Goal: Transaction & Acquisition: Download file/media

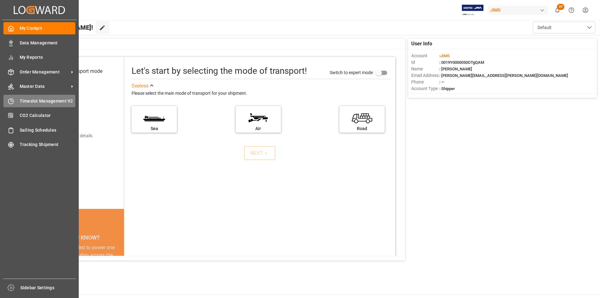
click at [41, 103] on span "Timeslot Management V2" at bounding box center [48, 101] width 56 height 7
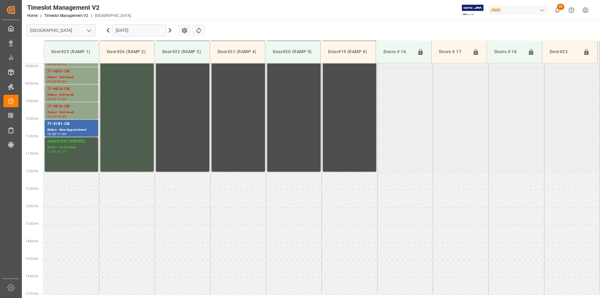
scroll to position [311, 0]
click at [79, 157] on div "JAM DOCK CONTROL Status - Completed 11:00 - 12:00" at bounding box center [71, 154] width 48 height 32
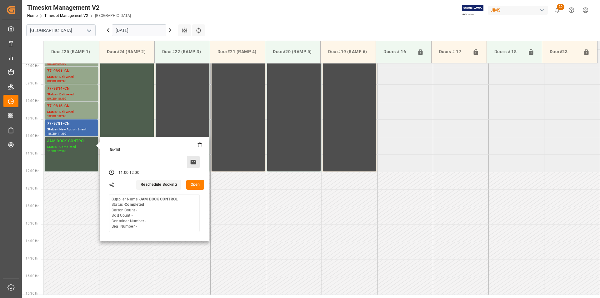
click at [192, 162] on icon at bounding box center [193, 162] width 6 height 4
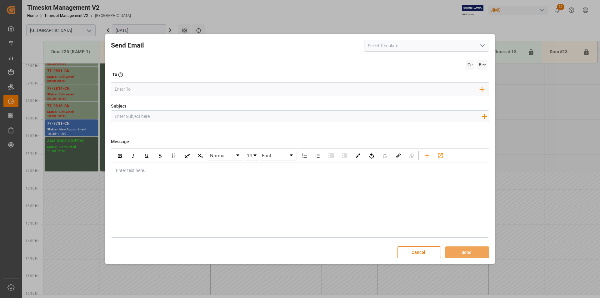
click at [422, 47] on input at bounding box center [426, 46] width 125 height 12
click at [485, 44] on icon "open menu" at bounding box center [481, 45] width 7 height 7
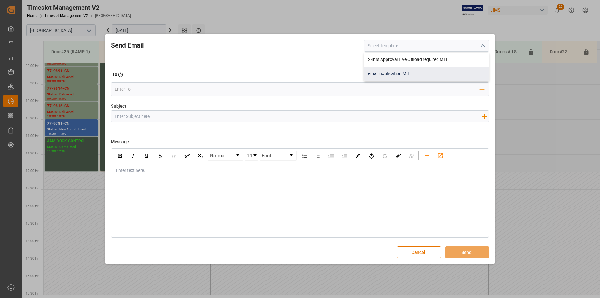
click at [453, 73] on div "email notification Mtl" at bounding box center [426, 74] width 124 height 14
type input "email notification Mtl"
type input "{{status}} {{referenceNumber}} {{supplier}} {{startDate}}"
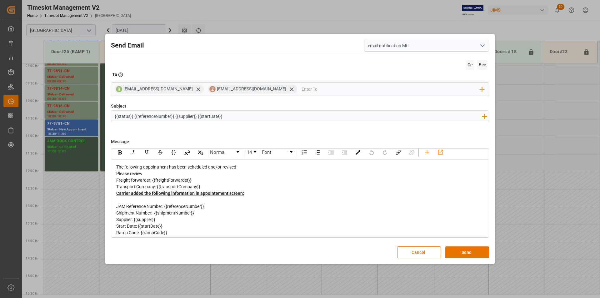
scroll to position [0, 0]
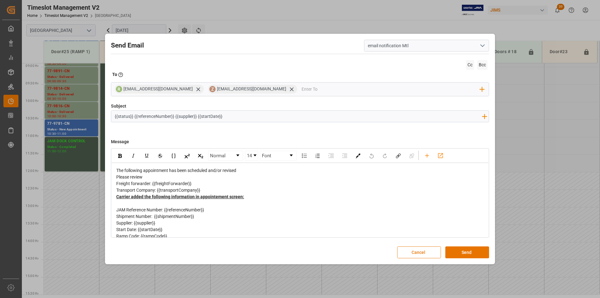
click at [431, 251] on button "Cancel" at bounding box center [419, 252] width 44 height 12
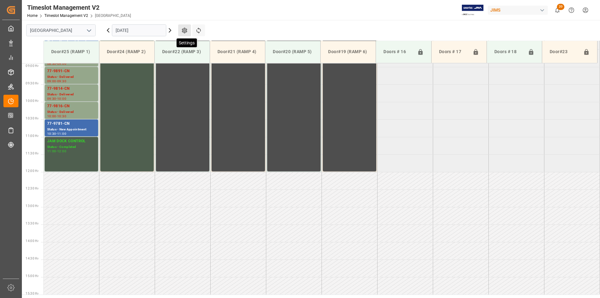
click at [183, 28] on icon at bounding box center [184, 30] width 7 height 7
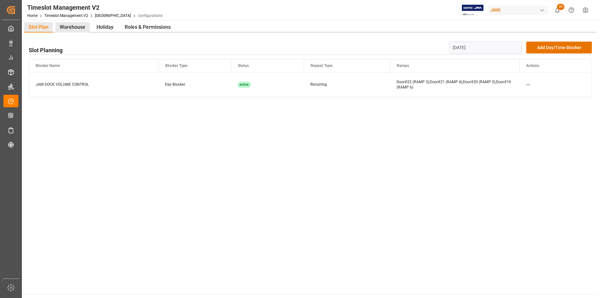
click at [72, 23] on div "Warehouse" at bounding box center [72, 27] width 34 height 10
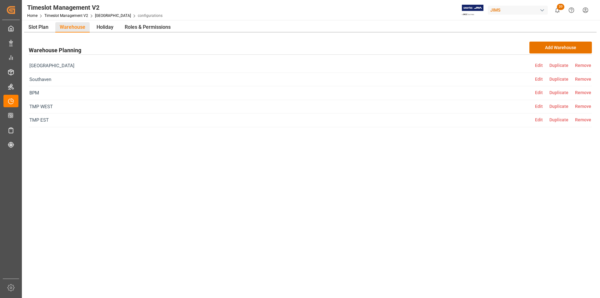
click at [537, 64] on span "Edit" at bounding box center [542, 65] width 14 height 5
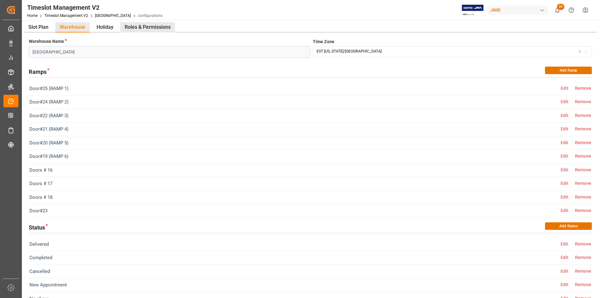
click at [153, 26] on div "Roles & Permissions" at bounding box center [147, 27] width 55 height 10
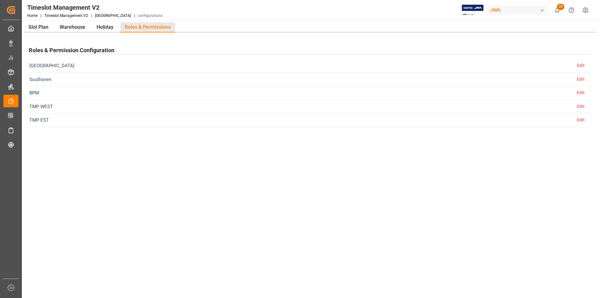
click at [586, 66] on span "Edit" at bounding box center [583, 65] width 14 height 5
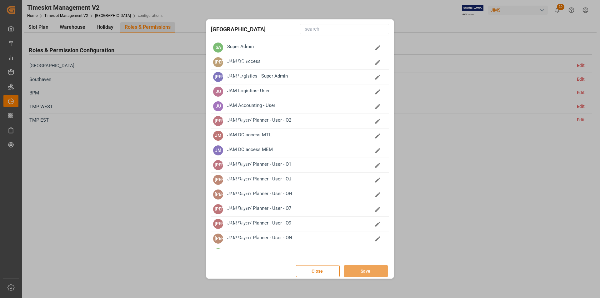
click at [317, 269] on button "Close" at bounding box center [318, 271] width 44 height 12
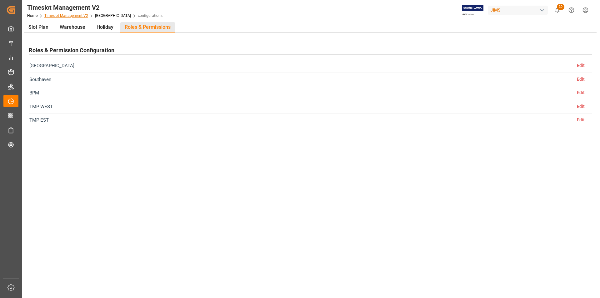
click at [86, 17] on link "Timeslot Management V2" at bounding box center [66, 15] width 44 height 4
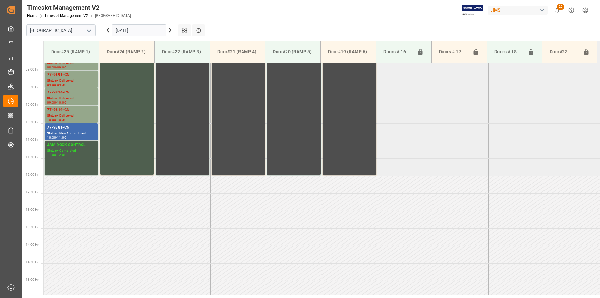
scroll to position [311, 0]
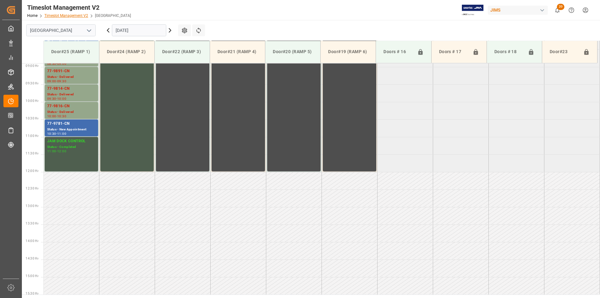
click at [55, 16] on link "Timeslot Management V2" at bounding box center [66, 15] width 44 height 4
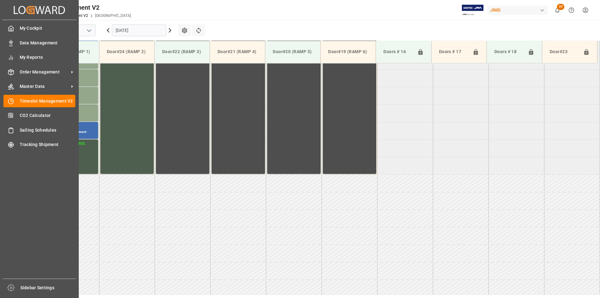
scroll to position [311, 0]
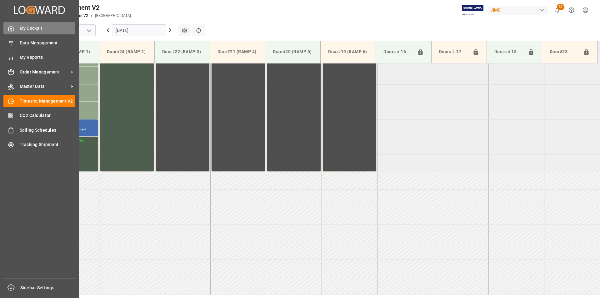
click at [26, 30] on span "My Cockpit" at bounding box center [48, 28] width 56 height 7
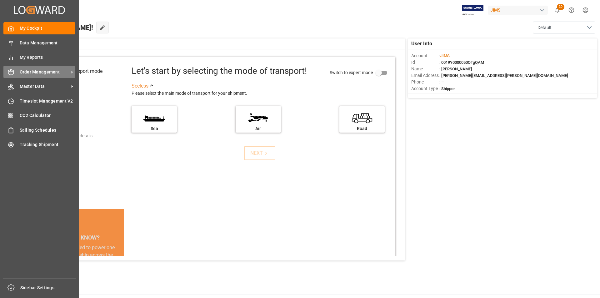
click at [21, 71] on span "Order Management" at bounding box center [44, 72] width 49 height 7
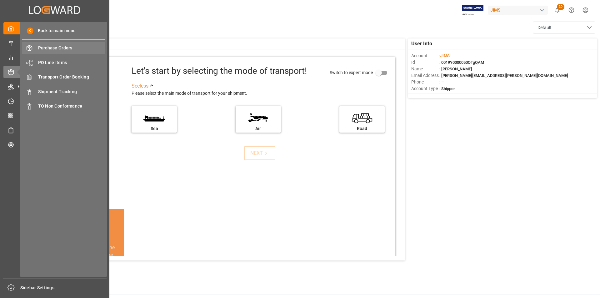
click at [64, 49] on span "Purchase Orders" at bounding box center [71, 48] width 67 height 7
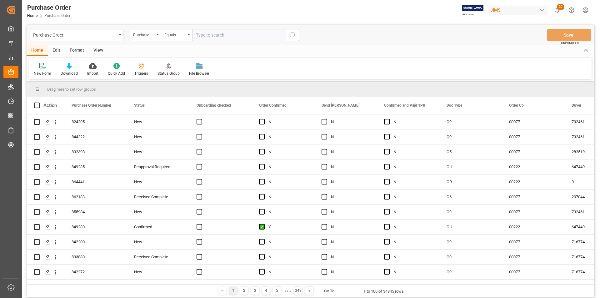
click at [585, 12] on html "Created by potrace 1.15, written by [PERSON_NAME] [DATE]-[DATE] Created by potr…" at bounding box center [300, 149] width 600 height 298
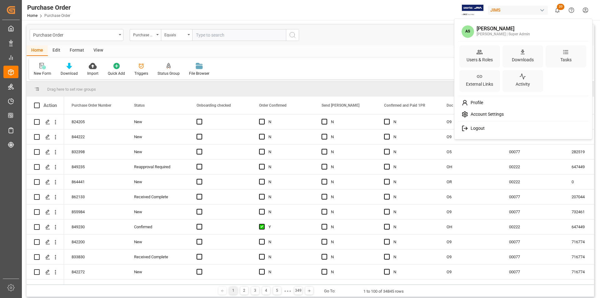
click at [489, 116] on span "Account Settings" at bounding box center [486, 114] width 36 height 6
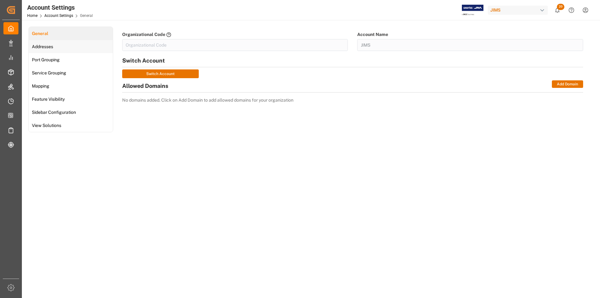
click at [53, 46] on span "Addresses" at bounding box center [42, 46] width 25 height 7
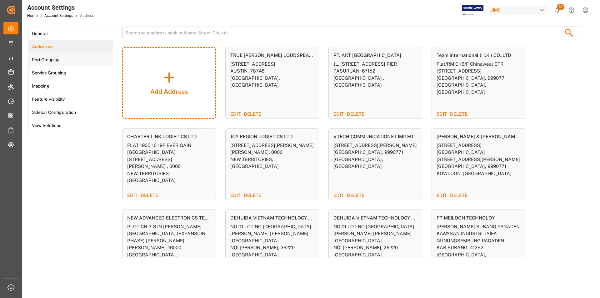
click at [52, 61] on span "Port Grouping" at bounding box center [46, 60] width 32 height 7
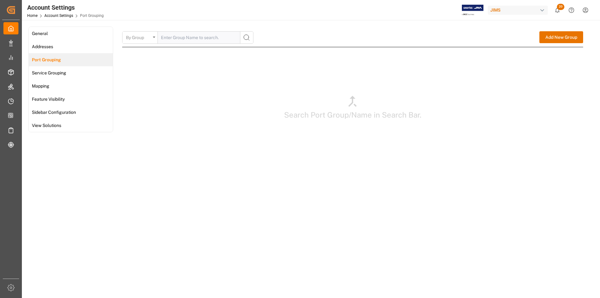
click at [582, 8] on html "Created by potrace 1.15, written by [PERSON_NAME] [DATE]-[DATE] Created by potr…" at bounding box center [300, 149] width 600 height 298
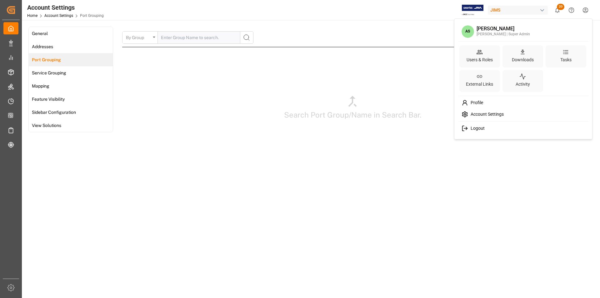
click at [484, 102] on div "Profile" at bounding box center [523, 103] width 128 height 12
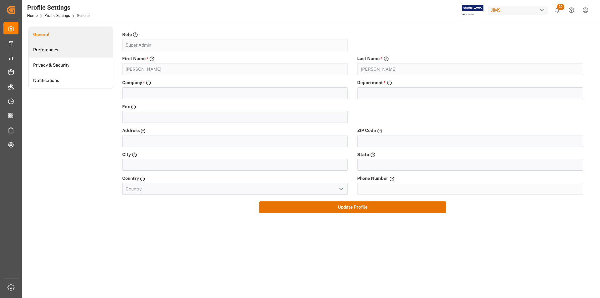
click at [74, 51] on link "Preferences" at bounding box center [71, 49] width 84 height 15
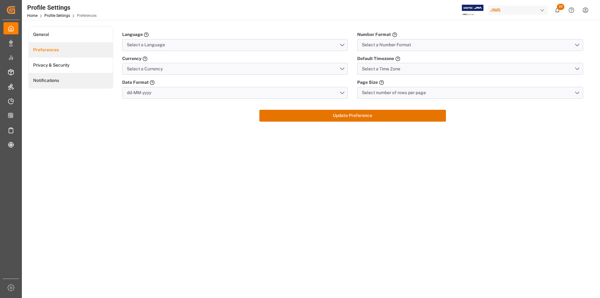
click at [69, 81] on link "Notifications" at bounding box center [71, 80] width 84 height 15
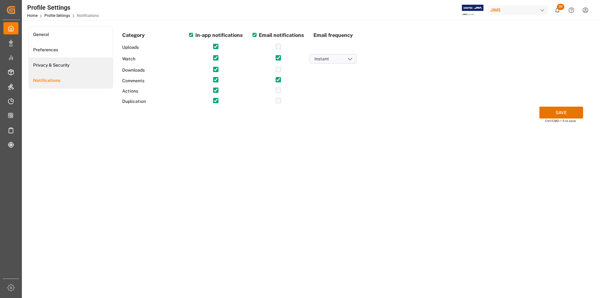
click at [71, 67] on link "Privacy & Security" at bounding box center [71, 64] width 84 height 15
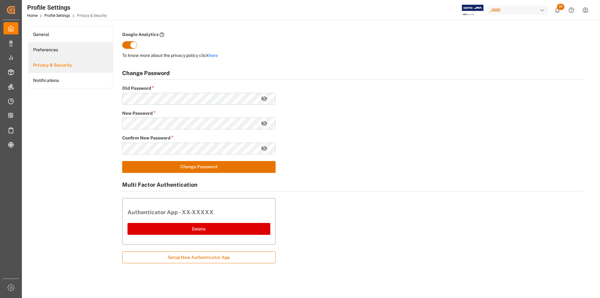
click at [69, 45] on link "Preferences" at bounding box center [71, 49] width 84 height 15
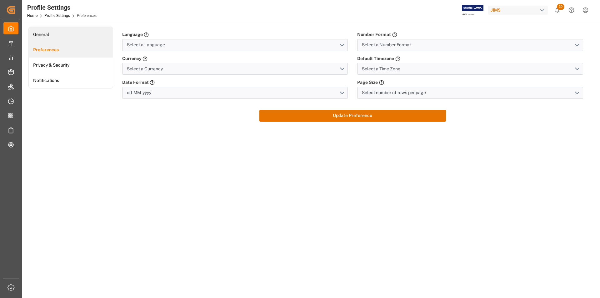
click at [66, 31] on link "General" at bounding box center [71, 34] width 84 height 15
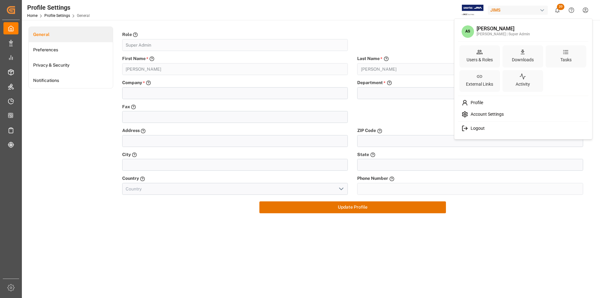
click at [586, 14] on html "Created by potrace 1.15, written by Peter Selinger 2001-2017 Created by potrace…" at bounding box center [300, 149] width 600 height 298
click at [513, 115] on div "Account Settings" at bounding box center [523, 114] width 128 height 12
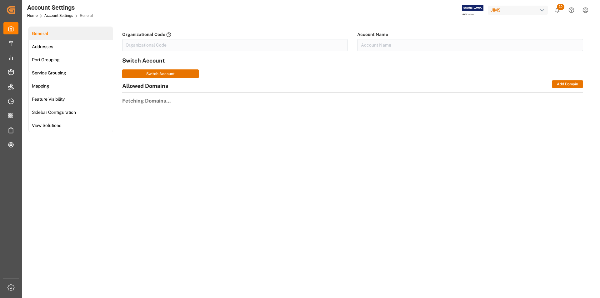
type input "JIMS"
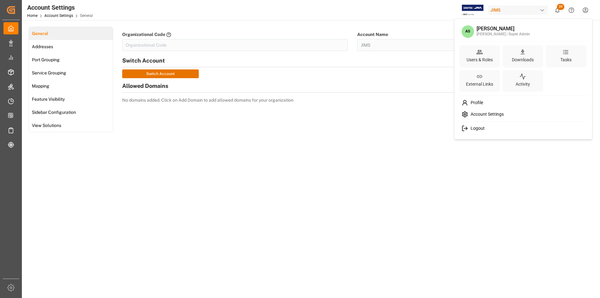
click at [586, 10] on html "Created by potrace 1.15, written by Peter Selinger 2001-2017 Created by potrace…" at bounding box center [300, 149] width 600 height 298
click at [475, 59] on div "Users & Roles" at bounding box center [479, 59] width 29 height 9
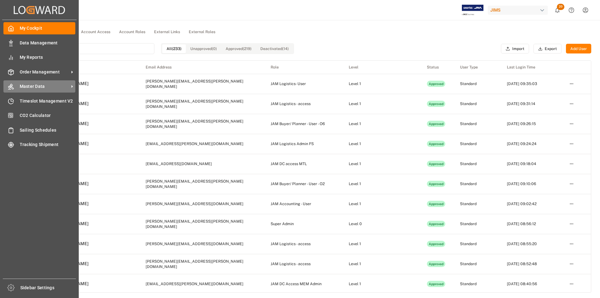
click at [26, 85] on span "Master Data" at bounding box center [44, 86] width 49 height 7
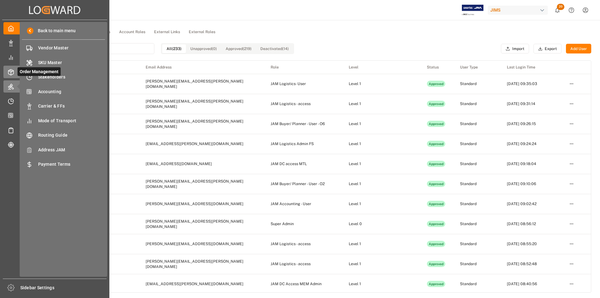
click at [15, 71] on icon at bounding box center [18, 72] width 7 height 7
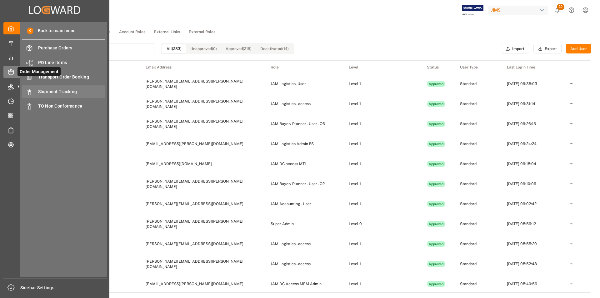
click at [45, 93] on span "Shipment Tracking" at bounding box center [71, 91] width 67 height 7
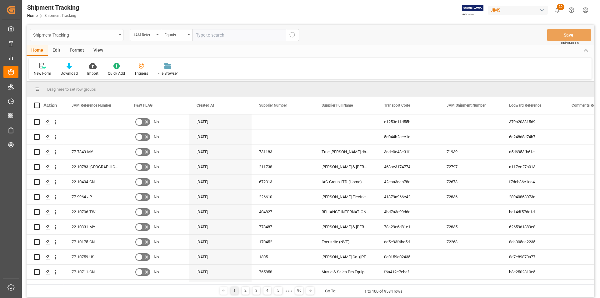
click at [116, 34] on div "Shipment Tracking" at bounding box center [74, 35] width 83 height 8
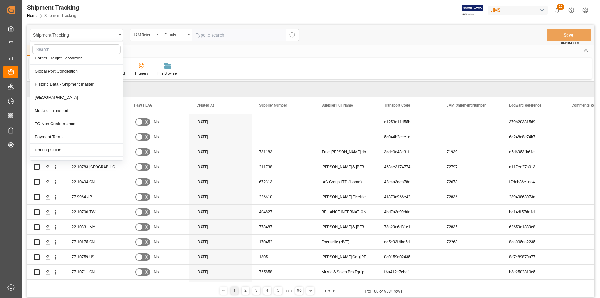
scroll to position [250, 0]
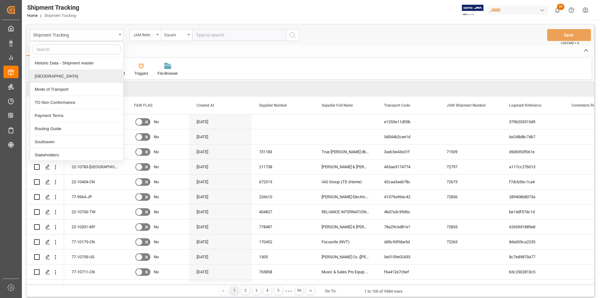
click at [72, 77] on div "[GEOGRAPHIC_DATA]" at bounding box center [76, 76] width 93 height 13
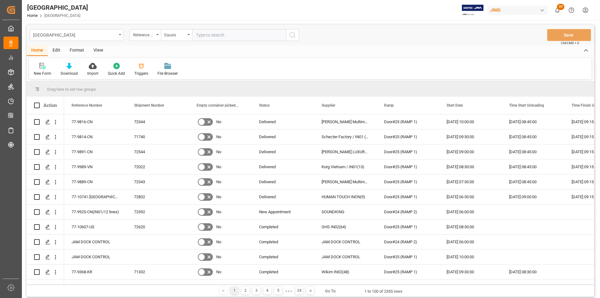
click at [100, 50] on div "View" at bounding box center [98, 50] width 19 height 11
click at [78, 50] on div "Format" at bounding box center [77, 50] width 24 height 11
click at [54, 49] on div "Edit" at bounding box center [56, 50] width 17 height 11
click at [136, 70] on div "Schema Edit" at bounding box center [138, 69] width 31 height 14
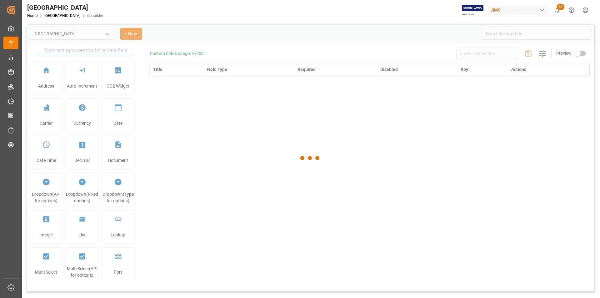
type input "Montreal"
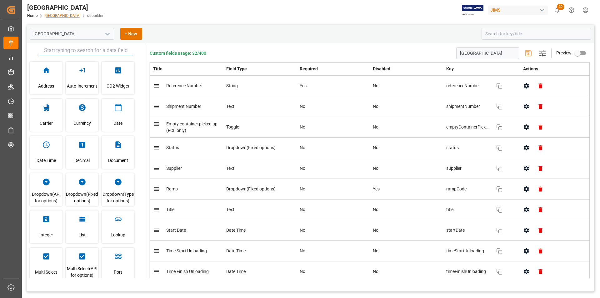
click at [52, 16] on link "Montreal" at bounding box center [62, 15] width 36 height 4
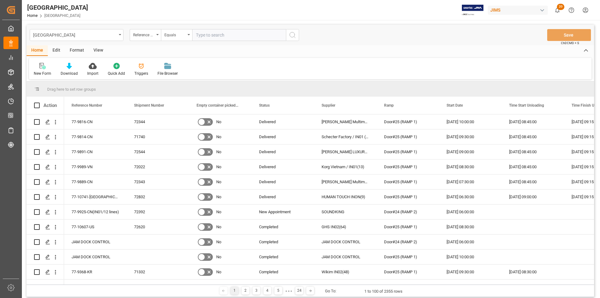
click at [60, 49] on div "Edit" at bounding box center [56, 50] width 17 height 11
click at [104, 70] on div "Configuration" at bounding box center [106, 69] width 33 height 14
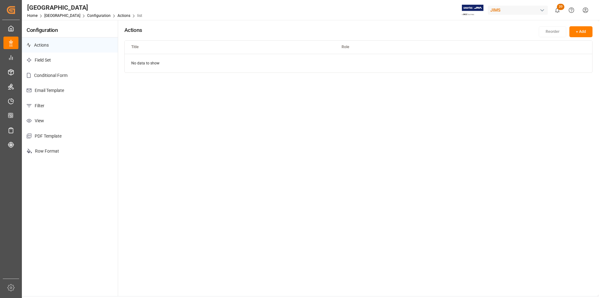
click at [64, 88] on p "Email Template" at bounding box center [70, 90] width 96 height 15
click at [581, 86] on html "Created by potrace 1.15, written by Peter Selinger 2001-2017 Created by potrace…" at bounding box center [300, 149] width 600 height 298
click at [571, 101] on div "Duplicate" at bounding box center [568, 105] width 32 height 9
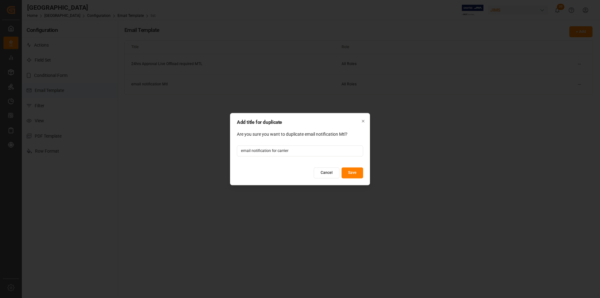
type input "email notification for carrier"
click at [355, 173] on button "Save" at bounding box center [352, 172] width 22 height 11
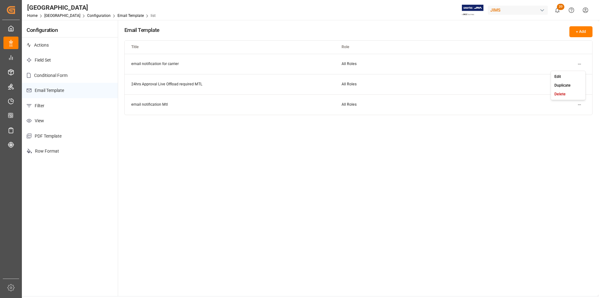
click at [581, 64] on html "Created by potrace 1.15, written by Peter Selinger 2001-2017 Created by potrace…" at bounding box center [300, 149] width 600 height 298
click at [574, 77] on div "Edit" at bounding box center [568, 76] width 32 height 9
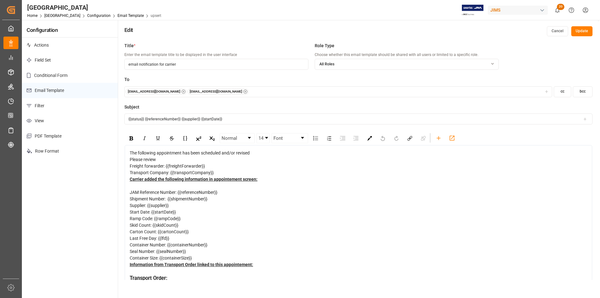
click at [235, 156] on div "Please review" at bounding box center [358, 159] width 457 height 7
click at [247, 91] on icon "button" at bounding box center [245, 91] width 4 height 4
click at [185, 92] on circle "button" at bounding box center [183, 92] width 4 height 4
click at [338, 189] on div "Carrier added the following information in appointement screen:" at bounding box center [358, 182] width 457 height 13
click at [582, 32] on button "Update" at bounding box center [581, 31] width 21 height 10
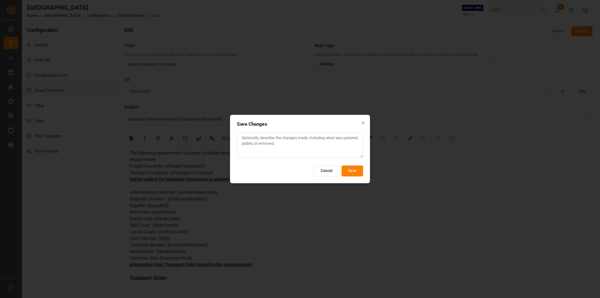
click at [349, 168] on button "Save" at bounding box center [352, 170] width 22 height 11
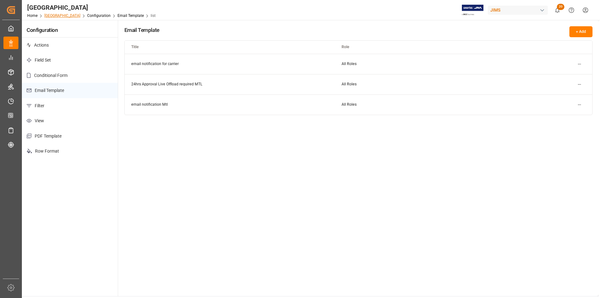
click at [48, 15] on link "Montreal" at bounding box center [62, 15] width 36 height 4
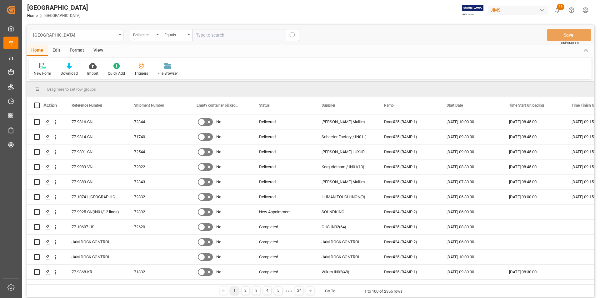
click at [116, 36] on div "Montreal" at bounding box center [77, 35] width 94 height 12
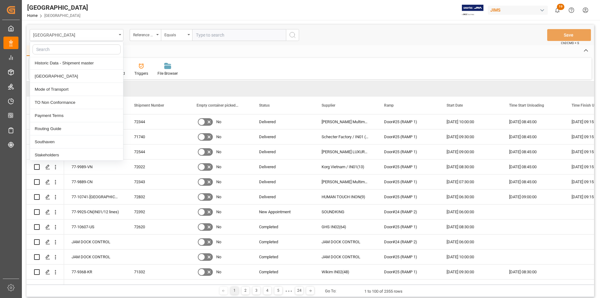
scroll to position [281, 0]
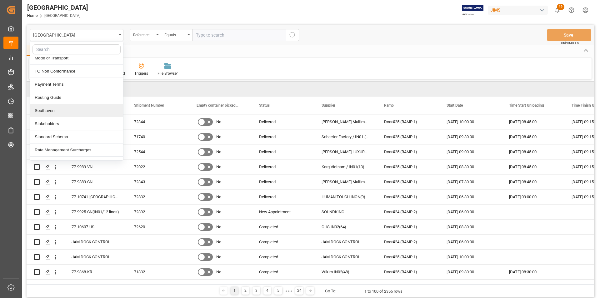
click at [87, 112] on div "Southaven" at bounding box center [76, 110] width 93 height 13
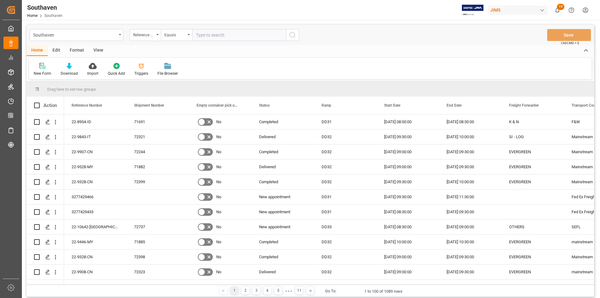
click at [59, 51] on div "Edit" at bounding box center [56, 50] width 17 height 11
click at [109, 66] on icon at bounding box center [106, 66] width 9 height 6
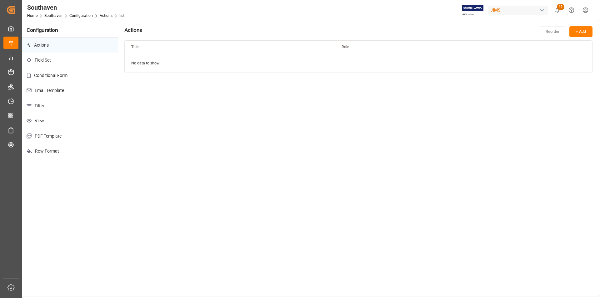
click at [66, 91] on p "Email Template" at bounding box center [70, 90] width 96 height 15
click at [577, 64] on html "Created by potrace 1.15, written by Peter Selinger 2001-2017 Created by potrace…" at bounding box center [300, 149] width 600 height 298
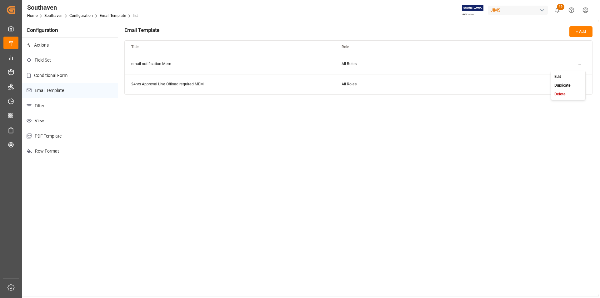
click at [575, 77] on div "Edit" at bounding box center [568, 76] width 32 height 9
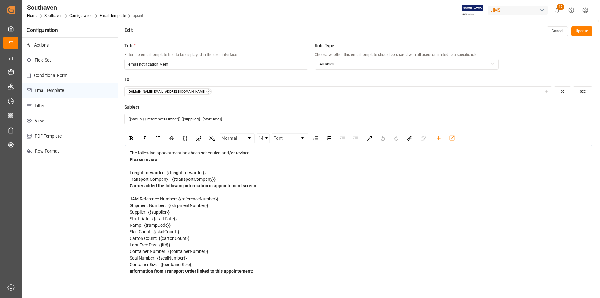
click at [556, 32] on button "Cancel" at bounding box center [556, 31] width 21 height 10
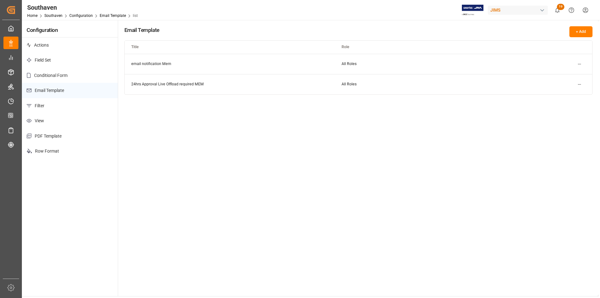
click at [578, 63] on html "Created by potrace 1.15, written by Peter Selinger 2001-2017 Created by potrace…" at bounding box center [300, 149] width 600 height 298
click at [572, 85] on div "Duplicate" at bounding box center [568, 85] width 32 height 9
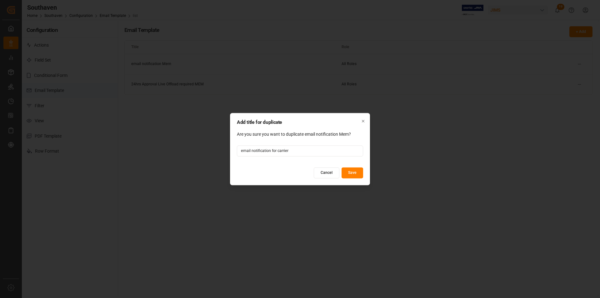
type input "email notification for carrier"
click at [358, 174] on button "Save" at bounding box center [352, 172] width 22 height 11
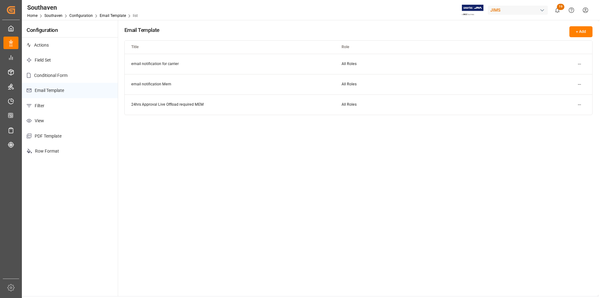
click at [580, 62] on html "Created by potrace 1.15, written by Peter Selinger 2001-2017 Created by potrace…" at bounding box center [300, 149] width 600 height 298
click at [573, 75] on div "Edit" at bounding box center [568, 76] width 32 height 9
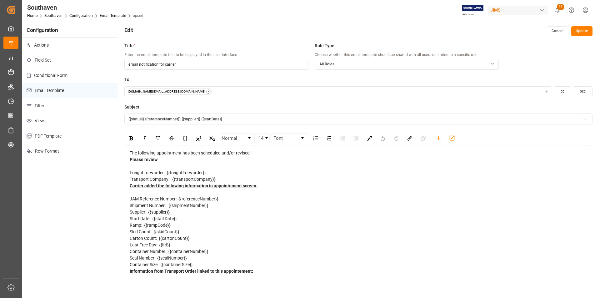
click at [206, 92] on icon "button" at bounding box center [208, 91] width 4 height 4
click at [581, 30] on button "Update" at bounding box center [581, 31] width 21 height 10
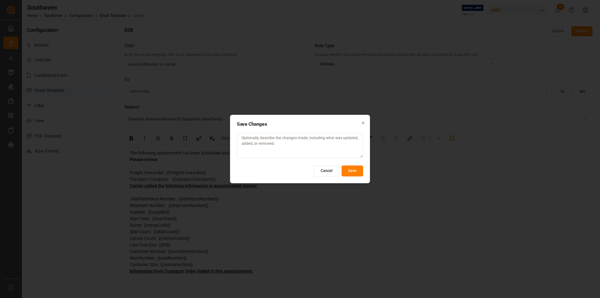
click at [356, 173] on button "Save" at bounding box center [352, 170] width 22 height 11
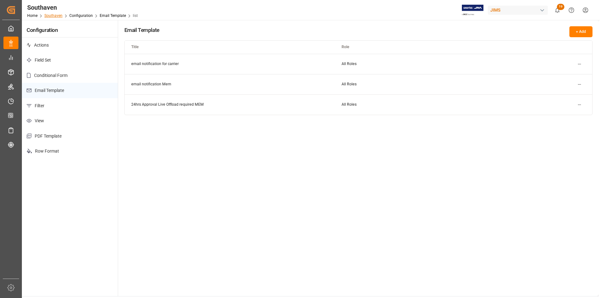
click at [49, 17] on link "Southaven" at bounding box center [53, 15] width 18 height 4
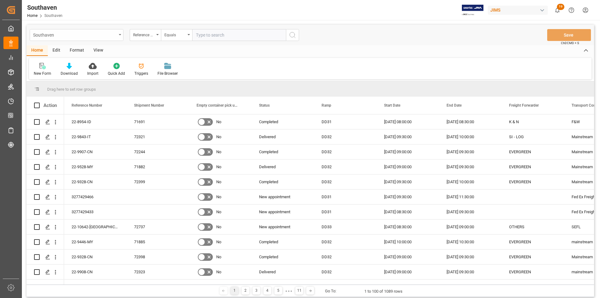
click at [119, 36] on div "Southaven" at bounding box center [77, 35] width 94 height 12
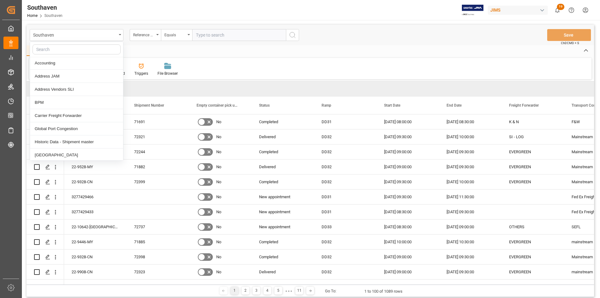
scroll to position [187, 0]
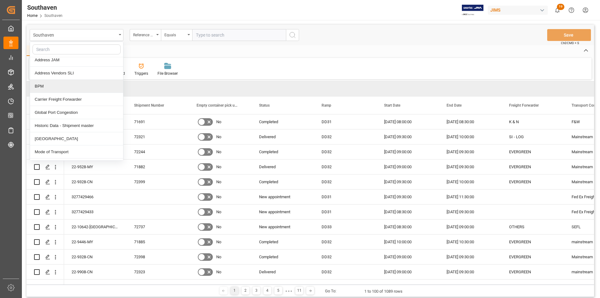
click at [86, 91] on div "BPM" at bounding box center [76, 86] width 93 height 13
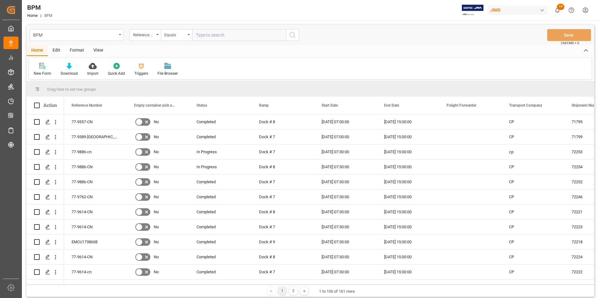
click at [56, 49] on div "Edit" at bounding box center [56, 50] width 17 height 11
click at [106, 69] on div "Configuration" at bounding box center [106, 69] width 33 height 14
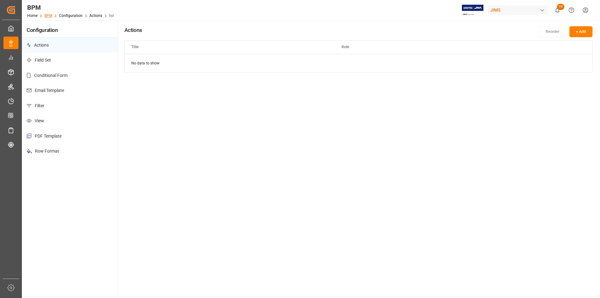
click at [47, 17] on link "BPM" at bounding box center [48, 15] width 8 height 4
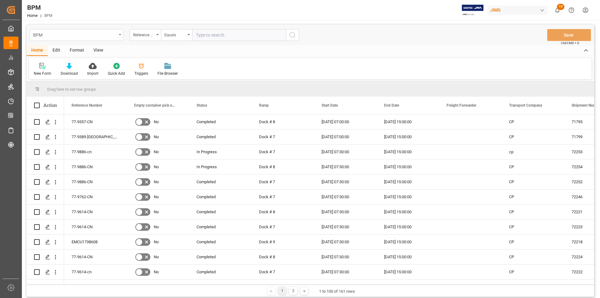
click at [99, 35] on div "BPM" at bounding box center [74, 35] width 83 height 8
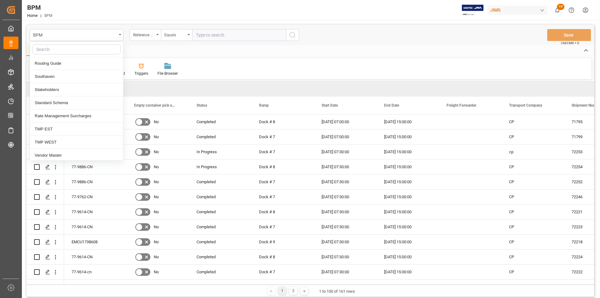
scroll to position [317, 0]
click at [83, 129] on div "TMP EST" at bounding box center [76, 127] width 93 height 13
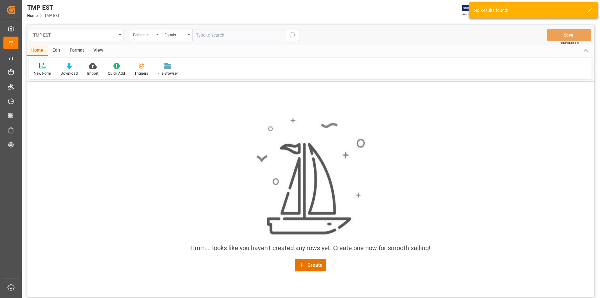
click at [57, 47] on div "Edit" at bounding box center [56, 50] width 17 height 11
click at [103, 69] on div "Configuration" at bounding box center [106, 69] width 33 height 14
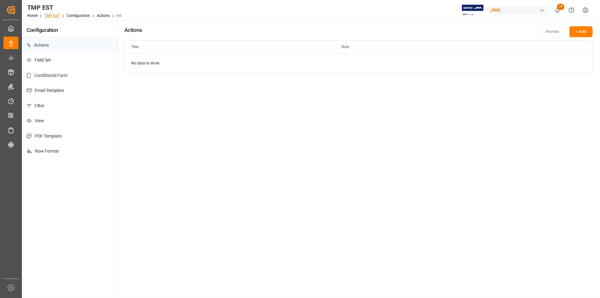
click at [49, 16] on link "TMP EST" at bounding box center [51, 15] width 15 height 4
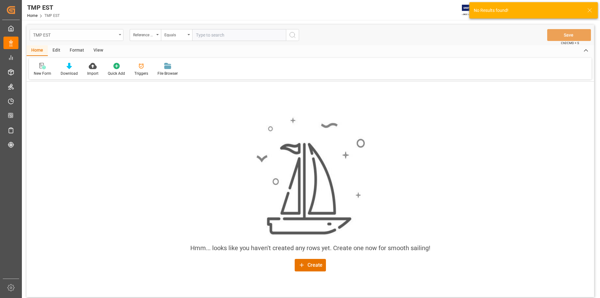
click at [92, 37] on div "TMP EST" at bounding box center [74, 35] width 83 height 8
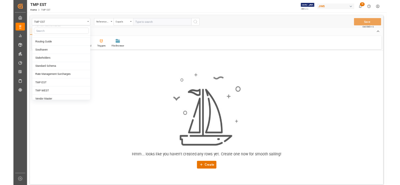
scroll to position [312, 0]
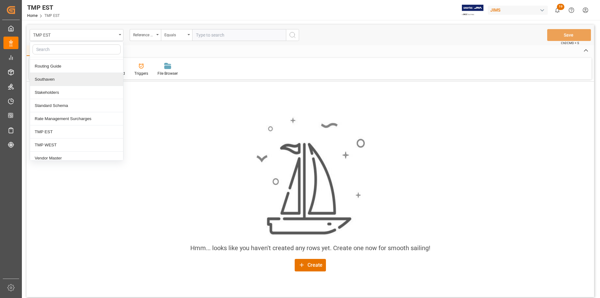
click at [75, 79] on div "Southaven" at bounding box center [76, 79] width 93 height 13
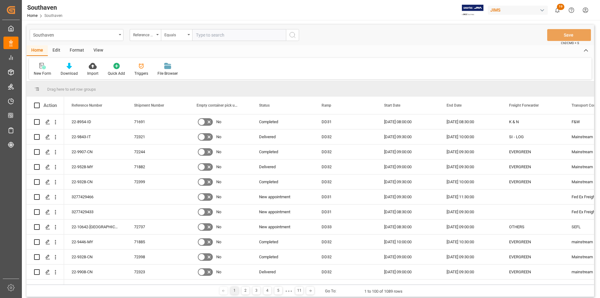
click at [58, 50] on div "Edit" at bounding box center [56, 50] width 17 height 11
click at [99, 71] on div "Configuration" at bounding box center [106, 74] width 23 height 6
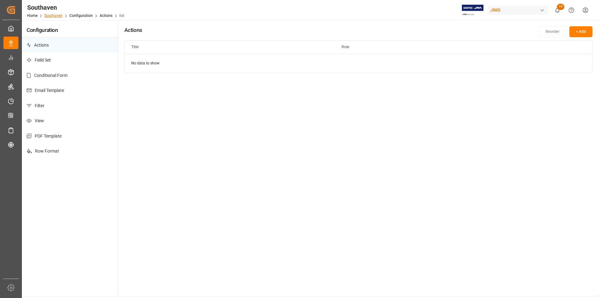
click at [59, 16] on link "Southaven" at bounding box center [53, 15] width 18 height 4
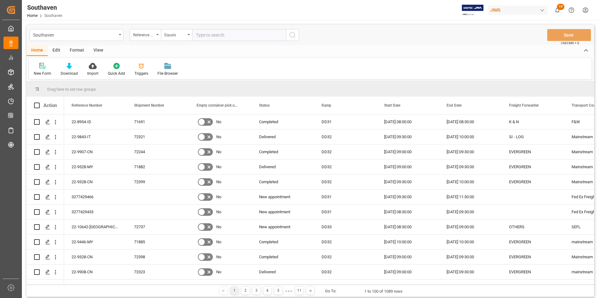
click at [58, 50] on div "Edit" at bounding box center [56, 50] width 17 height 11
click at [102, 68] on icon at bounding box center [106, 66] width 9 height 6
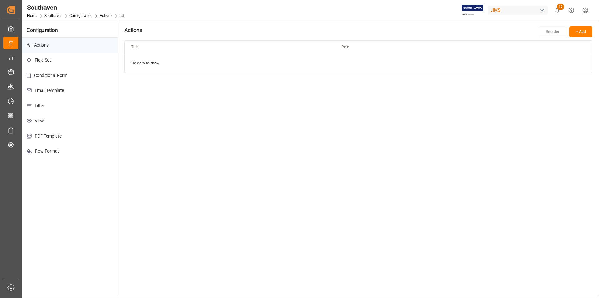
click at [81, 89] on p "Email Template" at bounding box center [70, 90] width 96 height 15
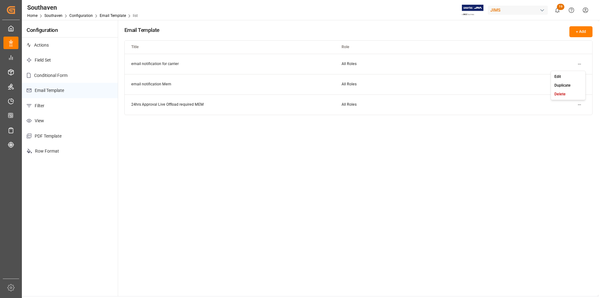
click at [578, 64] on html "Created by potrace 1.15, written by Peter Selinger 2001-2017 Created by potrace…" at bounding box center [300, 149] width 600 height 298
click at [486, 148] on html "Created by potrace 1.15, written by Peter Selinger 2001-2017 Created by potrace…" at bounding box center [300, 149] width 600 height 298
click at [579, 63] on html "Created by potrace 1.15, written by Peter Selinger 2001-2017 Created by potrace…" at bounding box center [300, 149] width 600 height 298
click at [566, 78] on div "Edit" at bounding box center [568, 76] width 32 height 9
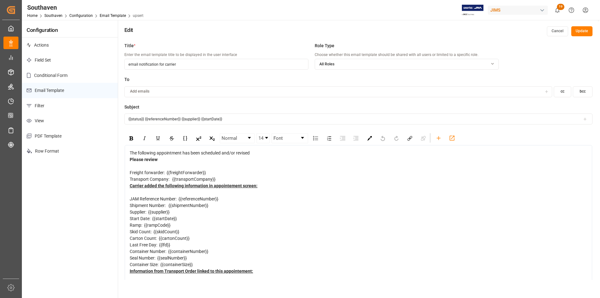
drag, startPoint x: 193, startPoint y: 65, endPoint x: 114, endPoint y: 62, distance: 79.0
click at [114, 62] on div "Configuration Actions Field Set Conditional Form Email Template Filter View PDF…" at bounding box center [310, 178] width 576 height 317
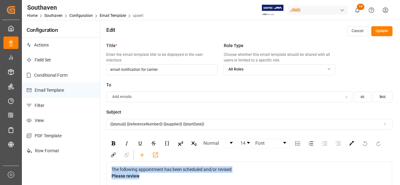
drag, startPoint x: 112, startPoint y: 170, endPoint x: 146, endPoint y: 177, distance: 34.5
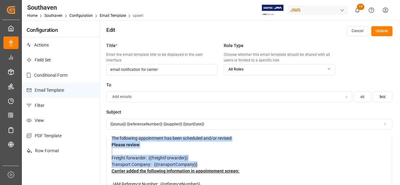
click at [203, 164] on div "Transport Company: {{transportCompany}}" at bounding box center [249, 164] width 276 height 7
copy div "The following appointment has been scheduled and/or revised Please review Freig…"
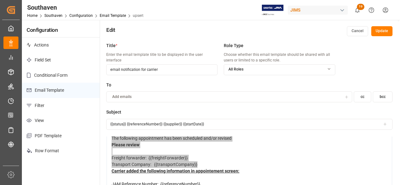
scroll to position [62, 0]
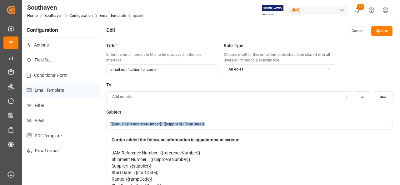
drag, startPoint x: 108, startPoint y: 147, endPoint x: 172, endPoint y: 147, distance: 64.3
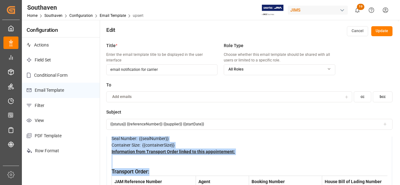
scroll to position [4, 0]
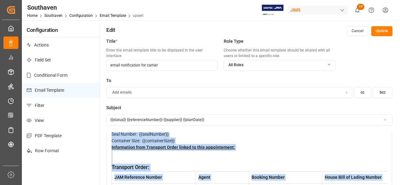
drag, startPoint x: 112, startPoint y: 146, endPoint x: 390, endPoint y: 172, distance: 279.8
click at [390, 172] on div "The following appointment has been scheduled and/or revised Please review Freig…" at bounding box center [248, 123] width 285 height 203
copy div "Carrier added the following information in appointement screen: JAM Reference N…"
click at [259, 164] on div "Transport Order:" at bounding box center [249, 168] width 276 height 8
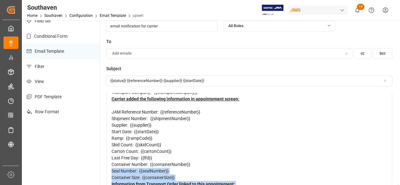
scroll to position [68, 0]
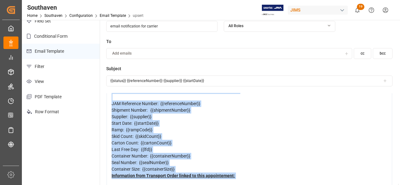
drag, startPoint x: 240, startPoint y: 138, endPoint x: 109, endPoint y: 98, distance: 137.3
click at [109, 98] on div "The following appointment has been scheduled and/or revised Please review Freig…" at bounding box center [248, 151] width 285 height 203
copy div "Carrier added the following information in appointement screen: JAM Reference N…"
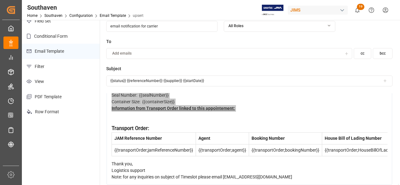
scroll to position [162, 0]
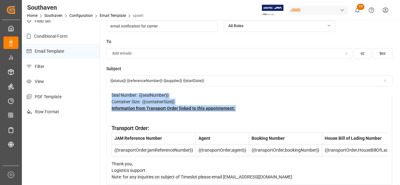
drag, startPoint x: 304, startPoint y: 172, endPoint x: 147, endPoint y: 164, distance: 157.0
click at [147, 164] on div "The following appointment has been scheduled and/or revised Please review Freig…" at bounding box center [249, 84] width 276 height 194
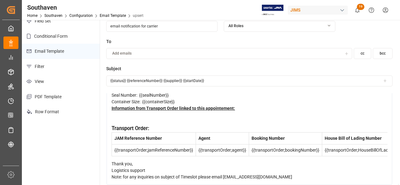
click at [208, 161] on div "Thank you," at bounding box center [249, 164] width 276 height 7
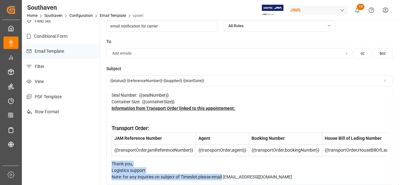
drag, startPoint x: 224, startPoint y: 171, endPoint x: 110, endPoint y: 151, distance: 115.8
click at [110, 151] on div "The following appointment has been scheduled and/or revised Please review Freig…" at bounding box center [248, 84] width 285 height 203
copy div "Thank you, Logistics support Note: for any inquiries on subject of Timeslot ple…"
click at [332, 167] on div "Logistics support" at bounding box center [249, 170] width 276 height 7
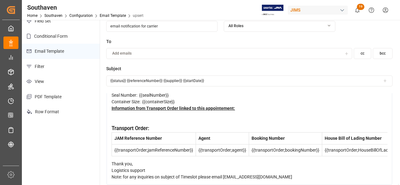
drag, startPoint x: 308, startPoint y: 170, endPoint x: 111, endPoint y: 149, distance: 197.2
click at [111, 148] on div "The following appointment has been scheduled and/or revised Please review Freig…" at bounding box center [248, 84] width 285 height 203
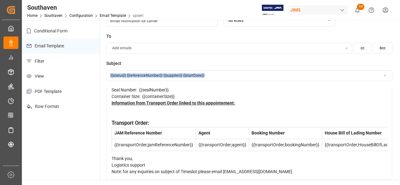
drag, startPoint x: 110, startPoint y: 110, endPoint x: 175, endPoint y: 129, distance: 68.2
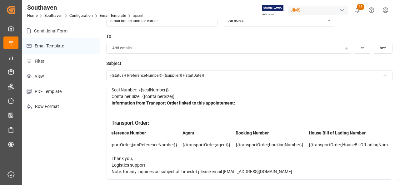
scroll to position [0, 0]
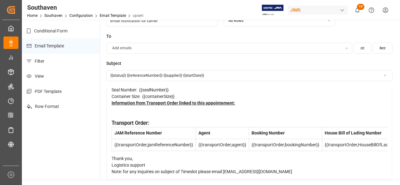
click at [178, 144] on div "JAM Reference Number Agent Booking Number House Bill of Lading Number Seal Numb…" at bounding box center [249, 139] width 276 height 24
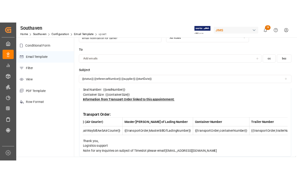
scroll to position [0, 648]
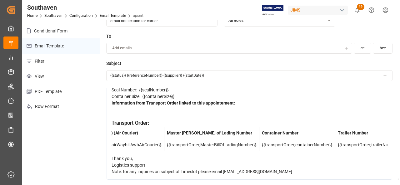
click at [132, 93] on div "Container Size: {{containerSize}}" at bounding box center [249, 96] width 276 height 7
drag, startPoint x: 111, startPoint y: 87, endPoint x: 233, endPoint y: 143, distance: 134.4
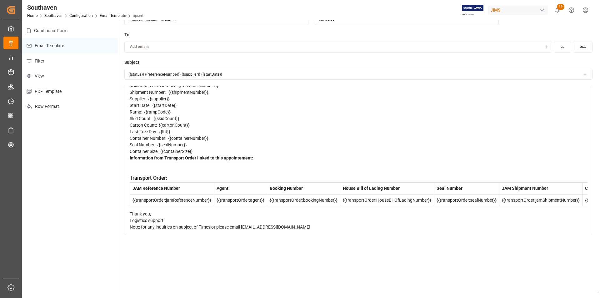
scroll to position [0, 0]
click at [130, 217] on div "Logistics support" at bounding box center [358, 220] width 457 height 7
click at [128, 207] on div "The following appointment has been scheduled and/or revised Please review Freig…" at bounding box center [358, 133] width 467 height 203
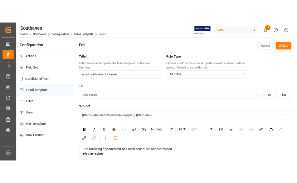
scroll to position [31, 0]
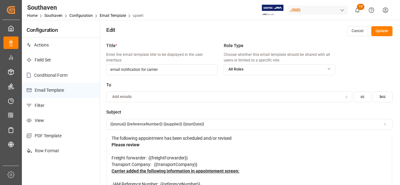
click at [162, 150] on div "Please review" at bounding box center [249, 148] width 276 height 13
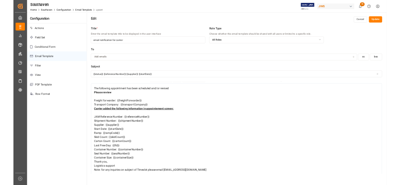
scroll to position [0, 0]
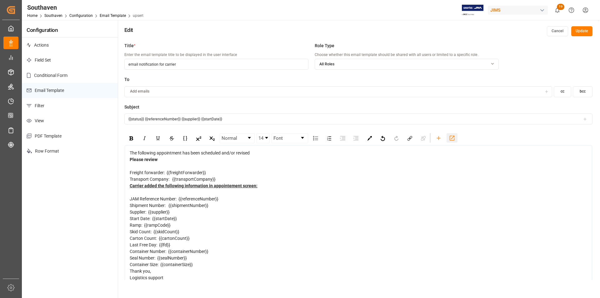
click at [451, 137] on icon "rdw-toolbar" at bounding box center [451, 138] width 7 height 7
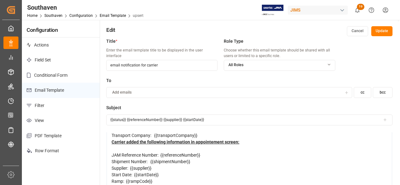
scroll to position [31, 0]
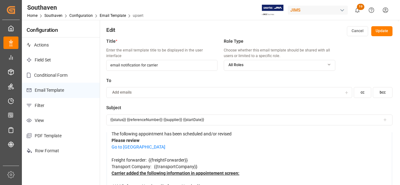
click at [246, 137] on div "Please review Go to Southaven" at bounding box center [249, 143] width 276 height 13
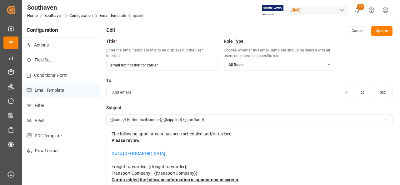
click at [376, 31] on button "Update" at bounding box center [381, 31] width 21 height 10
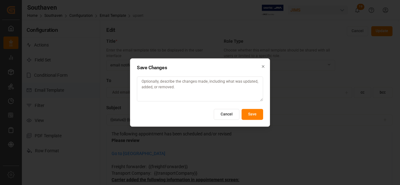
click at [252, 113] on button "Save" at bounding box center [252, 114] width 22 height 11
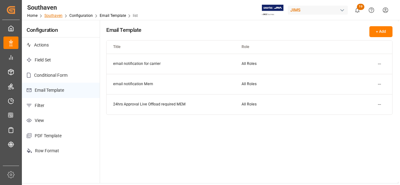
click at [49, 17] on link "Southaven" at bounding box center [53, 15] width 18 height 4
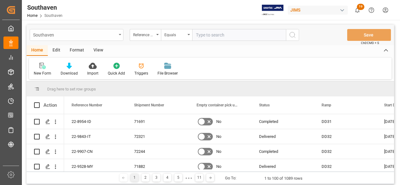
click at [115, 35] on div "Southaven" at bounding box center [74, 35] width 83 height 8
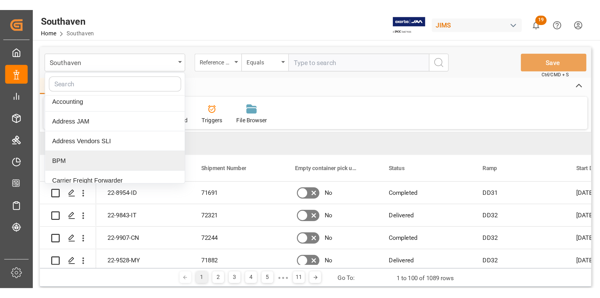
scroll to position [187, 0]
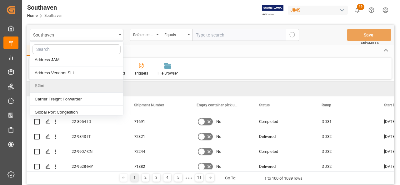
click at [90, 84] on div "BPM" at bounding box center [76, 86] width 93 height 13
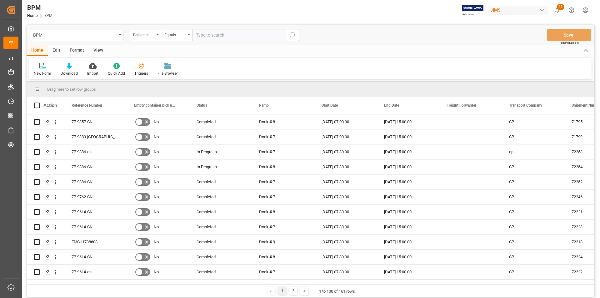
click at [61, 47] on div "Edit" at bounding box center [56, 50] width 17 height 11
click at [102, 65] on icon at bounding box center [106, 66] width 9 height 6
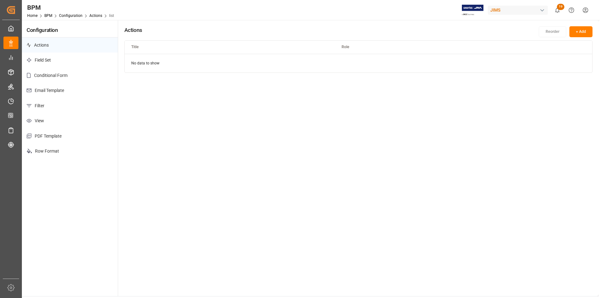
click at [46, 90] on p "Email Template" at bounding box center [70, 90] width 96 height 15
click at [581, 67] on html "Created by potrace 1.15, written by Peter Selinger 2001-2017 Created by potrace…" at bounding box center [300, 149] width 600 height 298
click at [570, 73] on div "Edit" at bounding box center [568, 76] width 32 height 9
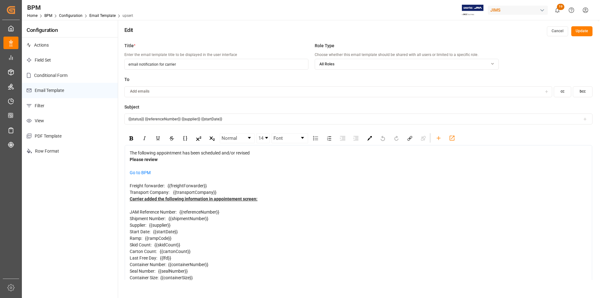
click at [559, 27] on button "Cancel" at bounding box center [556, 31] width 21 height 10
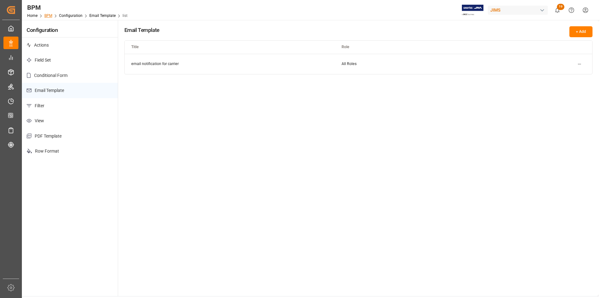
click at [47, 15] on link "BPM" at bounding box center [48, 15] width 8 height 4
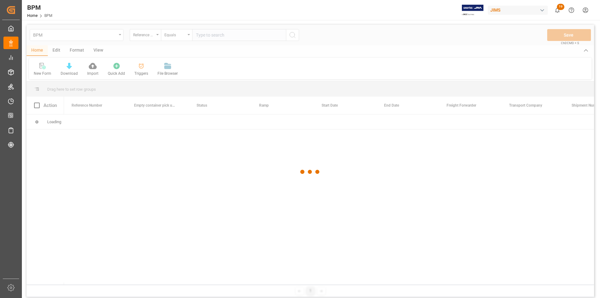
click at [59, 37] on div at bounding box center [310, 172] width 567 height 294
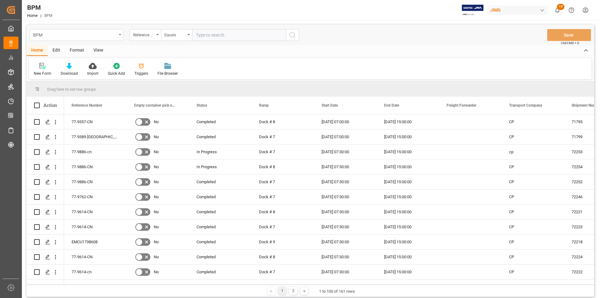
click at [60, 37] on div "BPM" at bounding box center [74, 35] width 83 height 8
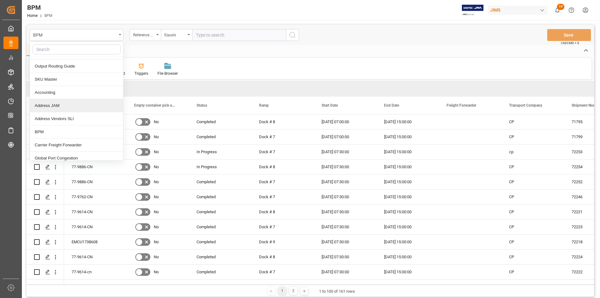
scroll to position [187, 0]
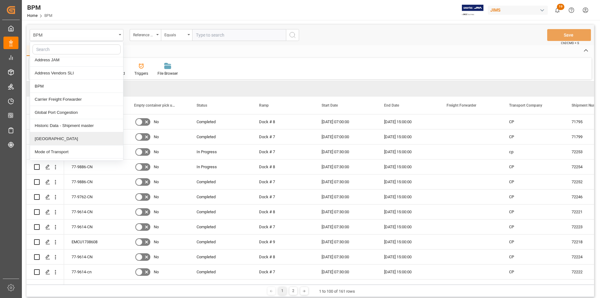
click at [63, 138] on div "Montreal" at bounding box center [76, 138] width 93 height 13
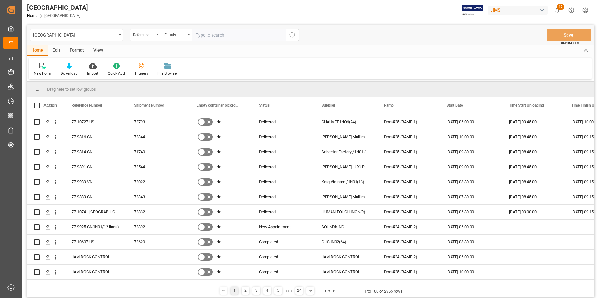
click at [57, 50] on div "Edit" at bounding box center [56, 50] width 17 height 11
click at [110, 68] on icon at bounding box center [106, 66] width 9 height 6
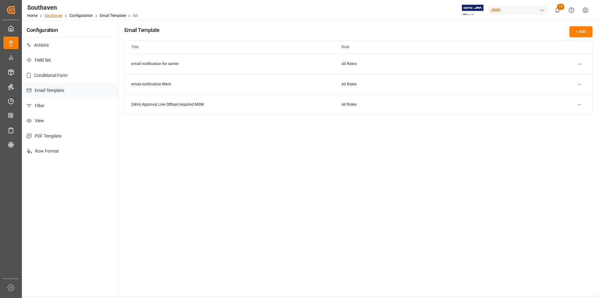
click at [51, 16] on link "Southaven" at bounding box center [53, 15] width 18 height 4
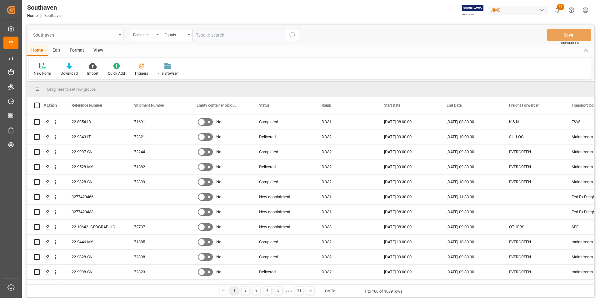
click at [58, 37] on div "Southaven" at bounding box center [74, 35] width 83 height 8
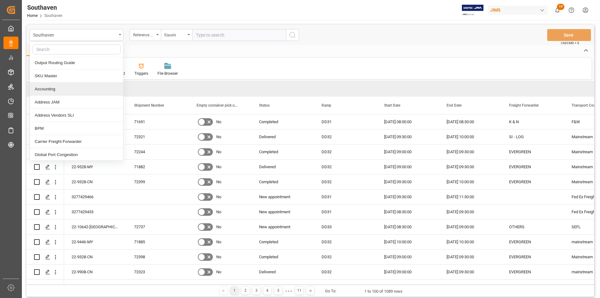
scroll to position [156, 0]
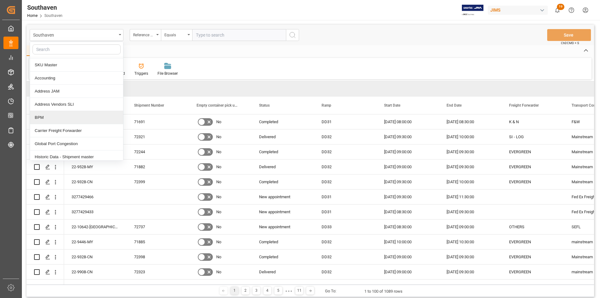
click at [54, 116] on div "BPM" at bounding box center [76, 117] width 93 height 13
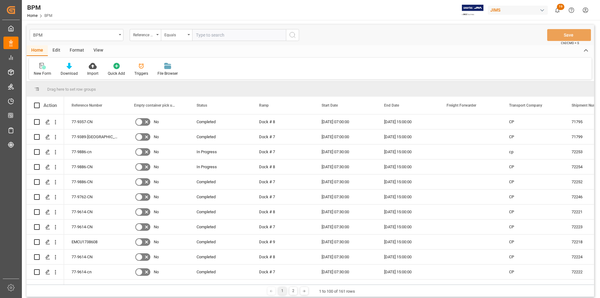
click at [55, 49] on div "Edit" at bounding box center [56, 50] width 17 height 11
click at [105, 67] on icon at bounding box center [106, 66] width 9 height 6
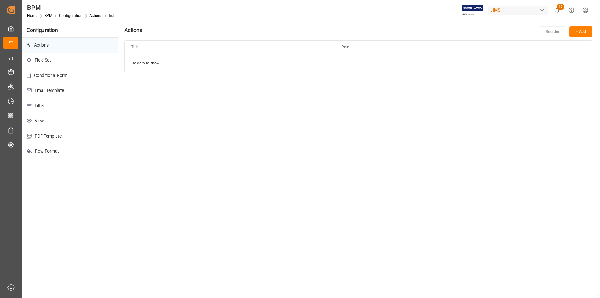
click at [49, 92] on p "Email Template" at bounding box center [70, 90] width 96 height 15
click at [581, 32] on button "+ Add" at bounding box center [580, 31] width 23 height 11
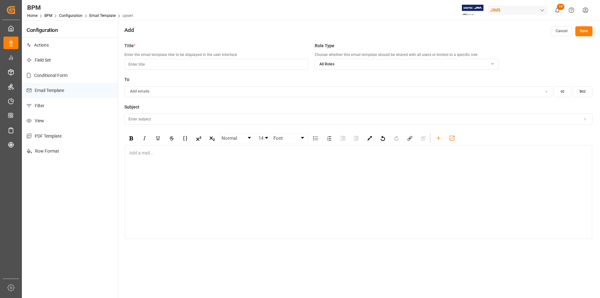
click at [283, 66] on input at bounding box center [216, 64] width 184 height 11
paste input "email notification for carrier"
type input "email notification for carrier"
click at [320, 123] on input at bounding box center [358, 118] width 468 height 11
click at [584, 119] on icon at bounding box center [584, 119] width 4 height 4
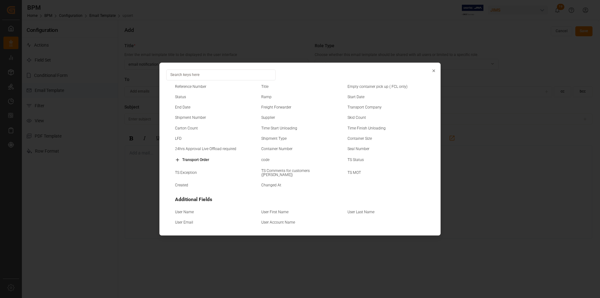
click at [181, 96] on small "Status" at bounding box center [180, 97] width 11 height 4
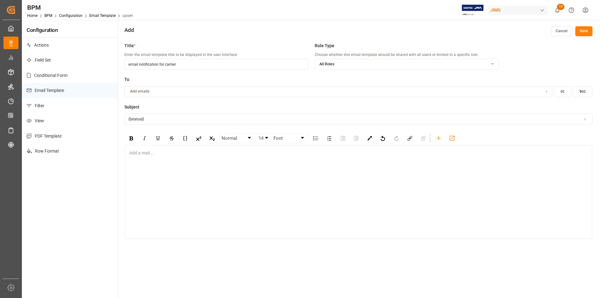
click at [584, 120] on icon at bounding box center [584, 119] width 4 height 4
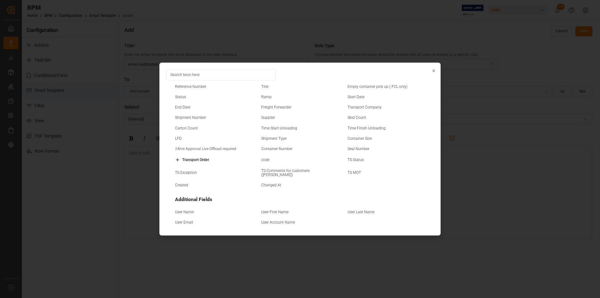
click at [198, 87] on small "Reference Number" at bounding box center [190, 87] width 31 height 4
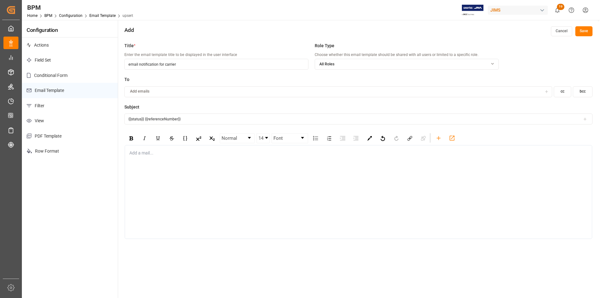
click at [583, 119] on icon at bounding box center [584, 119] width 4 height 4
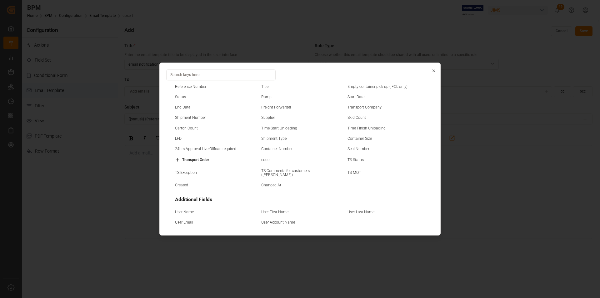
click at [270, 117] on small "Supplier" at bounding box center [268, 118] width 14 height 4
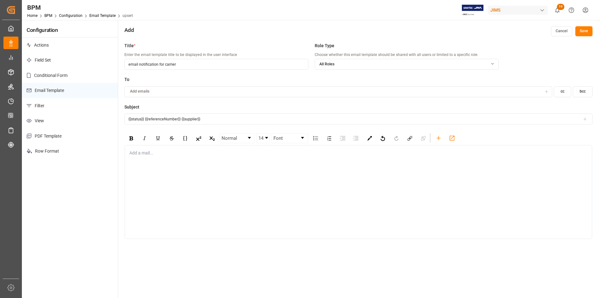
click at [585, 119] on icon at bounding box center [584, 119] width 2 height 0
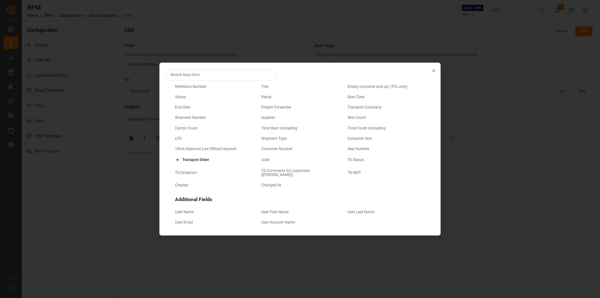
click at [355, 97] on small "Start Date" at bounding box center [355, 97] width 17 height 4
type input "{{status}} {{referenceNumber}} {{supplier}} {{startDate}}"
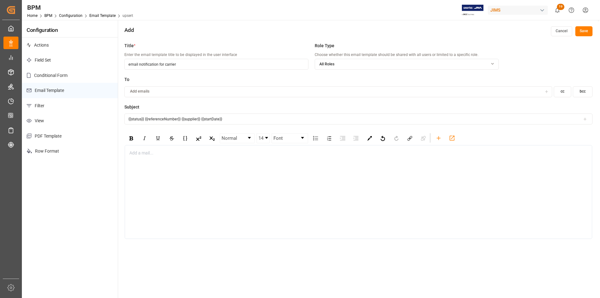
click at [137, 151] on div "rdw-editor" at bounding box center [358, 153] width 457 height 7
click at [174, 161] on div "Add a mail..." at bounding box center [358, 192] width 467 height 94
drag, startPoint x: 221, startPoint y: 166, endPoint x: 166, endPoint y: 165, distance: 55.0
click at [166, 165] on div "Freight forwarder: {{freightForwarder}}" at bounding box center [358, 166] width 457 height 7
click at [436, 139] on icon "rdw-toolbar" at bounding box center [438, 138] width 7 height 7
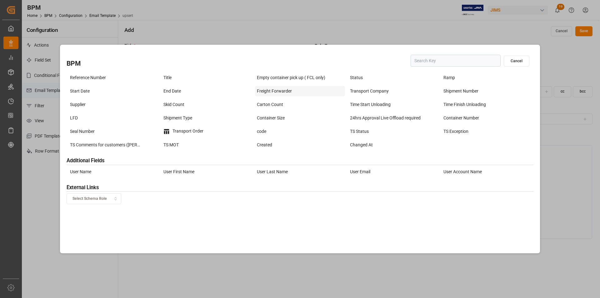
click at [269, 89] on div "Freight Forwarder" at bounding box center [300, 91] width 90 height 10
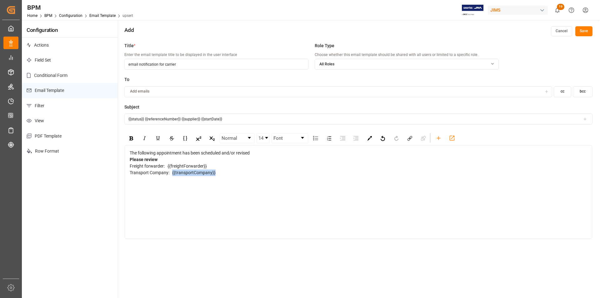
drag, startPoint x: 219, startPoint y: 173, endPoint x: 172, endPoint y: 174, distance: 46.8
click at [172, 174] on div "Transport Company: {{transportCompany}}" at bounding box center [358, 172] width 457 height 7
click at [440, 138] on icon "rdw-toolbar" at bounding box center [438, 138] width 7 height 7
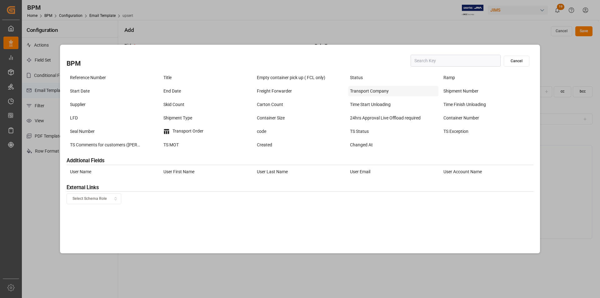
click at [357, 92] on div "Transport Company" at bounding box center [393, 91] width 90 height 10
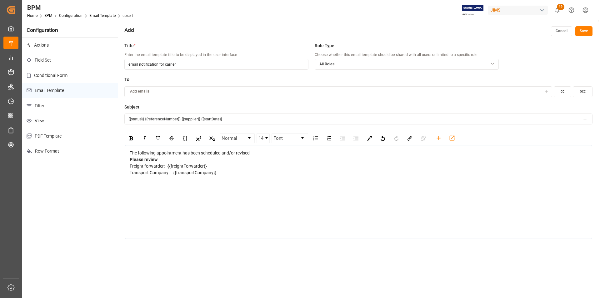
click at [171, 197] on div "The following appointment has been scheduled and/or revised Please review Freig…" at bounding box center [358, 192] width 467 height 94
click at [172, 188] on div "rdw-editor" at bounding box center [358, 185] width 457 height 7
click at [183, 189] on div "The following appointment has been scheduled and/or revised Please review Freig…" at bounding box center [358, 192] width 467 height 94
click at [259, 178] on div "rdw-editor" at bounding box center [358, 179] width 457 height 7
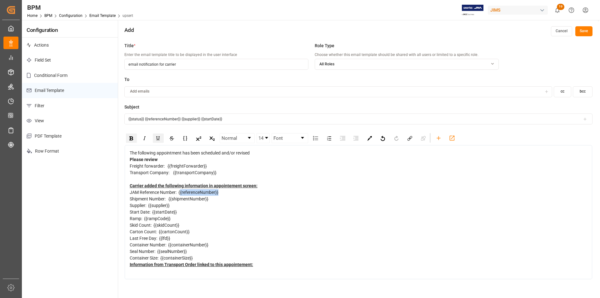
drag, startPoint x: 227, startPoint y: 193, endPoint x: 180, endPoint y: 192, distance: 46.9
click at [180, 192] on div "JAM Reference Number: {{referenceNumber}}" at bounding box center [358, 192] width 457 height 7
click at [437, 139] on icon "rdw-toolbar" at bounding box center [438, 138] width 7 height 7
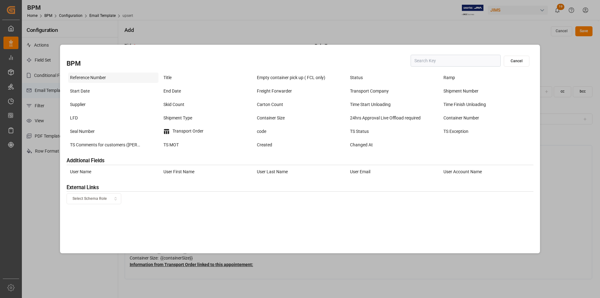
click at [92, 76] on div "Reference Number" at bounding box center [113, 77] width 90 height 10
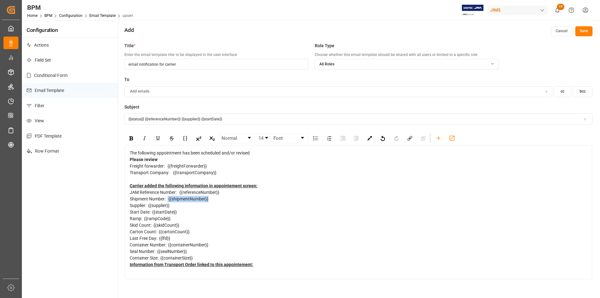
drag, startPoint x: 214, startPoint y: 197, endPoint x: 168, endPoint y: 199, distance: 46.2
click at [168, 199] on div "Shipment Number: {{shipmentNumber}}" at bounding box center [358, 198] width 457 height 7
click at [439, 141] on div "rdw-toolbar" at bounding box center [438, 137] width 11 height 9
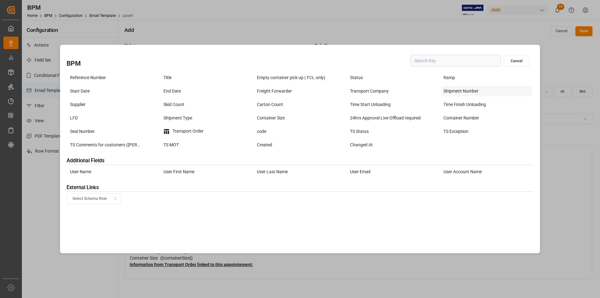
click at [458, 87] on div "Shipment Number" at bounding box center [486, 91] width 90 height 10
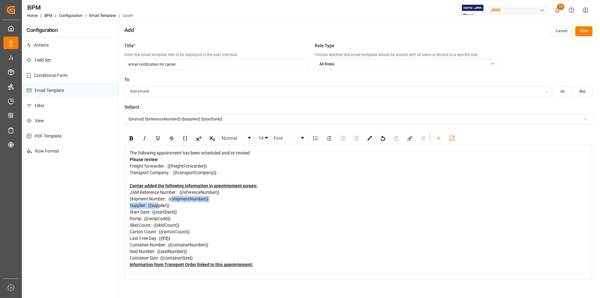
drag, startPoint x: 173, startPoint y: 202, endPoint x: 159, endPoint y: 205, distance: 14.2
click at [159, 205] on div "The following appointment has been scheduled and/or revised Please review Freig…" at bounding box center [358, 212] width 457 height 125
click at [165, 207] on span "Supplier: {{supplier}}" at bounding box center [150, 205] width 40 height 5
drag, startPoint x: 173, startPoint y: 207, endPoint x: 149, endPoint y: 207, distance: 24.0
click at [149, 207] on div "Supplier: {{supplier}}" at bounding box center [358, 205] width 457 height 7
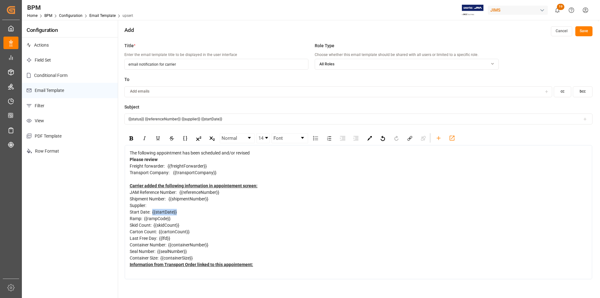
drag, startPoint x: 181, startPoint y: 212, endPoint x: 153, endPoint y: 213, distance: 28.7
click at [153, 213] on div "Start Date: {{startDate}}" at bounding box center [358, 212] width 457 height 7
drag, startPoint x: 177, startPoint y: 217, endPoint x: 144, endPoint y: 220, distance: 33.6
click at [144, 220] on div "Ramp: {{rampCode}}" at bounding box center [358, 218] width 457 height 7
drag, startPoint x: 186, startPoint y: 225, endPoint x: 154, endPoint y: 227, distance: 32.5
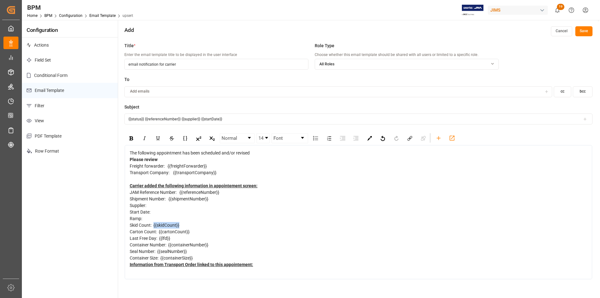
click at [154, 227] on div "Skid Count: {{skidCount}}" at bounding box center [358, 225] width 457 height 7
drag, startPoint x: 192, startPoint y: 230, endPoint x: 159, endPoint y: 235, distance: 33.0
click at [159, 235] on div "Carton Count: {{cartonCount}}" at bounding box center [358, 231] width 457 height 7
drag, startPoint x: 173, startPoint y: 238, endPoint x: 160, endPoint y: 240, distance: 13.5
click at [160, 240] on div "Last Free Day: {{lfd}}" at bounding box center [358, 238] width 457 height 7
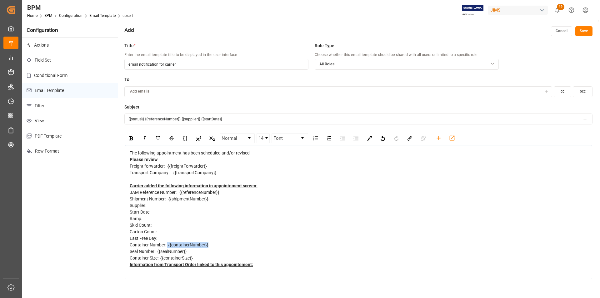
drag, startPoint x: 203, startPoint y: 244, endPoint x: 168, endPoint y: 247, distance: 35.4
click at [168, 247] on div "Container Number: {{containerNumber}}" at bounding box center [358, 244] width 457 height 7
drag, startPoint x: 195, startPoint y: 250, endPoint x: 158, endPoint y: 254, distance: 37.4
click at [158, 254] on div "Seal Number: {{sealNumber}}" at bounding box center [358, 251] width 457 height 7
drag, startPoint x: 195, startPoint y: 256, endPoint x: 160, endPoint y: 260, distance: 34.6
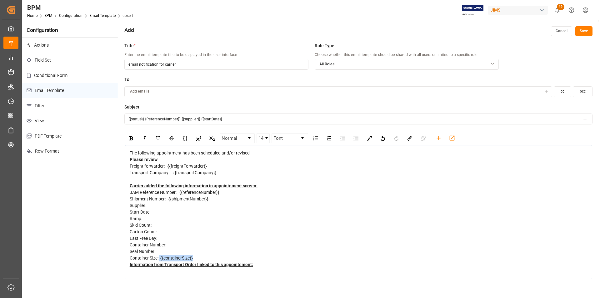
click at [160, 260] on div "Container Size: {{containerSize}}" at bounding box center [358, 257] width 457 height 7
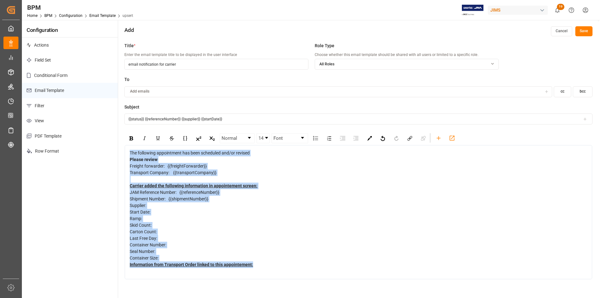
drag, startPoint x: 265, startPoint y: 267, endPoint x: 126, endPoint y: 154, distance: 179.2
click at [126, 154] on div "The following appointment has been scheduled and/or revised Please review Freig…" at bounding box center [358, 212] width 467 height 134
copy div "The following appointment has been scheduled and/or revised Please review Freig…"
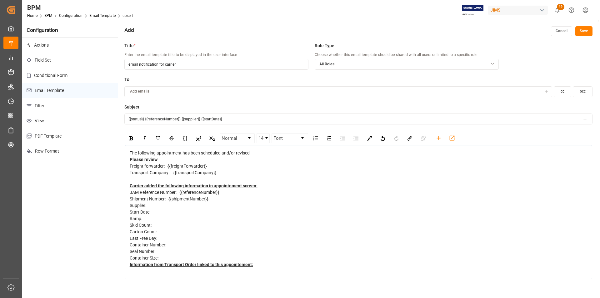
click at [233, 116] on input "{{status}} {{referenceNumber}} {{supplier}} {{startDate}}" at bounding box center [358, 118] width 468 height 11
drag, startPoint x: 232, startPoint y: 68, endPoint x: 119, endPoint y: 70, distance: 113.1
click at [119, 70] on div "Title * Enter the email template title to be displayed in the user interface em…" at bounding box center [358, 188] width 480 height 298
click at [221, 202] on div "Supplier:" at bounding box center [358, 205] width 457 height 7
click at [434, 136] on div "rdw-toolbar" at bounding box center [438, 137] width 11 height 9
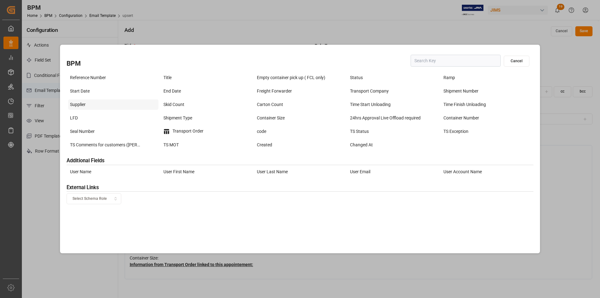
click at [82, 106] on div "Supplier" at bounding box center [113, 104] width 90 height 10
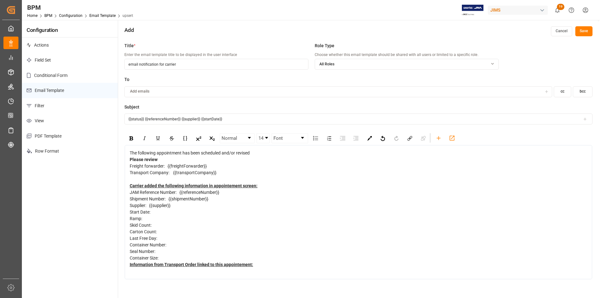
click at [176, 210] on div "Start Date:" at bounding box center [358, 212] width 457 height 7
click at [439, 137] on icon "rdw-toolbar" at bounding box center [438, 138] width 7 height 7
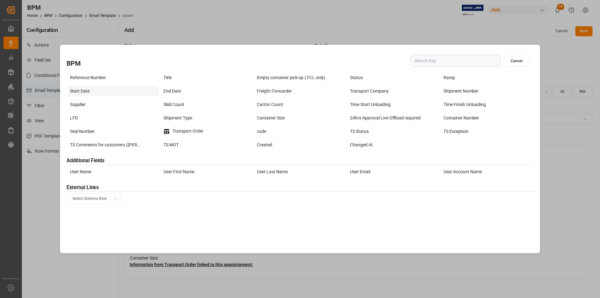
click at [101, 91] on div "Start Date" at bounding box center [113, 91] width 90 height 10
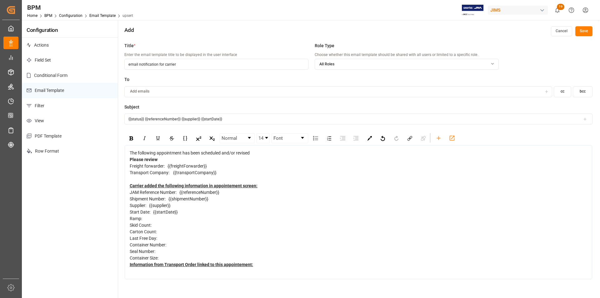
click at [177, 220] on div "Ramp:" at bounding box center [358, 218] width 457 height 7
click at [438, 138] on icon "rdw-toolbar" at bounding box center [438, 138] width 7 height 7
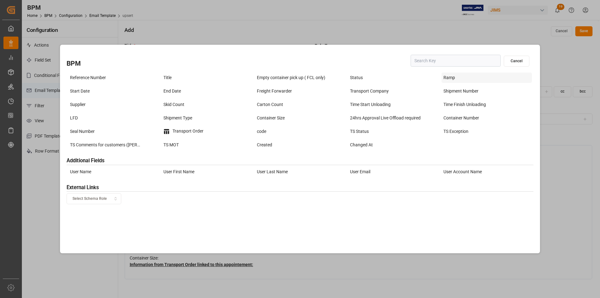
click at [452, 80] on div "Ramp" at bounding box center [486, 77] width 90 height 10
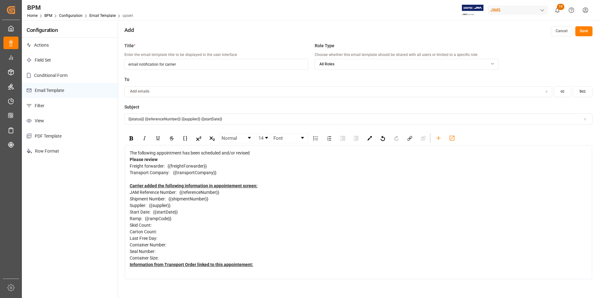
click at [169, 224] on div "Skid Count:" at bounding box center [358, 225] width 457 height 7
click at [439, 139] on icon "rdw-toolbar" at bounding box center [438, 138] width 7 height 7
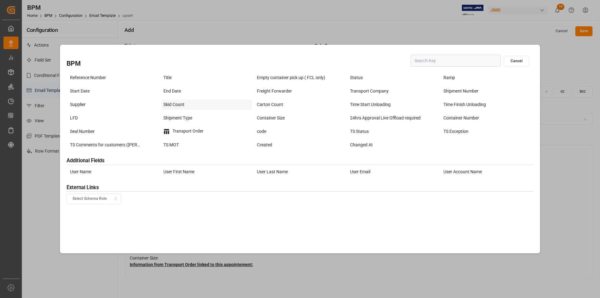
click at [198, 108] on div "Skid Count" at bounding box center [206, 104] width 90 height 10
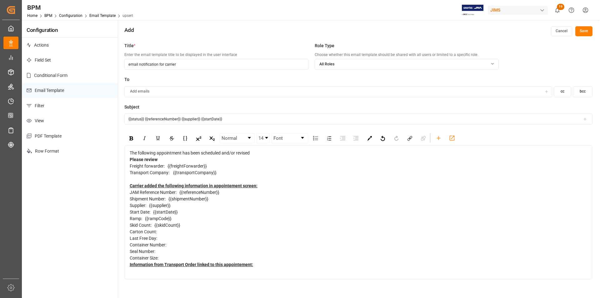
click at [167, 231] on div "Carton Count:" at bounding box center [358, 231] width 457 height 7
click at [440, 138] on icon "rdw-toolbar" at bounding box center [438, 138] width 7 height 7
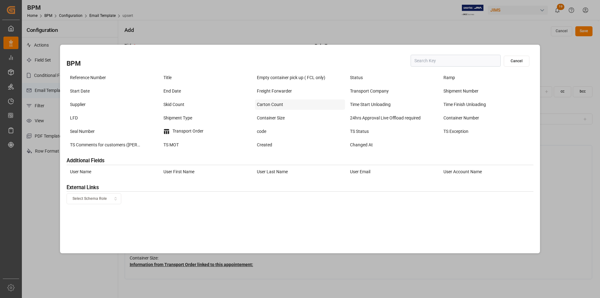
click at [272, 101] on div "Carton Count" at bounding box center [300, 104] width 90 height 10
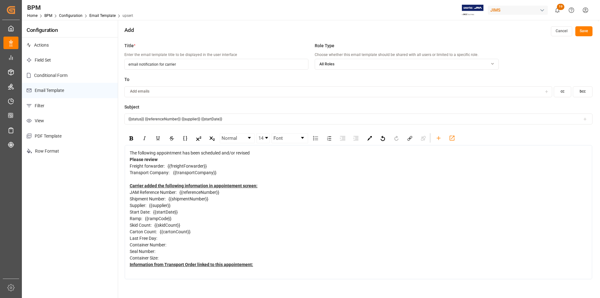
click at [197, 235] on div "Last Free Day:" at bounding box center [358, 238] width 457 height 7
click at [434, 138] on div "rdw-toolbar" at bounding box center [438, 137] width 11 height 9
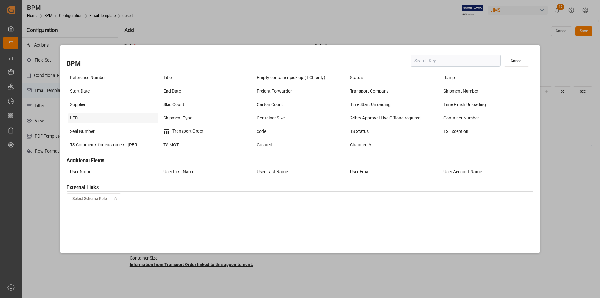
click at [105, 120] on div "LFD" at bounding box center [113, 118] width 90 height 10
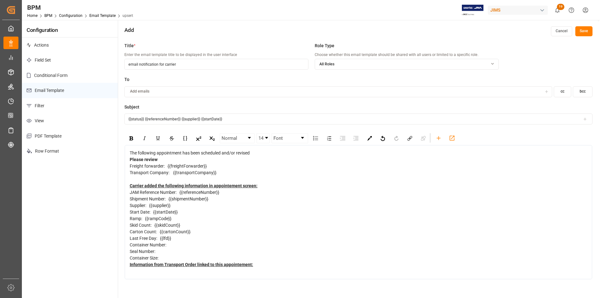
click at [179, 244] on div "Container Number:" at bounding box center [358, 244] width 457 height 7
click at [435, 138] on icon "rdw-toolbar" at bounding box center [438, 138] width 7 height 7
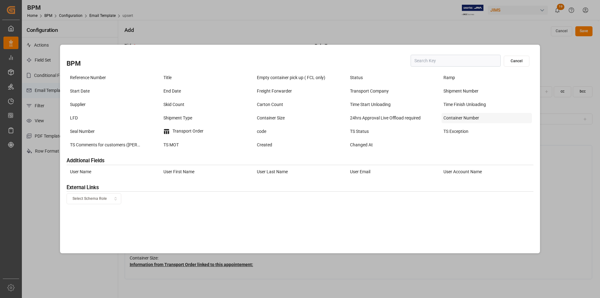
click at [468, 118] on div "Container Number" at bounding box center [486, 118] width 90 height 10
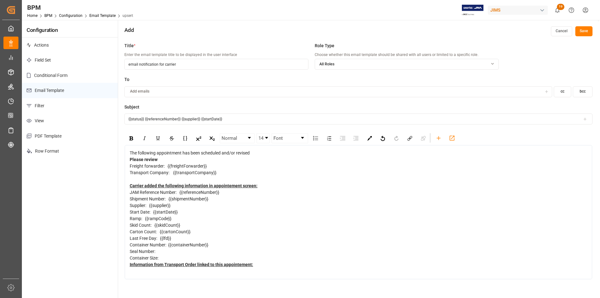
click at [179, 249] on div "Seal Number:" at bounding box center [358, 251] width 457 height 7
click at [435, 138] on icon "rdw-toolbar" at bounding box center [438, 138] width 7 height 7
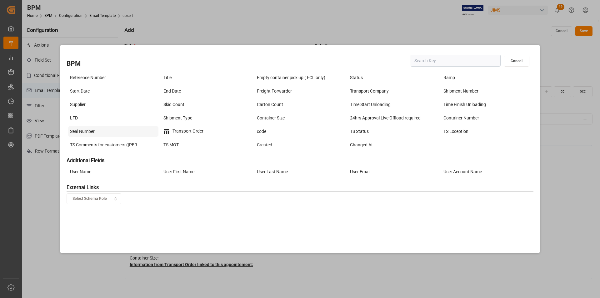
click at [88, 134] on div "Seal Number" at bounding box center [113, 131] width 90 height 10
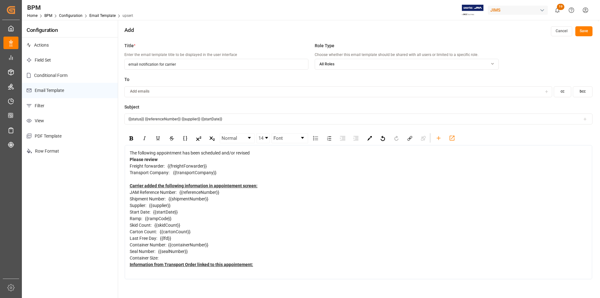
click at [170, 256] on div "Container Size:" at bounding box center [358, 257] width 457 height 7
click at [438, 137] on icon "rdw-toolbar" at bounding box center [438, 138] width 7 height 7
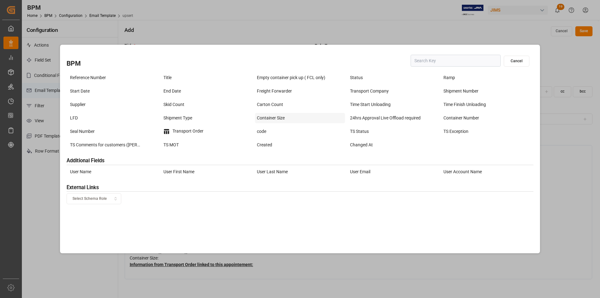
click at [266, 119] on div "Container Size" at bounding box center [300, 118] width 90 height 10
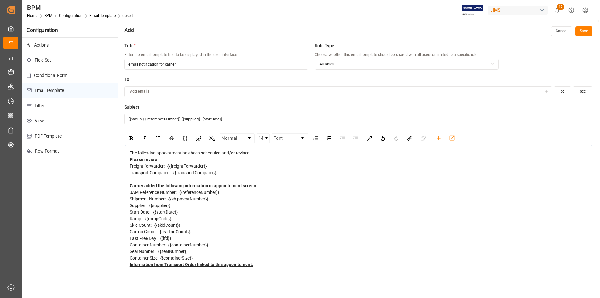
click at [269, 266] on div "Information from Transport Order linked to this appointement:" at bounding box center [358, 264] width 457 height 7
click at [435, 140] on icon "rdw-toolbar" at bounding box center [438, 138] width 7 height 7
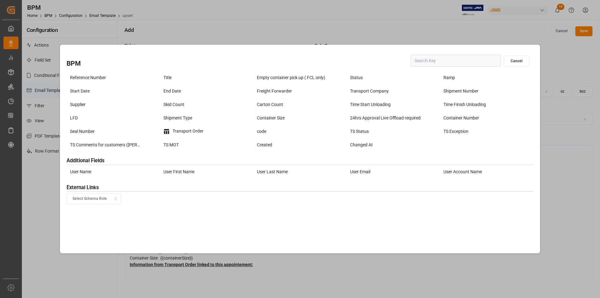
click at [86, 195] on button "Select Schema Role" at bounding box center [94, 198] width 55 height 11
click at [96, 223] on div "External - transport" at bounding box center [106, 222] width 78 height 9
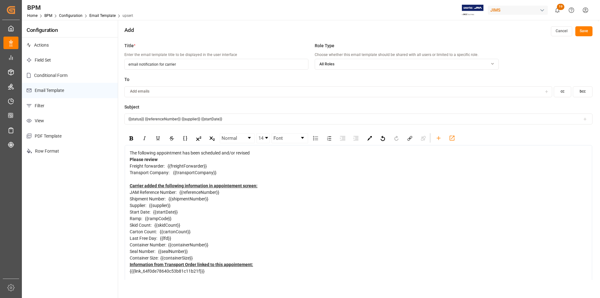
scroll to position [1, 0]
drag, startPoint x: 215, startPoint y: 274, endPoint x: 129, endPoint y: 268, distance: 86.7
click at [129, 268] on div "The following appointment has been scheduled and/or revised Please review Freig…" at bounding box center [358, 214] width 458 height 131
click at [199, 274] on div "The following appointment has been scheduled and/or revised Please review Freig…" at bounding box center [358, 212] width 467 height 134
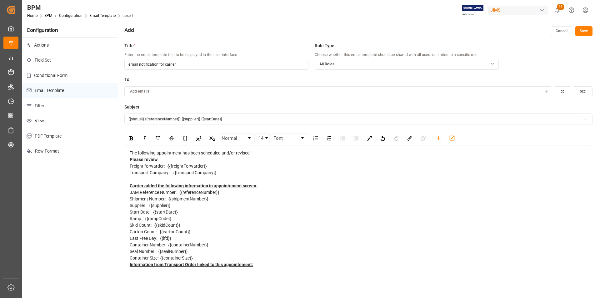
click at [296, 271] on div "rdw-editor" at bounding box center [358, 271] width 457 height 7
paste div "rdw-editor"
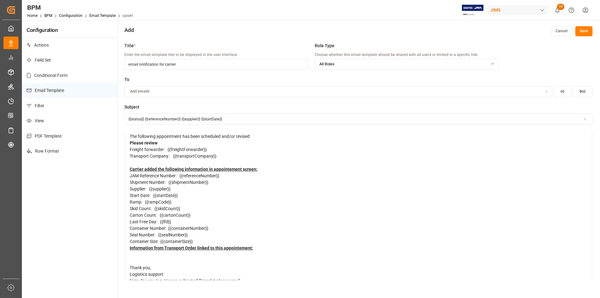
scroll to position [26, 0]
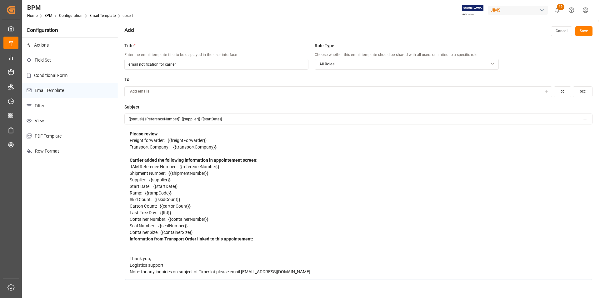
click at [260, 272] on span "Note: for any inquiries on subject of Timeslot please email supplychininbound@j…" at bounding box center [220, 271] width 180 height 5
click at [328, 271] on div "Note: for any inquiries on subject of Timeslot please email [EMAIL_ADDRESS][DOM…" at bounding box center [358, 271] width 457 height 7
drag, startPoint x: 323, startPoint y: 269, endPoint x: 125, endPoint y: 255, distance: 198.2
click at [125, 255] on div "The following appointment has been scheduled and/or revised Please review Freig…" at bounding box center [358, 199] width 467 height 160
copy div "Thank you, Logistics support Note: for any inquiries on subject of Timeslot ple…"
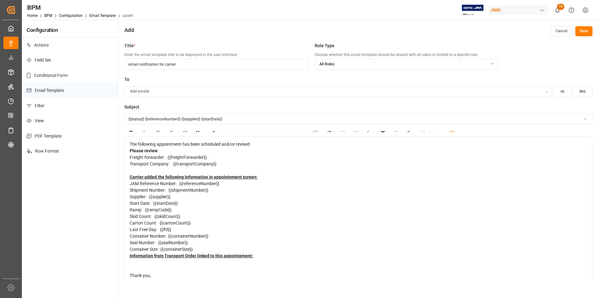
scroll to position [0, 0]
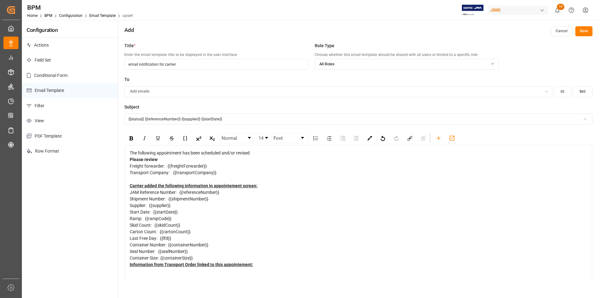
click at [163, 159] on div "Please review" at bounding box center [358, 159] width 457 height 7
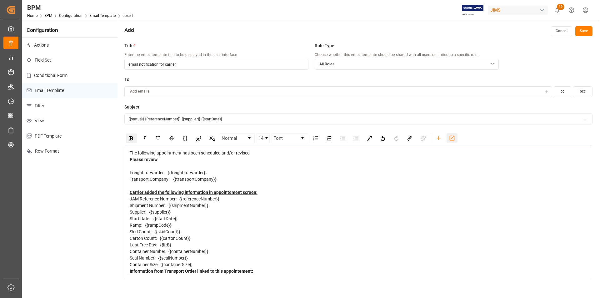
click at [449, 137] on icon "rdw-toolbar" at bounding box center [451, 138] width 7 height 7
drag, startPoint x: 156, startPoint y: 164, endPoint x: 127, endPoint y: 166, distance: 29.1
click at [127, 166] on div "The following appointment has been scheduled and/or revised Please review Go to…" at bounding box center [358, 228] width 467 height 167
click at [130, 137] on img "rdw-inline-control" at bounding box center [131, 138] width 4 height 4
click at [348, 230] on div "Skid Count: {{skidCount}}" at bounding box center [358, 231] width 457 height 7
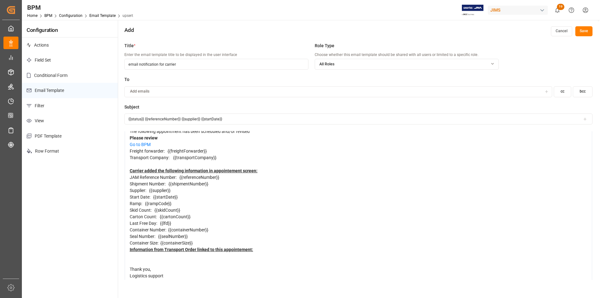
scroll to position [31, 0]
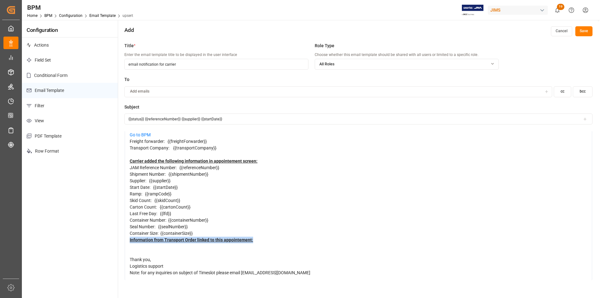
drag, startPoint x: 270, startPoint y: 238, endPoint x: 260, endPoint y: 235, distance: 10.0
click at [260, 235] on div "The following appointment has been scheduled and/or revised Please review Go to…" at bounding box center [358, 196] width 457 height 157
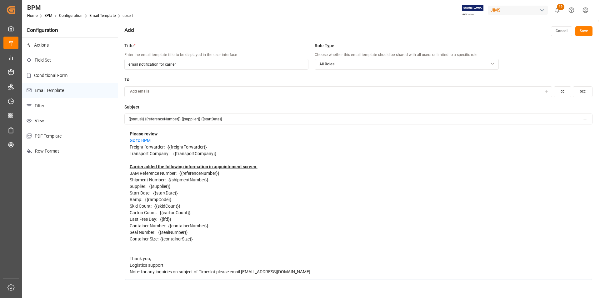
scroll to position [0, 0]
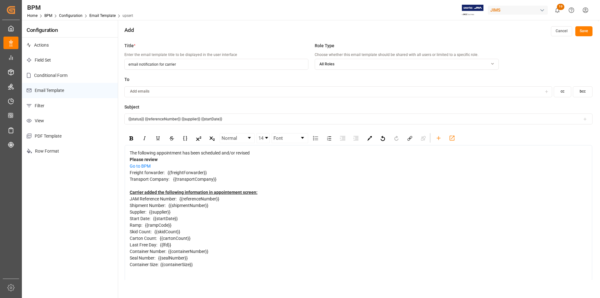
click at [585, 32] on button "Save" at bounding box center [583, 31] width 17 height 10
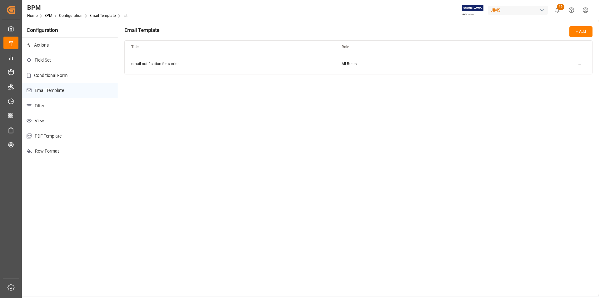
click at [578, 66] on html "Created by potrace 1.15, written by Peter Selinger 2001-2017 Created by potrace…" at bounding box center [300, 149] width 600 height 298
click at [571, 77] on div "Edit" at bounding box center [568, 76] width 32 height 9
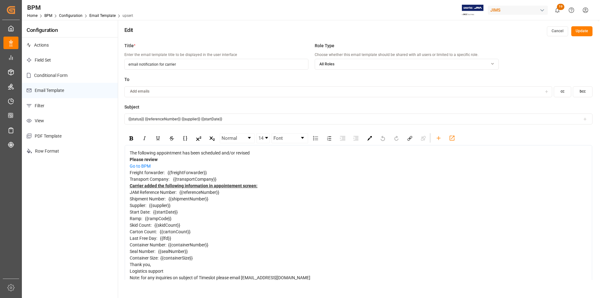
click at [301, 189] on div "Carrier added the following information in appointement screen:" at bounding box center [358, 185] width 457 height 7
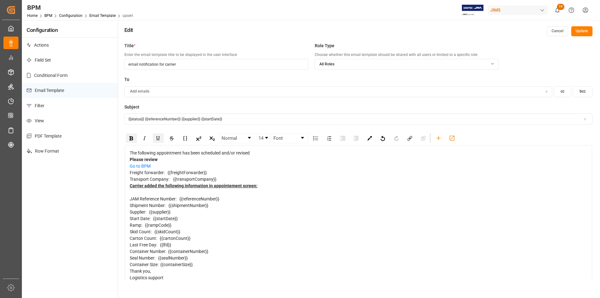
click at [244, 168] on div "Go to BPM" at bounding box center [358, 166] width 457 height 7
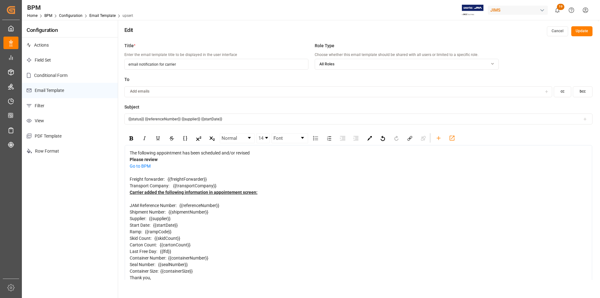
click at [242, 159] on div "Please review" at bounding box center [358, 159] width 457 height 7
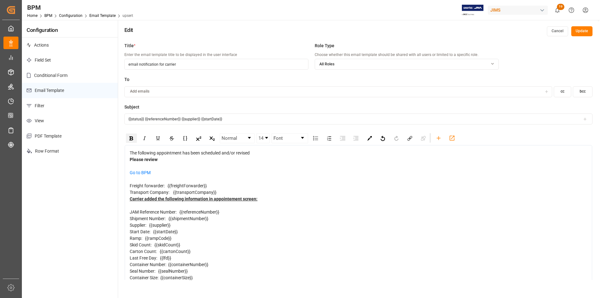
click at [290, 154] on div "The following appointment has been scheduled and/or revised" at bounding box center [358, 153] width 457 height 7
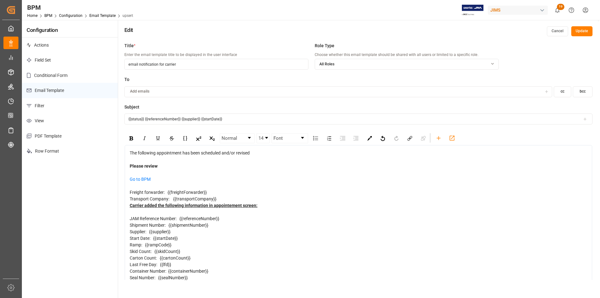
click at [589, 32] on button "Update" at bounding box center [581, 31] width 21 height 10
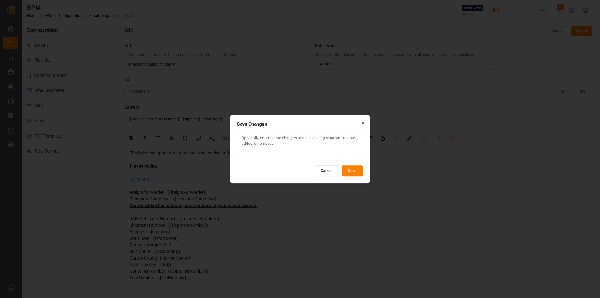
click at [352, 171] on button "Save" at bounding box center [352, 170] width 22 height 11
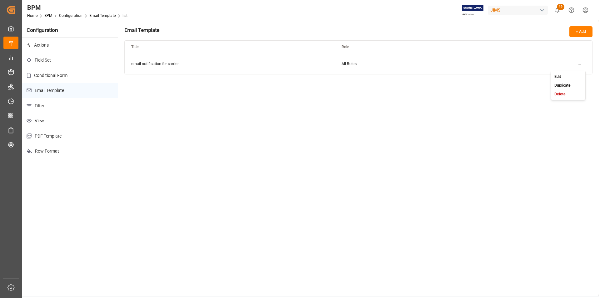
click at [577, 66] on html "Created by potrace 1.15, written by Peter Selinger 2001-2017 Created by potrace…" at bounding box center [300, 149] width 600 height 298
click at [556, 75] on small "Edit" at bounding box center [557, 77] width 7 height 4
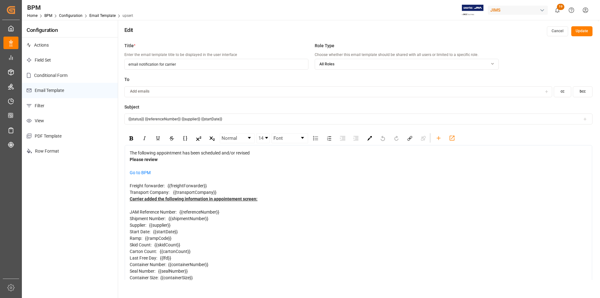
click at [581, 29] on button "Update" at bounding box center [581, 31] width 21 height 10
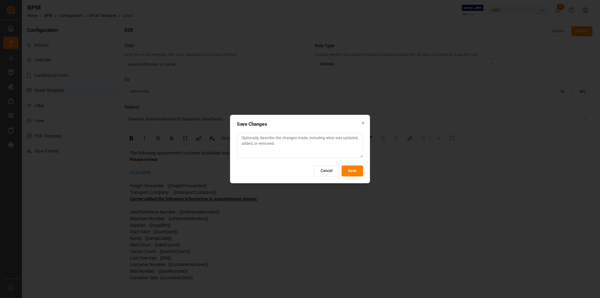
click at [345, 170] on button "Save" at bounding box center [352, 170] width 22 height 11
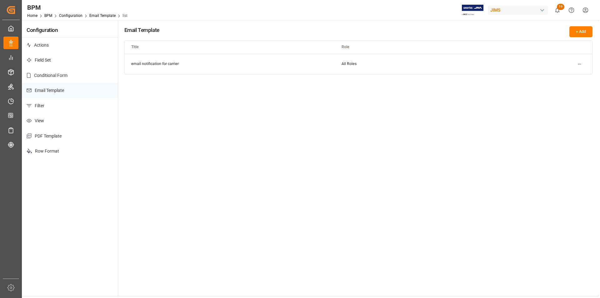
click at [577, 61] on html "Created by potrace 1.15, written by Peter Selinger 2001-2017 Created by potrace…" at bounding box center [300, 149] width 600 height 298
click at [572, 76] on div "Edit" at bounding box center [568, 76] width 32 height 9
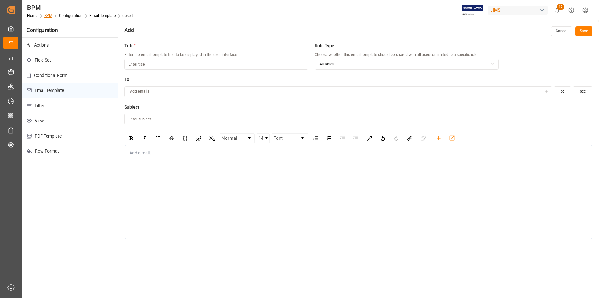
click at [49, 15] on link "BPM" at bounding box center [48, 15] width 8 height 4
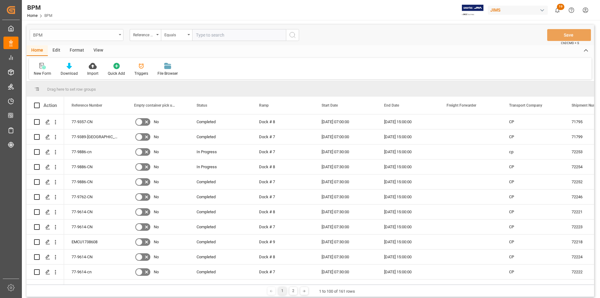
click at [63, 36] on div "BPM" at bounding box center [74, 35] width 83 height 8
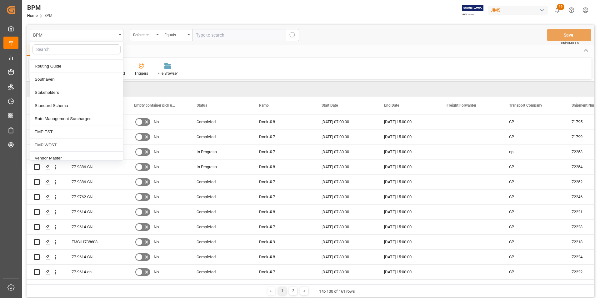
scroll to position [317, 0]
click at [76, 126] on div "TMP EST" at bounding box center [76, 127] width 93 height 13
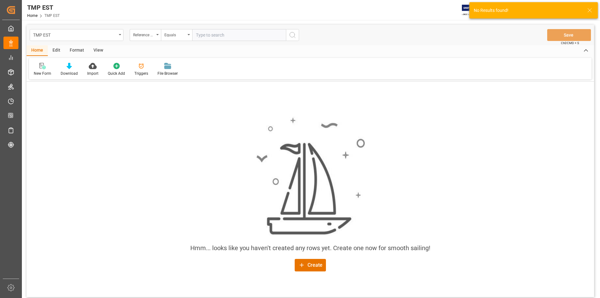
click at [56, 49] on div "Edit" at bounding box center [56, 50] width 17 height 11
click at [106, 64] on icon at bounding box center [105, 66] width 6 height 6
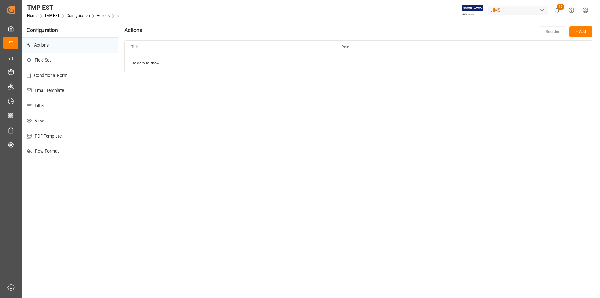
click at [49, 91] on p "Email Template" at bounding box center [70, 90] width 96 height 15
click at [584, 31] on button "+ Add" at bounding box center [580, 31] width 23 height 11
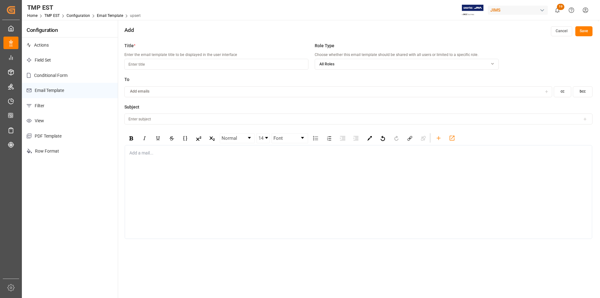
click at [211, 159] on div "Add a mail..." at bounding box center [358, 192] width 467 height 94
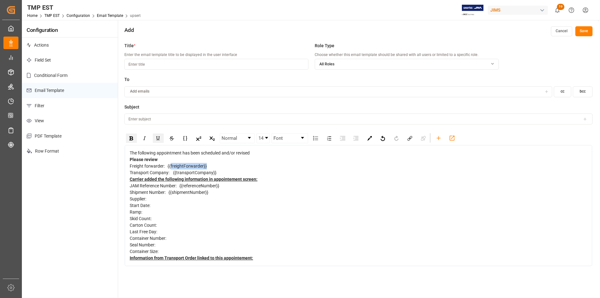
drag, startPoint x: 194, startPoint y: 166, endPoint x: 170, endPoint y: 167, distance: 24.1
click at [170, 167] on div "Freight forwarder: {{freightForwarder}}" at bounding box center [358, 166] width 457 height 7
drag, startPoint x: 217, startPoint y: 172, endPoint x: 172, endPoint y: 172, distance: 45.6
click at [172, 172] on div "Transport Company: {{transportCompany}}" at bounding box center [358, 172] width 457 height 7
drag, startPoint x: 224, startPoint y: 185, endPoint x: 180, endPoint y: 186, distance: 43.4
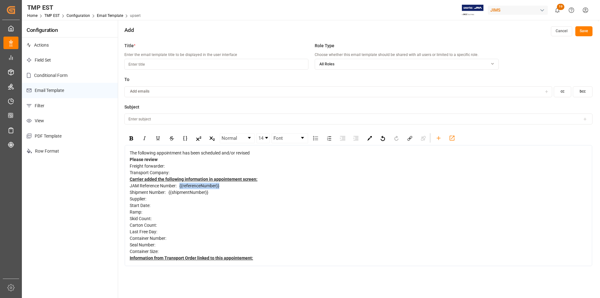
click at [180, 186] on div "JAM Reference Number: {{referenceNumber}}" at bounding box center [358, 185] width 457 height 7
drag, startPoint x: 222, startPoint y: 192, endPoint x: 169, endPoint y: 193, distance: 52.8
click at [169, 193] on div "Shipment Number: {{shipmentNumber}}" at bounding box center [358, 192] width 457 height 7
click at [193, 65] on input at bounding box center [216, 64] width 184 height 11
paste input "email notification for carrier"
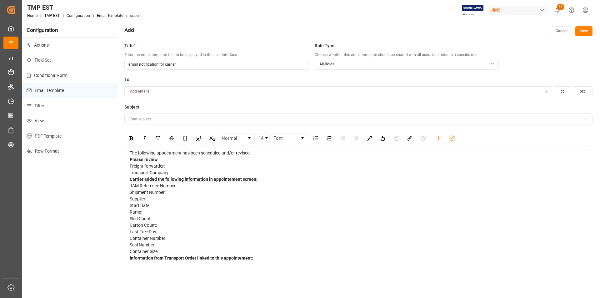
scroll to position [31, 0]
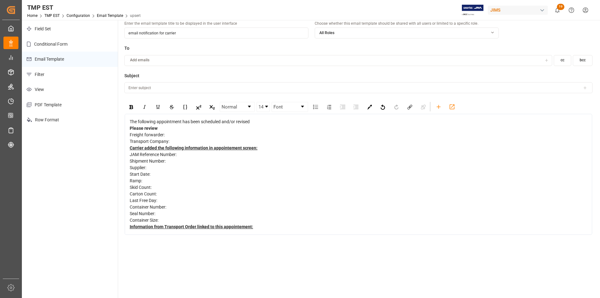
type input "email notification for carrier"
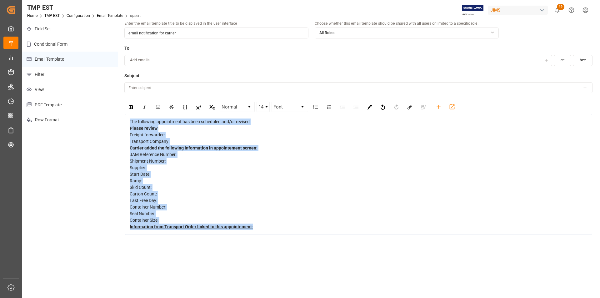
drag, startPoint x: 258, startPoint y: 228, endPoint x: 106, endPoint y: 124, distance: 183.9
click at [106, 124] on div "Configuration Actions Field Set Conditional Form Email Template Filter View PDF…" at bounding box center [310, 147] width 576 height 317
copy div "The following appointment has been scheduled and/or revised Please review Freig…"
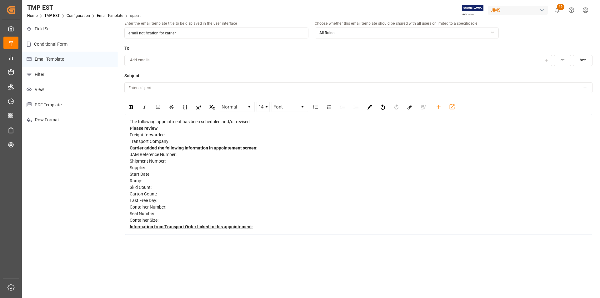
drag, startPoint x: 180, startPoint y: 34, endPoint x: 116, endPoint y: 37, distance: 65.0
click at [116, 37] on div "Configuration Actions Field Set Conditional Form Email Template Filter View PDF…" at bounding box center [310, 147] width 576 height 317
click at [274, 230] on div "The following appointment has been scheduled and/or revised Please review Freig…" at bounding box center [358, 174] width 467 height 121
click at [265, 225] on div "Information from Transport Order linked to this appointement:" at bounding box center [358, 226] width 457 height 7
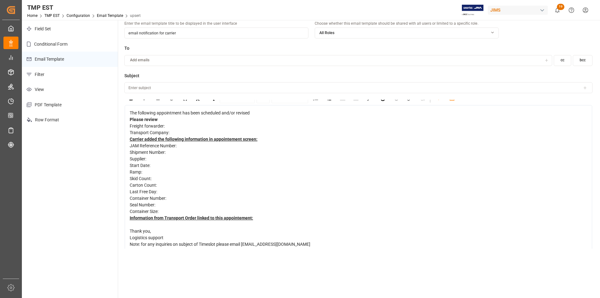
scroll to position [12, 0]
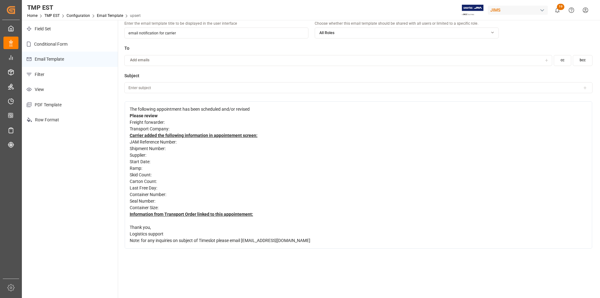
click at [166, 113] on div "Please review" at bounding box center [358, 115] width 457 height 7
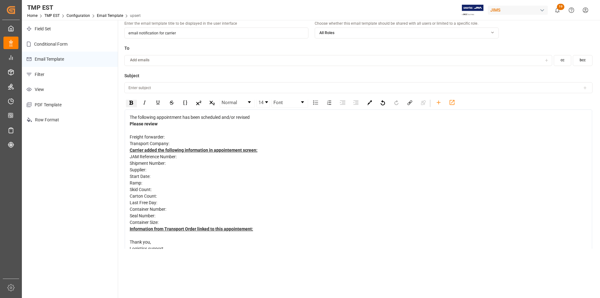
scroll to position [0, 0]
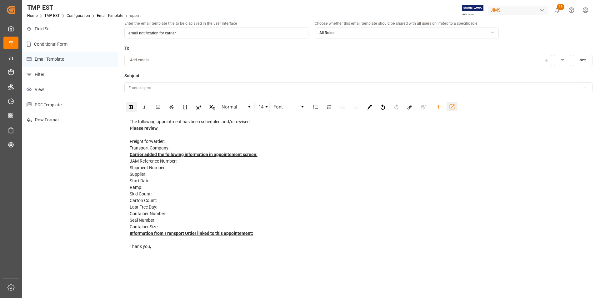
click at [453, 106] on icon "rdw-toolbar" at bounding box center [451, 106] width 7 height 7
drag, startPoint x: 166, startPoint y: 132, endPoint x: 130, endPoint y: 135, distance: 36.6
click at [130, 135] on div "Go to TMP EST" at bounding box center [358, 134] width 457 height 7
click at [131, 108] on img "rdw-inline-control" at bounding box center [131, 107] width 4 height 4
click at [279, 155] on div "Carrier added the following information in appointement screen:" at bounding box center [358, 154] width 457 height 7
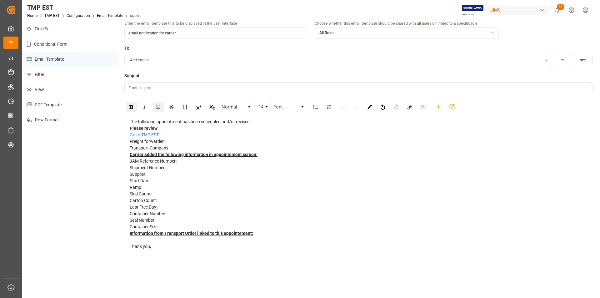
click at [200, 142] on div "Freight forwarder:" at bounding box center [358, 141] width 457 height 7
click at [203, 146] on div "Transport Company:" at bounding box center [358, 148] width 457 height 7
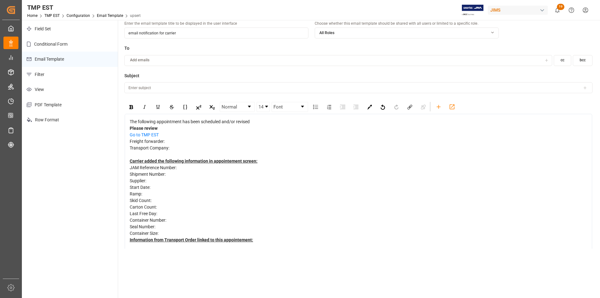
click at [201, 138] on div "Freight forwarder:" at bounding box center [358, 141] width 457 height 7
click at [199, 134] on div "Go to TMP EST" at bounding box center [358, 134] width 457 height 7
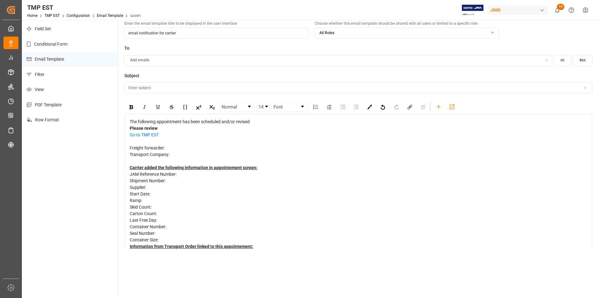
click at [202, 146] on div "Freight forwarder:" at bounding box center [358, 148] width 457 height 7
click at [194, 149] on div "Freight forwarder:" at bounding box center [358, 148] width 457 height 7
click at [439, 109] on icon "rdw-toolbar" at bounding box center [438, 106] width 7 height 7
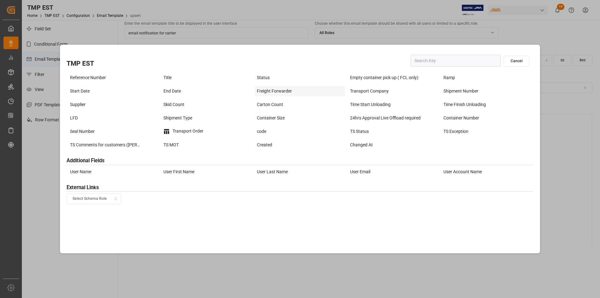
click at [296, 92] on div "Freight Forwarder" at bounding box center [300, 91] width 90 height 10
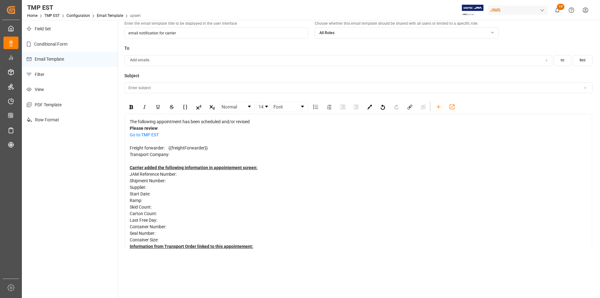
click at [245, 149] on div "Freight forwarder: {{freightForwarder}}" at bounding box center [358, 148] width 457 height 7
click at [241, 155] on div "Transport Company:" at bounding box center [358, 154] width 457 height 7
click at [437, 109] on icon "rdw-toolbar" at bounding box center [438, 106] width 7 height 7
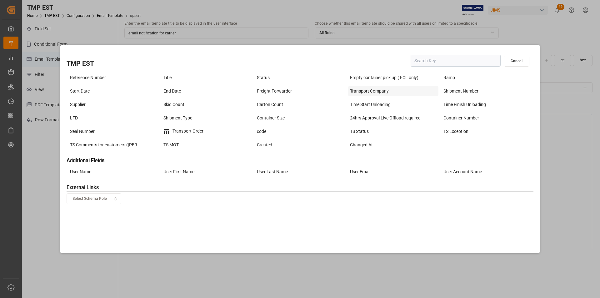
click at [388, 87] on div "Transport Company" at bounding box center [393, 91] width 90 height 10
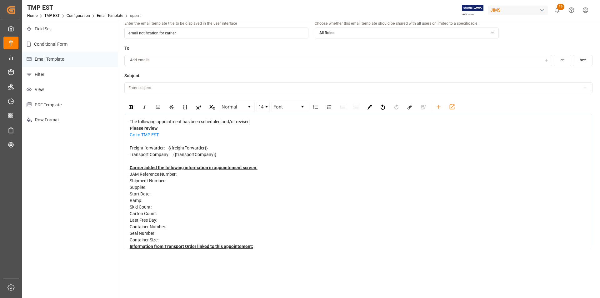
click at [199, 172] on div "JAM Reference Number:" at bounding box center [358, 174] width 457 height 7
click at [276, 168] on div "Carrier added the following information in appointement screen:" at bounding box center [358, 167] width 457 height 7
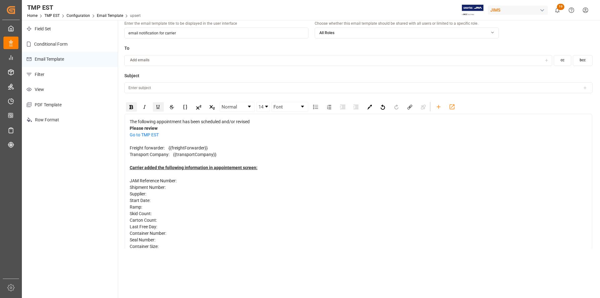
click at [268, 118] on div "The following appointment has been scheduled and/or revised Please review Go to…" at bounding box center [358, 200] width 467 height 173
click at [269, 121] on div "The following appointment has been scheduled and/or revised" at bounding box center [358, 121] width 457 height 7
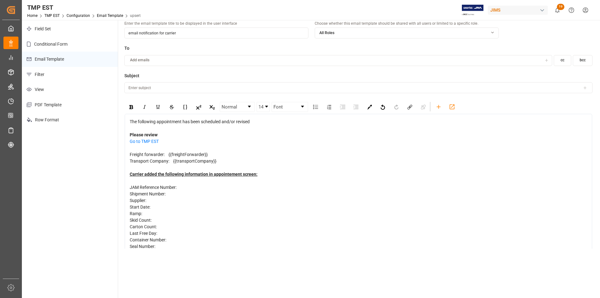
click at [255, 137] on div "Please review" at bounding box center [358, 134] width 457 height 7
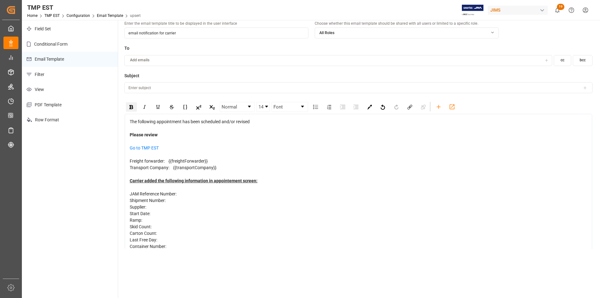
click at [265, 199] on div "Shipment Number:" at bounding box center [358, 200] width 457 height 7
click at [263, 195] on div "JAM Reference Number:" at bounding box center [358, 193] width 457 height 7
click at [441, 109] on icon "rdw-toolbar" at bounding box center [438, 106] width 7 height 7
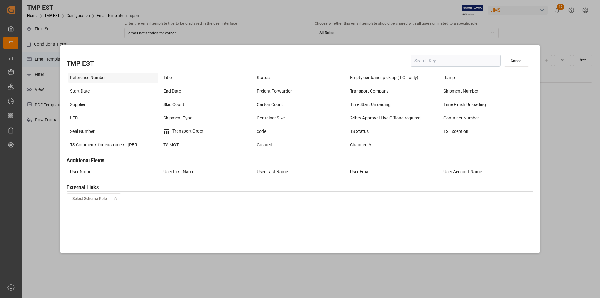
click at [105, 79] on div "Reference Number" at bounding box center [113, 77] width 90 height 10
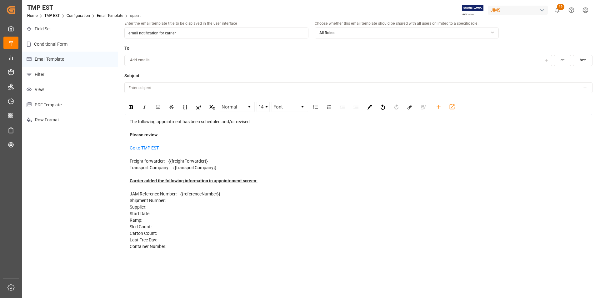
click at [180, 204] on div "Supplier:" at bounding box center [358, 207] width 457 height 7
click at [206, 200] on div "Shipment Number:" at bounding box center [358, 200] width 457 height 7
click at [442, 107] on div "rdw-toolbar" at bounding box center [438, 106] width 11 height 9
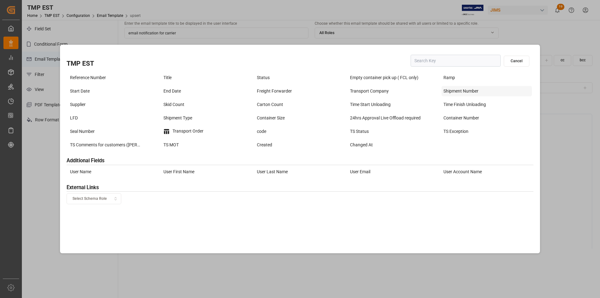
click at [452, 91] on div "Shipment Number" at bounding box center [486, 91] width 90 height 10
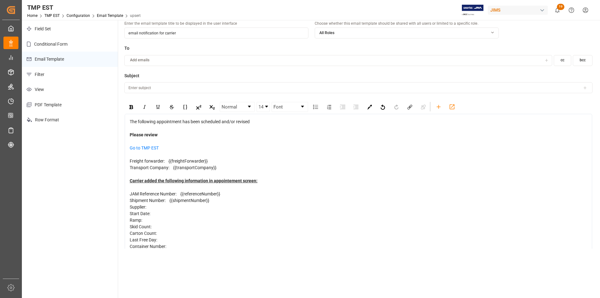
click at [221, 210] on div "Start Date:" at bounding box center [358, 213] width 457 height 7
click at [218, 204] on div "Supplier:" at bounding box center [358, 207] width 457 height 7
click at [438, 107] on icon "rdw-toolbar" at bounding box center [438, 106] width 7 height 7
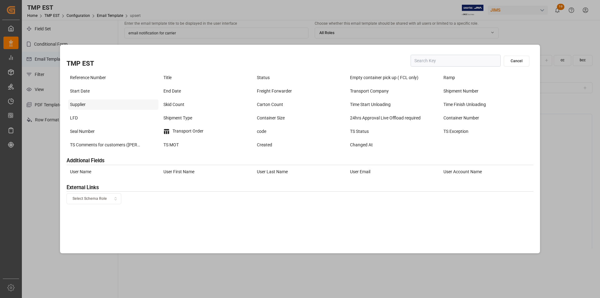
click at [91, 102] on div "Supplier" at bounding box center [113, 104] width 90 height 10
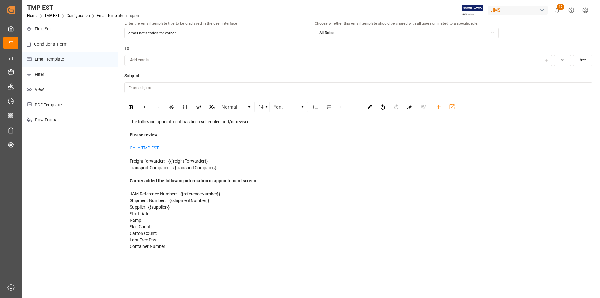
click at [204, 210] on div "Supplier: {{supplier}}" at bounding box center [358, 207] width 457 height 7
click at [204, 212] on div "Start Date:" at bounding box center [358, 213] width 457 height 7
click at [439, 107] on icon "rdw-toolbar" at bounding box center [438, 106] width 7 height 7
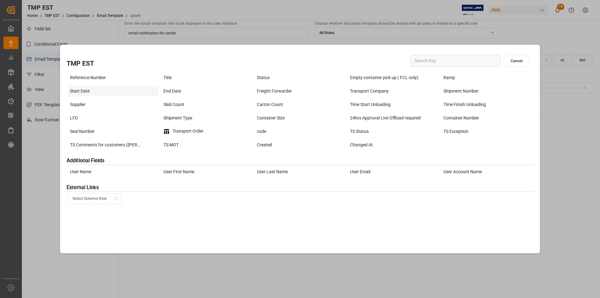
click at [104, 92] on div "Start Date" at bounding box center [113, 91] width 90 height 10
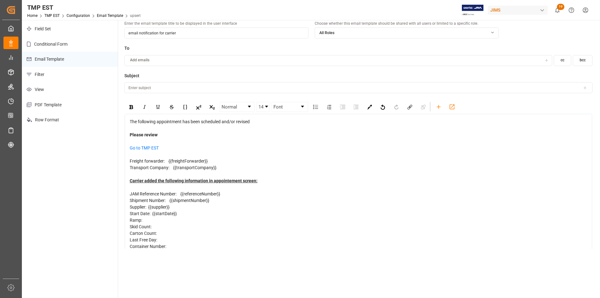
click at [169, 217] on div "Ramp:" at bounding box center [358, 220] width 457 height 7
click at [435, 106] on icon "rdw-toolbar" at bounding box center [438, 106] width 7 height 7
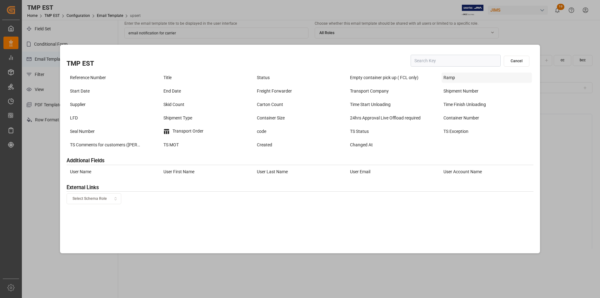
click at [459, 80] on div "Ramp" at bounding box center [486, 77] width 90 height 10
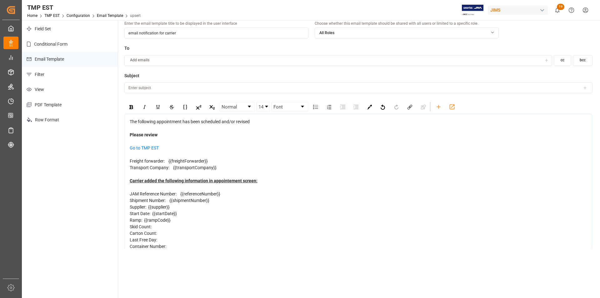
click at [187, 230] on div "Skid Count:" at bounding box center [358, 226] width 457 height 7
click at [440, 104] on icon "rdw-toolbar" at bounding box center [438, 106] width 7 height 7
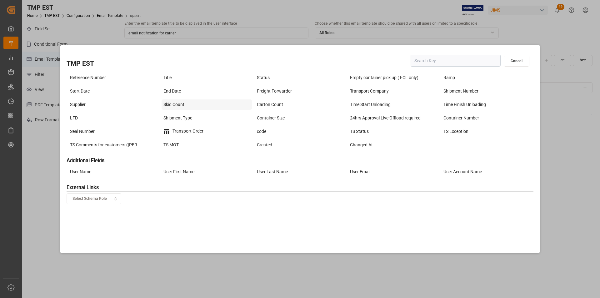
click at [200, 105] on div "Skid Count" at bounding box center [206, 104] width 90 height 10
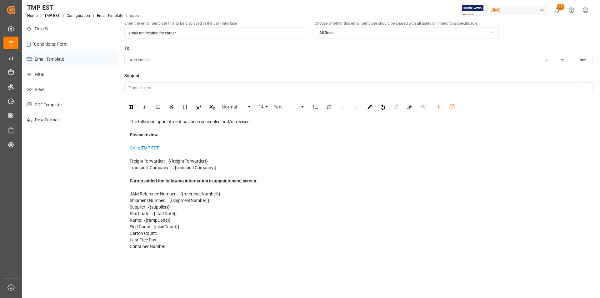
click at [189, 232] on div "Carton Count:" at bounding box center [358, 233] width 457 height 7
click at [436, 110] on icon "rdw-toolbar" at bounding box center [438, 106] width 7 height 7
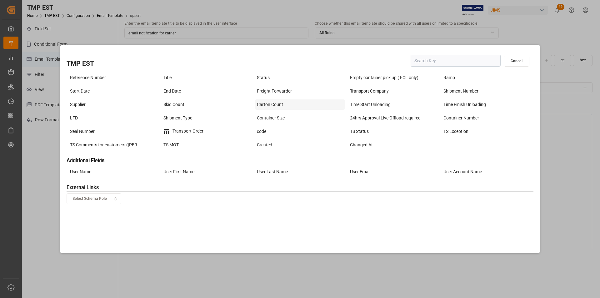
click at [267, 101] on div "Carton Count" at bounding box center [300, 104] width 90 height 10
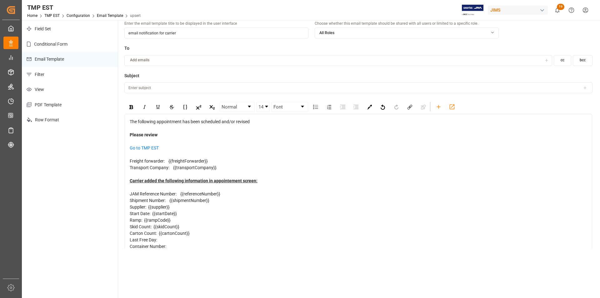
click at [194, 239] on div "Last Free Day:" at bounding box center [358, 239] width 457 height 7
click at [440, 109] on icon "rdw-toolbar" at bounding box center [438, 106] width 7 height 7
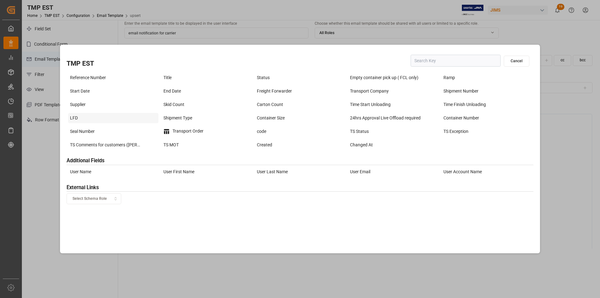
click at [95, 120] on div "LFD" at bounding box center [113, 118] width 90 height 10
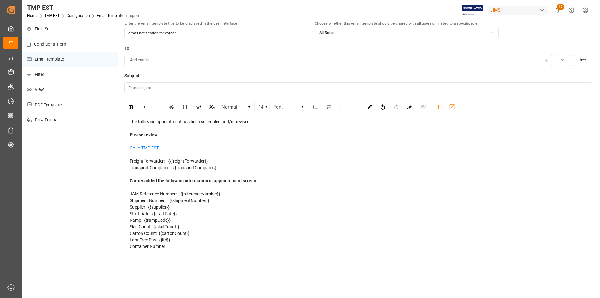
click at [177, 247] on div "Container Number:" at bounding box center [358, 246] width 457 height 7
click at [438, 107] on icon "rdw-toolbar" at bounding box center [438, 106] width 7 height 7
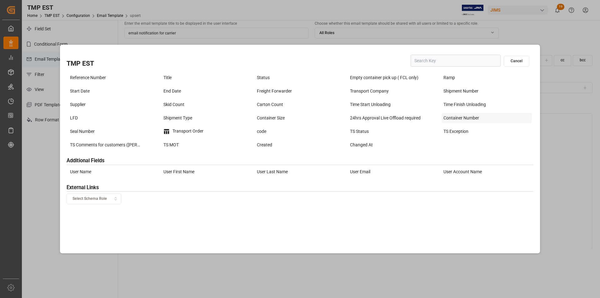
click at [454, 117] on div "Container Number" at bounding box center [486, 118] width 90 height 10
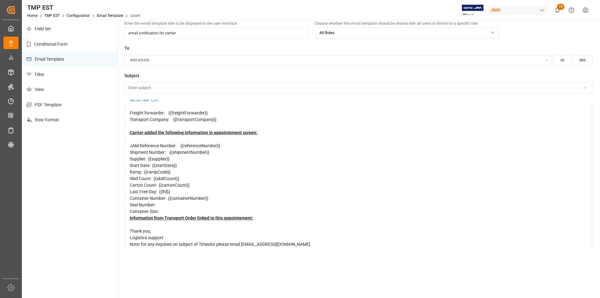
scroll to position [52, 0]
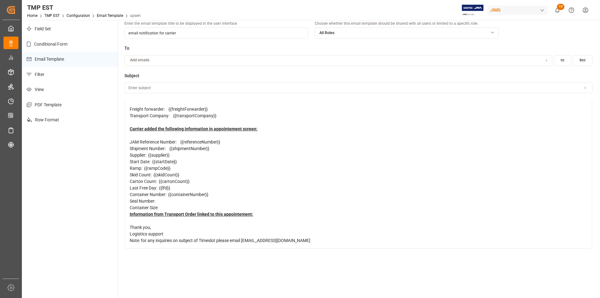
click at [204, 202] on div "Seal Number:" at bounding box center [358, 201] width 457 height 7
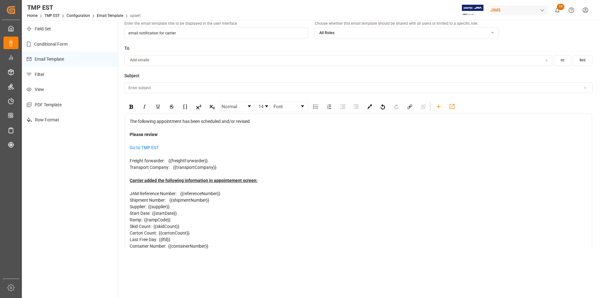
scroll to position [0, 0]
click at [440, 108] on icon "rdw-toolbar" at bounding box center [438, 106] width 7 height 7
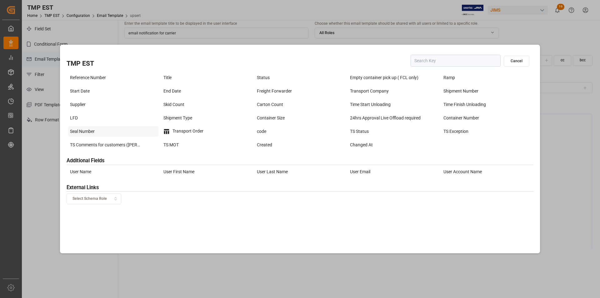
click at [94, 135] on div "Seal Number" at bounding box center [113, 131] width 90 height 10
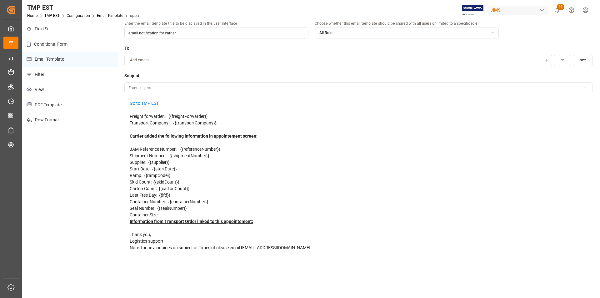
scroll to position [52, 0]
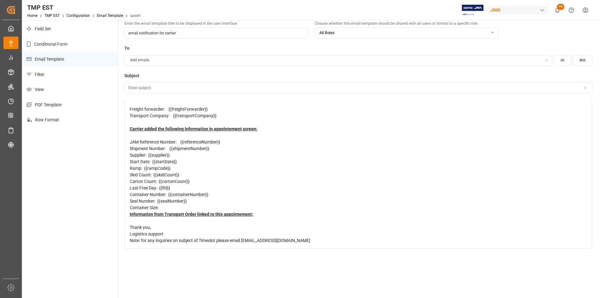
click at [224, 205] on div "Container Size:" at bounding box center [358, 207] width 457 height 7
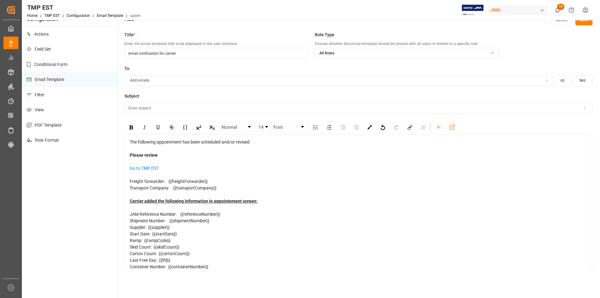
scroll to position [0, 0]
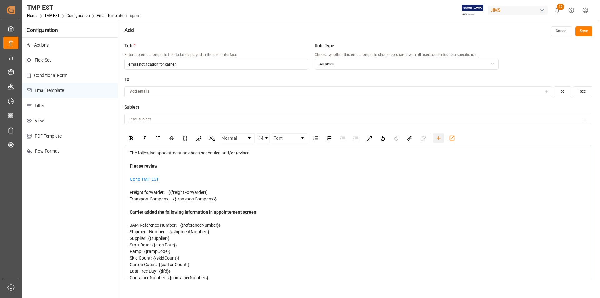
click at [437, 137] on icon "rdw-toolbar" at bounding box center [438, 138] width 7 height 7
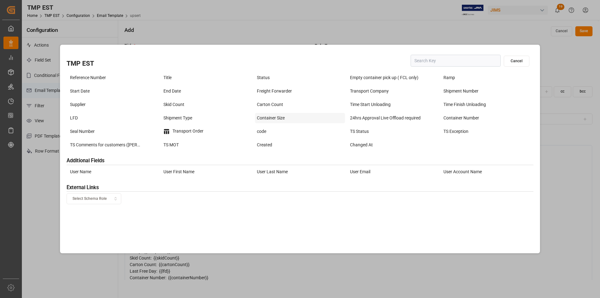
click at [276, 118] on div "Container Size" at bounding box center [300, 118] width 90 height 10
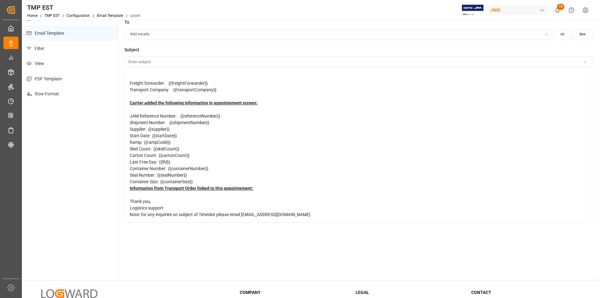
scroll to position [62, 0]
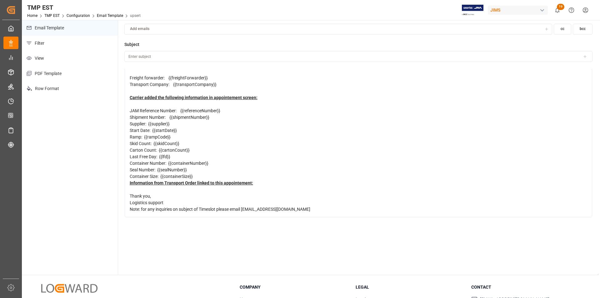
click at [276, 182] on div "Information from Transport Order linked to this appointement:" at bounding box center [358, 183] width 457 height 7
drag, startPoint x: 247, startPoint y: 178, endPoint x: 252, endPoint y: 181, distance: 6.3
click at [252, 181] on div "The following appointment has been scheduled and/or revised Please review Go to…" at bounding box center [358, 123] width 457 height 177
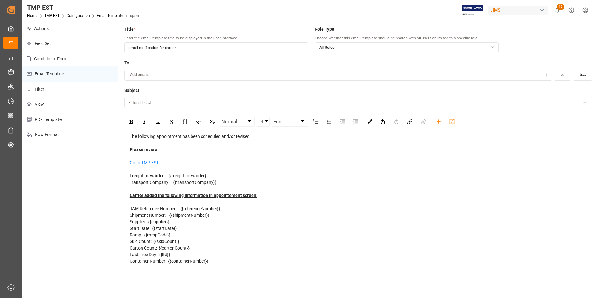
scroll to position [0, 0]
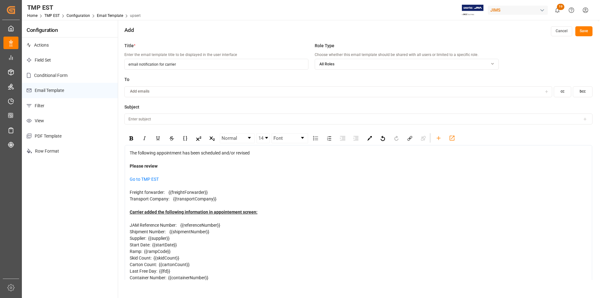
drag, startPoint x: 583, startPoint y: 34, endPoint x: 364, endPoint y: 67, distance: 221.1
click at [364, 67] on div "Add Cancel Save Title * Enter the email template title to be displayed in the u…" at bounding box center [358, 178] width 480 height 317
drag, startPoint x: 185, startPoint y: 64, endPoint x: 121, endPoint y: 63, distance: 64.3
click at [121, 63] on div "Title * Enter the email template title to be displayed in the user interface em…" at bounding box center [358, 188] width 480 height 298
click at [208, 116] on input at bounding box center [358, 118] width 468 height 11
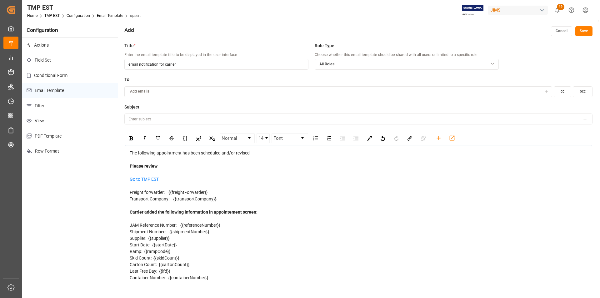
click at [583, 117] on icon at bounding box center [584, 119] width 4 height 4
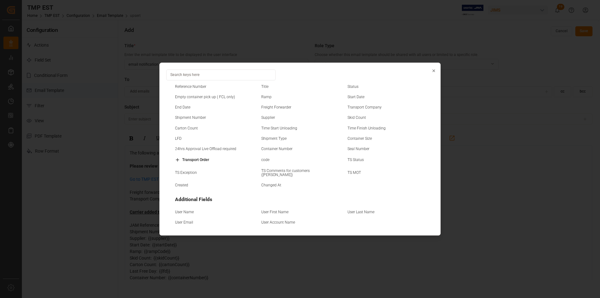
click at [352, 88] on small "Status" at bounding box center [352, 87] width 11 height 4
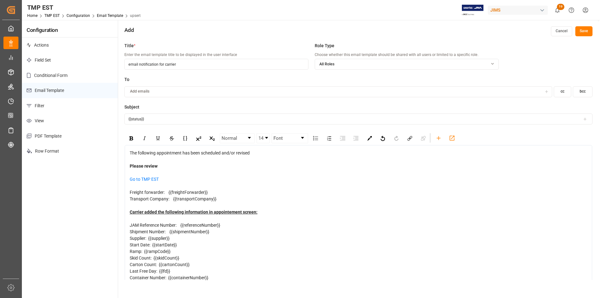
click at [583, 119] on icon at bounding box center [584, 119] width 4 height 4
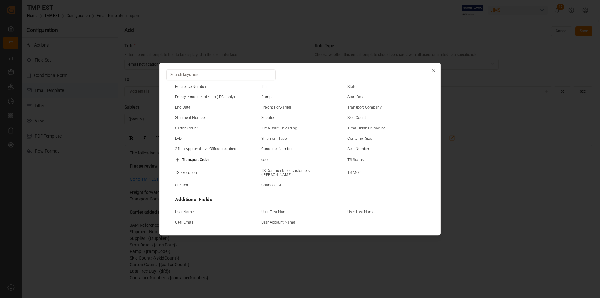
click at [194, 87] on small "Reference Number" at bounding box center [190, 87] width 31 height 4
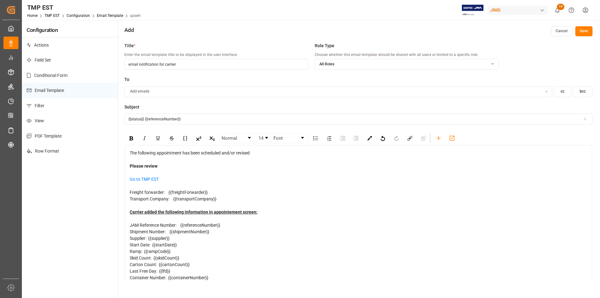
click at [585, 119] on icon at bounding box center [584, 119] width 4 height 4
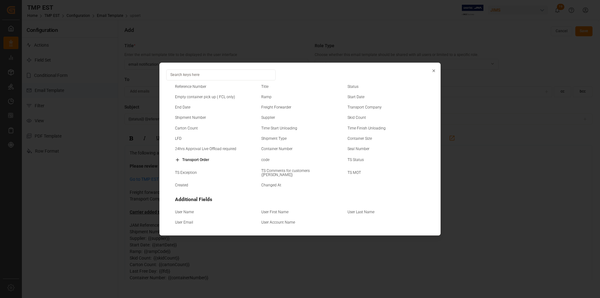
click at [271, 118] on small "Supplier" at bounding box center [268, 118] width 14 height 4
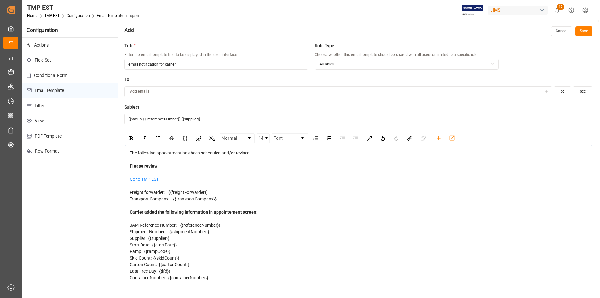
click at [588, 120] on div at bounding box center [584, 119] width 9 height 4
click at [587, 120] on div at bounding box center [584, 119] width 9 height 4
click at [584, 118] on icon at bounding box center [584, 119] width 4 height 4
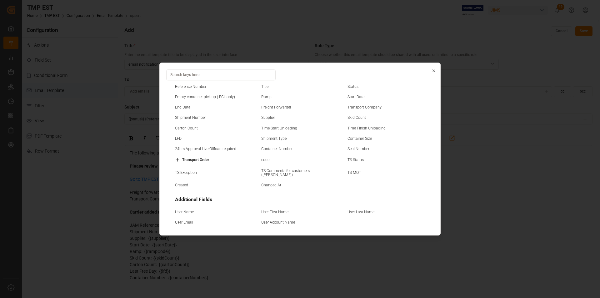
click at [358, 100] on div "Start Date" at bounding box center [386, 98] width 82 height 6
click at [358, 97] on small "Start Date" at bounding box center [355, 97] width 17 height 4
type input "{{status}} {{referenceNumber}} {{supplier}} {{startDate}}"
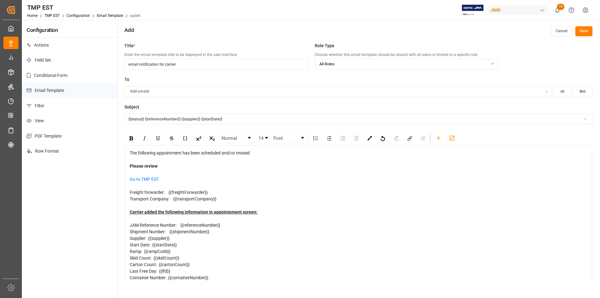
click at [585, 33] on button "Save" at bounding box center [583, 31] width 17 height 10
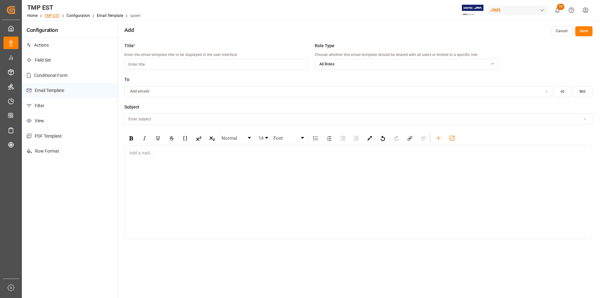
click at [47, 14] on link "TMP EST" at bounding box center [51, 15] width 15 height 4
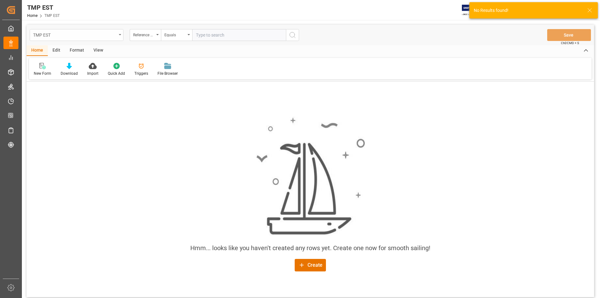
click at [65, 35] on div "TMP EST" at bounding box center [74, 35] width 83 height 8
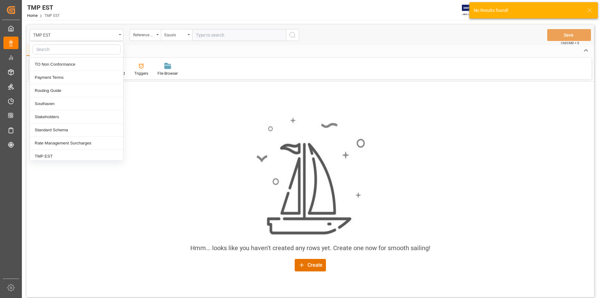
scroll to position [317, 0]
click at [85, 140] on div "TMP WEST" at bounding box center [76, 140] width 93 height 13
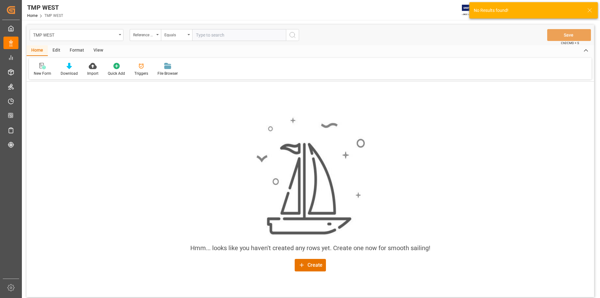
click at [56, 50] on div "Edit" at bounding box center [56, 50] width 17 height 11
click at [107, 69] on icon at bounding box center [106, 66] width 9 height 6
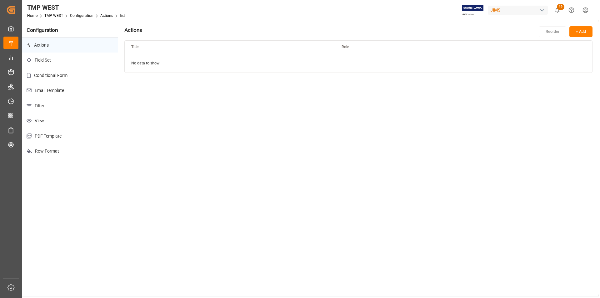
click at [46, 91] on p "Email Template" at bounding box center [70, 90] width 96 height 15
click at [583, 33] on button "+ Add" at bounding box center [580, 31] width 23 height 11
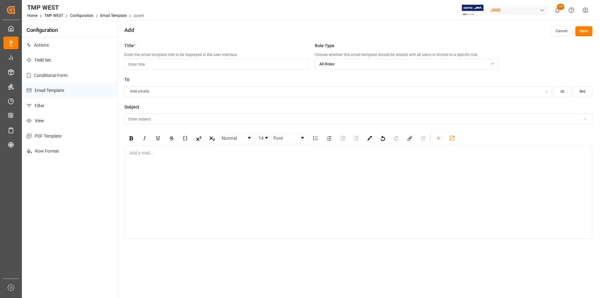
click at [202, 160] on div "Add a mail..." at bounding box center [358, 192] width 467 height 94
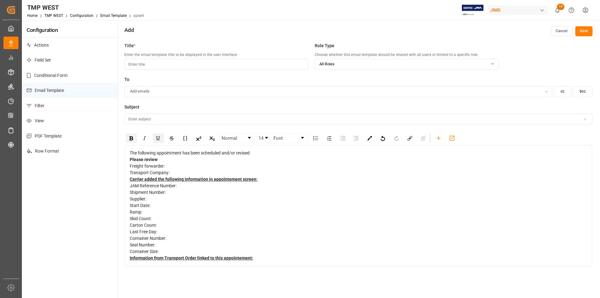
click at [195, 150] on div "The following appointment has been scheduled and/or revised" at bounding box center [358, 153] width 457 height 7
click at [191, 62] on input at bounding box center [216, 64] width 184 height 11
paste input "email notification for carrier"
type input "email notification for carrier"
click at [289, 257] on div "Information from Transport Order linked to this appointement:" at bounding box center [358, 257] width 457 height 7
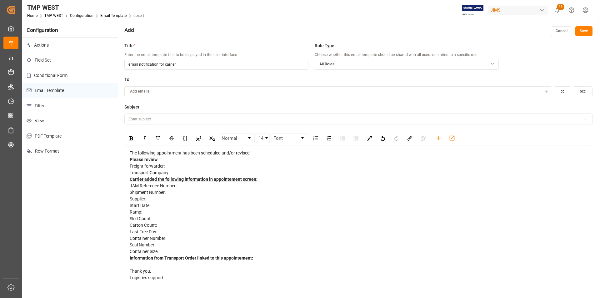
click at [208, 268] on div "Thank you," at bounding box center [358, 271] width 457 height 7
click at [200, 264] on div "rdw-editor" at bounding box center [358, 264] width 457 height 7
click at [201, 270] on div "rdw-editor" at bounding box center [358, 271] width 457 height 7
click at [453, 139] on icon "rdw-toolbar" at bounding box center [451, 138] width 7 height 7
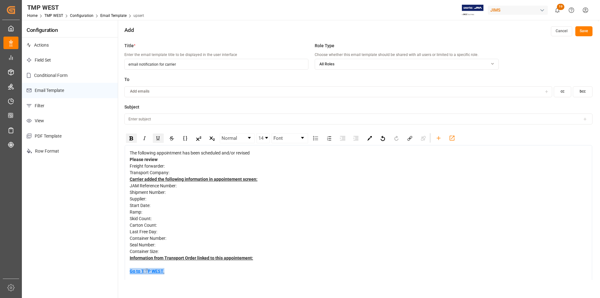
drag, startPoint x: 171, startPoint y: 271, endPoint x: 130, endPoint y: 270, distance: 40.9
click at [130, 270] on div "Go to TMP WEST" at bounding box center [358, 271] width 457 height 7
click at [180, 157] on div "Please review" at bounding box center [358, 159] width 457 height 7
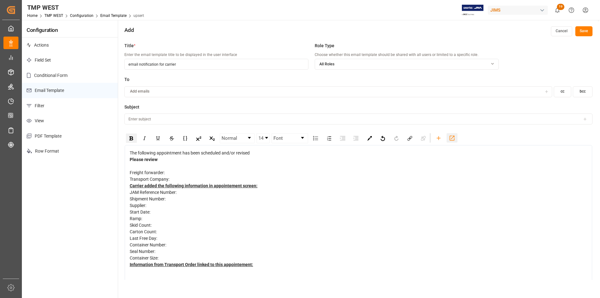
click at [452, 139] on icon "rdw-toolbar" at bounding box center [451, 138] width 7 height 7
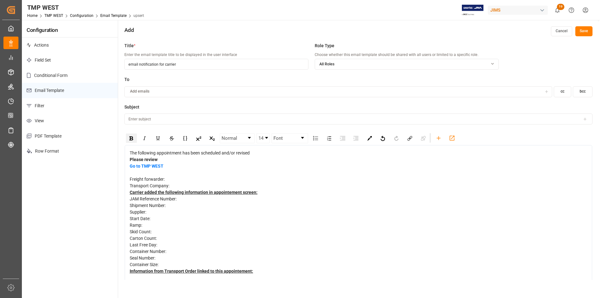
click at [235, 288] on div "Title * Enter the email template title to be displayed in the user interface em…" at bounding box center [358, 188] width 480 height 298
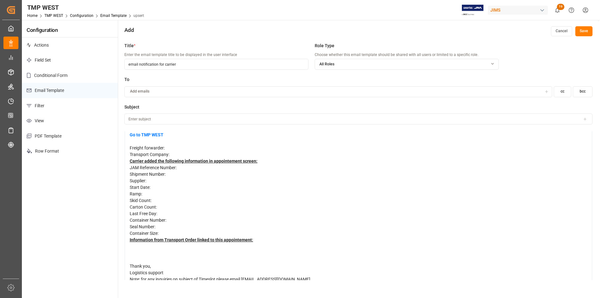
click at [269, 257] on div "rdw-editor" at bounding box center [358, 259] width 457 height 7
click at [266, 254] on div "rdw-editor" at bounding box center [358, 252] width 457 height 7
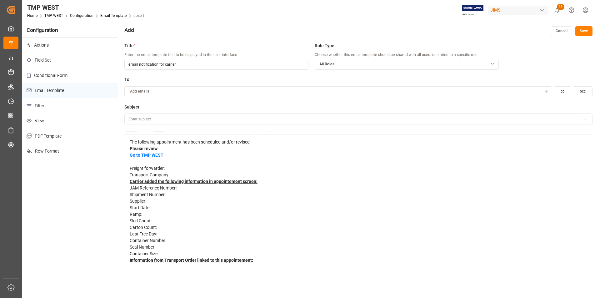
scroll to position [0, 0]
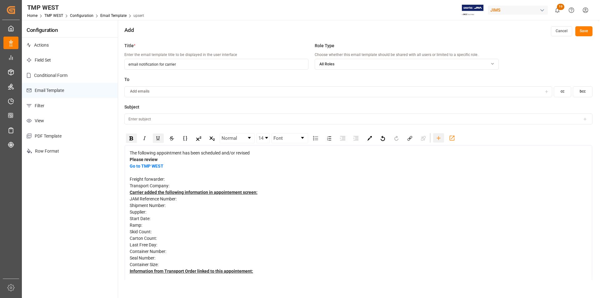
click at [437, 137] on icon "rdw-toolbar" at bounding box center [438, 138] width 7 height 7
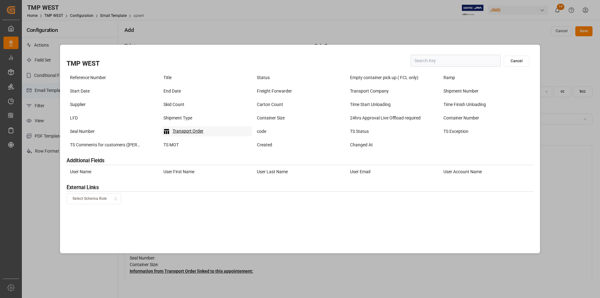
click at [197, 129] on div "Transport Order" at bounding box center [206, 131] width 90 height 10
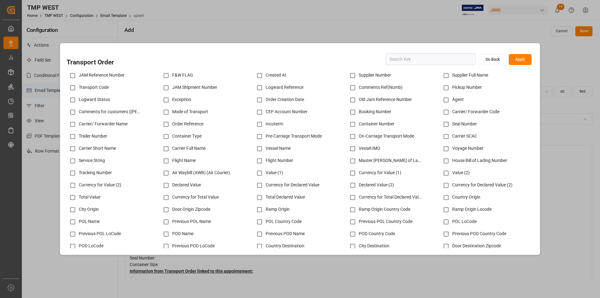
click at [74, 74] on input "checkbox" at bounding box center [73, 75] width 12 height 12
checkbox input "true"
click at [433, 64] on input "text" at bounding box center [430, 59] width 90 height 12
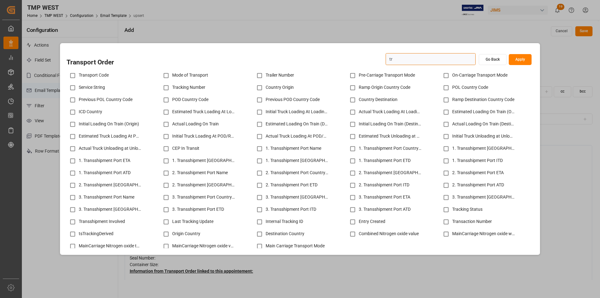
type input "t"
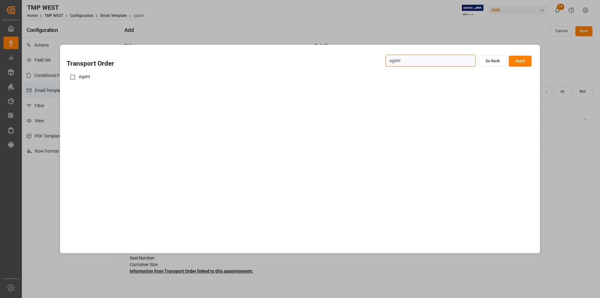
type input "agent"
click at [74, 78] on input "checkbox" at bounding box center [73, 77] width 12 height 12
checkbox input "true"
drag, startPoint x: 420, startPoint y: 59, endPoint x: 384, endPoint y: 61, distance: 36.3
click at [384, 61] on div "Transport Order agent Go Back Apply" at bounding box center [300, 60] width 467 height 15
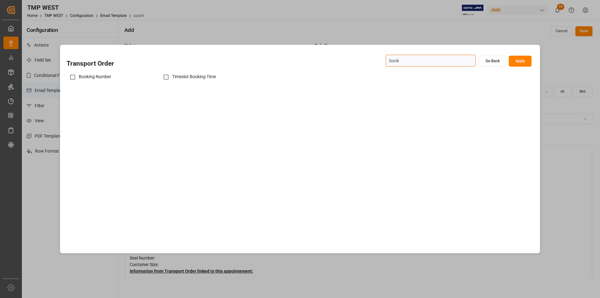
type input "book"
click at [71, 77] on input "checkbox" at bounding box center [73, 77] width 12 height 12
checkbox input "true"
drag, startPoint x: 411, startPoint y: 62, endPoint x: 380, endPoint y: 62, distance: 31.5
click at [380, 62] on div "Transport Order book Go Back Apply" at bounding box center [300, 60] width 467 height 15
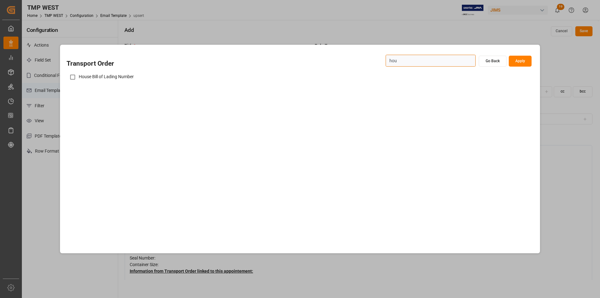
type input "hou"
click at [71, 78] on input "checkbox" at bounding box center [73, 77] width 12 height 12
checkbox input "true"
drag, startPoint x: 407, startPoint y: 60, endPoint x: 373, endPoint y: 60, distance: 34.7
click at [373, 60] on div "Transport Order hou Go Back Apply" at bounding box center [300, 60] width 467 height 15
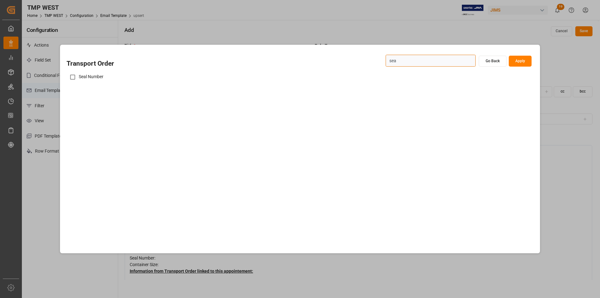
type input "sea"
click at [74, 77] on input "checkbox" at bounding box center [73, 77] width 12 height 12
checkbox input "true"
drag, startPoint x: 408, startPoint y: 63, endPoint x: 387, endPoint y: 63, distance: 21.6
click at [387, 63] on input "sea" at bounding box center [430, 61] width 90 height 12
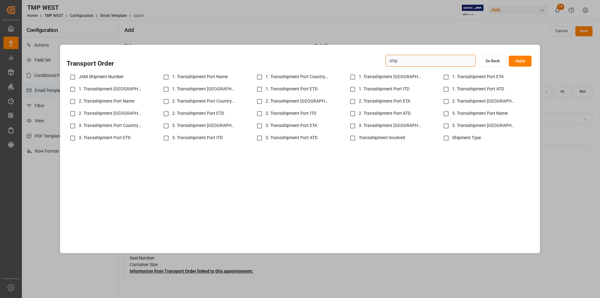
type input "ship"
click at [70, 78] on input "checkbox" at bounding box center [73, 77] width 12 height 12
checkbox input "true"
drag, startPoint x: 426, startPoint y: 59, endPoint x: 372, endPoint y: 58, distance: 54.4
click at [372, 58] on div "Transport Order ship Go Back Apply" at bounding box center [300, 60] width 467 height 15
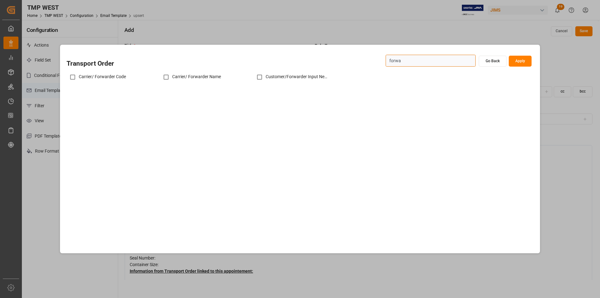
type input "forwa"
click at [163, 75] on input "checkbox" at bounding box center [166, 77] width 12 height 12
checkbox input "true"
drag, startPoint x: 404, startPoint y: 61, endPoint x: 383, endPoint y: 61, distance: 21.2
click at [383, 61] on div "Transport Order forwa Go Back Apply" at bounding box center [300, 60] width 467 height 15
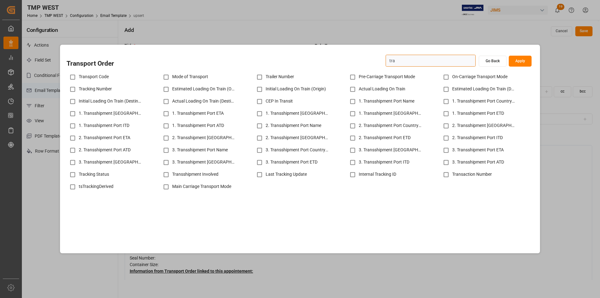
type input "tra"
click at [74, 88] on input "checkbox" at bounding box center [73, 89] width 12 height 12
checkbox input "true"
drag, startPoint x: 401, startPoint y: 61, endPoint x: 383, endPoint y: 58, distance: 17.7
click at [383, 58] on div "Transport Order tra Go Back Apply" at bounding box center [300, 60] width 467 height 15
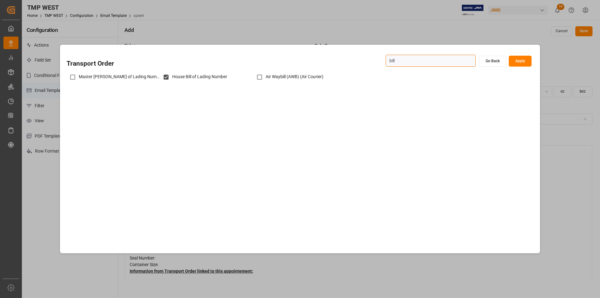
type input "bill"
click at [75, 78] on input "checkbox" at bounding box center [73, 77] width 12 height 12
checkbox input "true"
drag, startPoint x: 374, startPoint y: 57, endPoint x: 369, endPoint y: 57, distance: 5.0
click at [369, 57] on div "Transport Order bill Go Back Apply" at bounding box center [300, 60] width 467 height 15
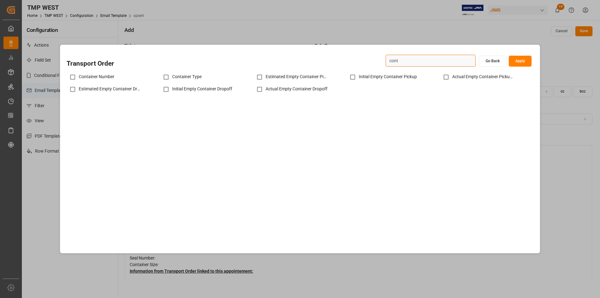
type input "cont"
click at [72, 77] on input "checkbox" at bounding box center [73, 77] width 12 height 12
checkbox input "true"
drag, startPoint x: 408, startPoint y: 58, endPoint x: 369, endPoint y: 62, distance: 39.0
click at [370, 62] on div "Transport Order cont Go Back Apply" at bounding box center [300, 60] width 467 height 15
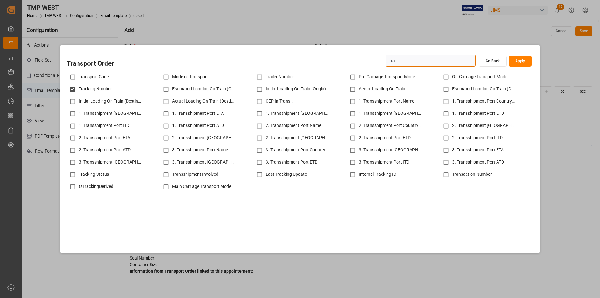
type input "tra"
click at [260, 77] on input "checkbox" at bounding box center [259, 77] width 12 height 12
checkbox input "true"
click at [488, 63] on button "Go Back" at bounding box center [492, 61] width 28 height 11
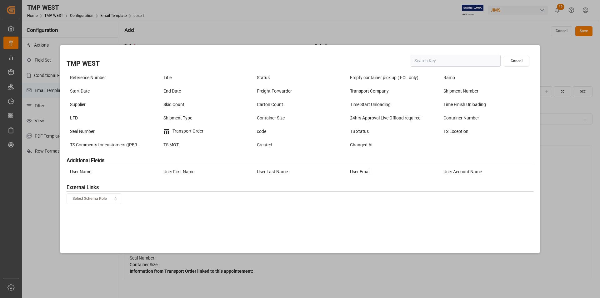
click at [508, 64] on button "Cancel" at bounding box center [516, 61] width 26 height 11
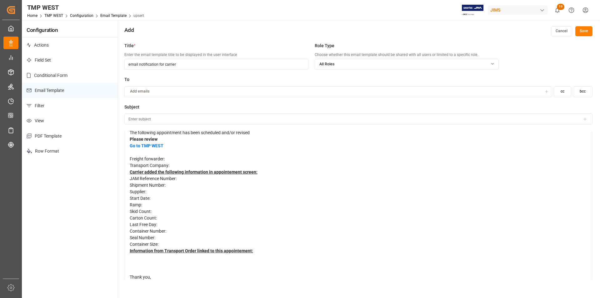
scroll to position [31, 0]
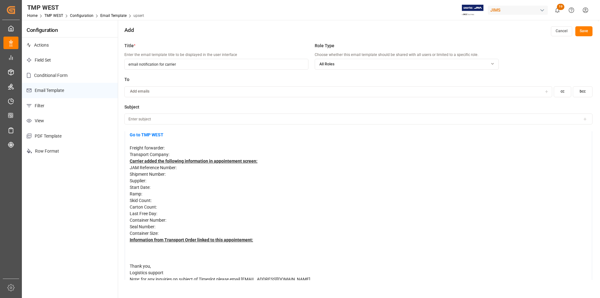
click at [203, 233] on div "Container Size:" at bounding box center [358, 233] width 457 height 7
drag, startPoint x: 187, startPoint y: 234, endPoint x: 260, endPoint y: 241, distance: 72.8
click at [260, 241] on div "The following appointment has been scheduled and/or revised Please review Go to…" at bounding box center [358, 200] width 457 height 164
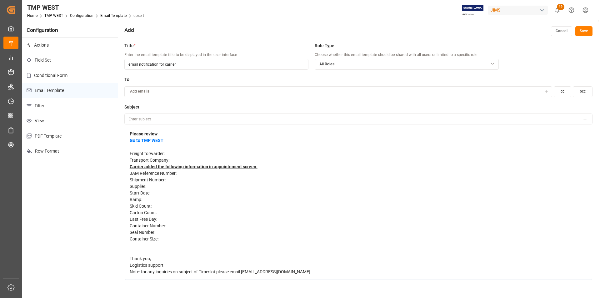
scroll to position [19, 0]
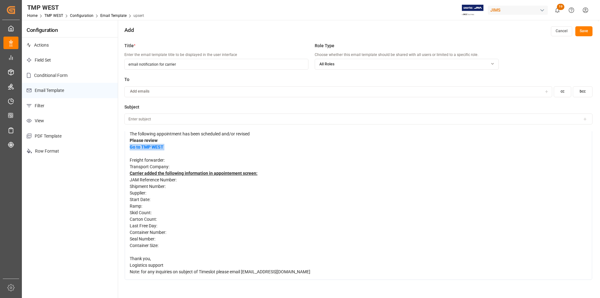
drag, startPoint x: 169, startPoint y: 146, endPoint x: 128, endPoint y: 145, distance: 40.9
click at [128, 145] on div "The following appointment has been scheduled and/or revised Please review Go to…" at bounding box center [358, 203] width 467 height 154
click at [367, 181] on div "JAM Reference Number:" at bounding box center [358, 179] width 457 height 7
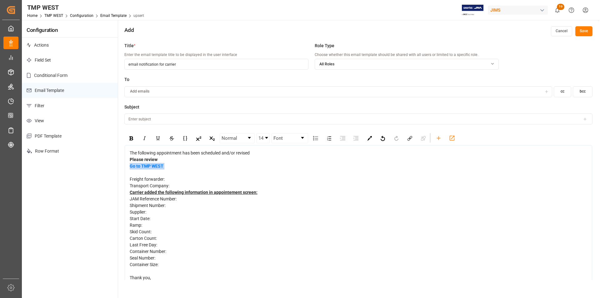
drag, startPoint x: 175, startPoint y: 163, endPoint x: 128, endPoint y: 166, distance: 47.2
click at [128, 166] on div "The following appointment has been scheduled and/or revised Please review Go to…" at bounding box center [358, 222] width 467 height 154
click at [132, 136] on img "rdw-inline-control" at bounding box center [131, 138] width 4 height 4
click at [260, 173] on div "rdw-editor" at bounding box center [358, 172] width 457 height 7
click at [241, 114] on input at bounding box center [358, 118] width 468 height 11
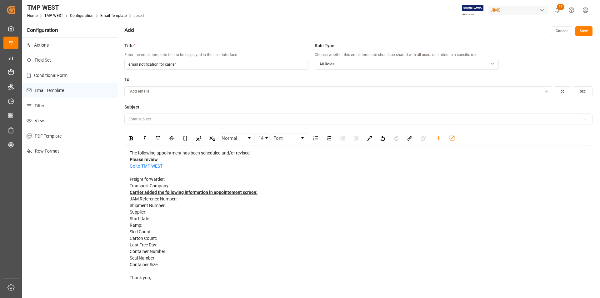
click at [584, 120] on icon at bounding box center [584, 119] width 4 height 4
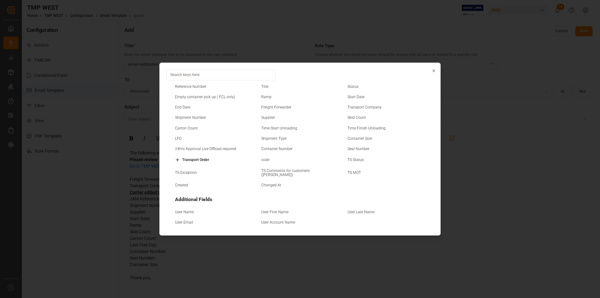
click at [353, 87] on small "Status" at bounding box center [352, 87] width 11 height 4
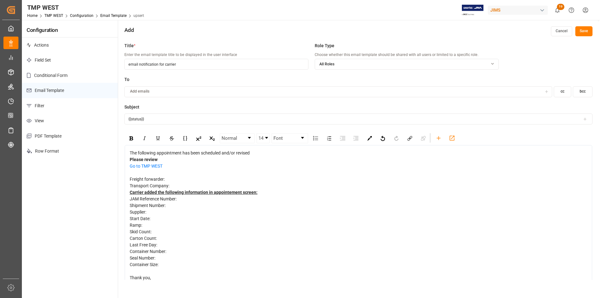
click at [582, 119] on icon at bounding box center [584, 119] width 4 height 4
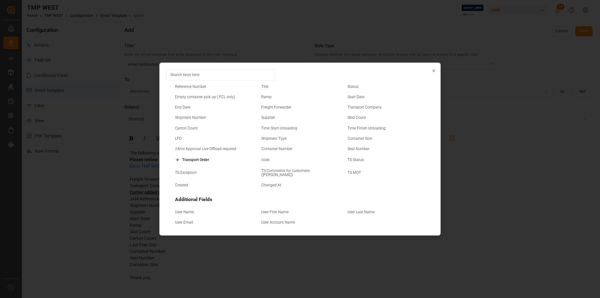
click at [196, 88] on small "Reference Number" at bounding box center [190, 87] width 31 height 4
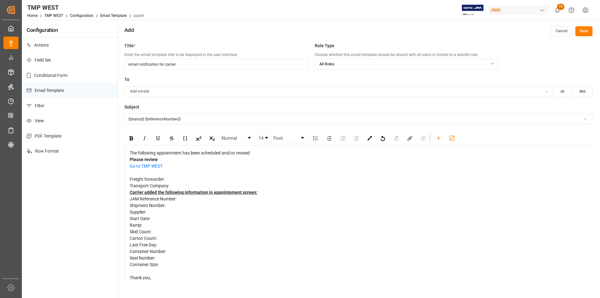
click at [585, 120] on icon at bounding box center [584, 119] width 4 height 4
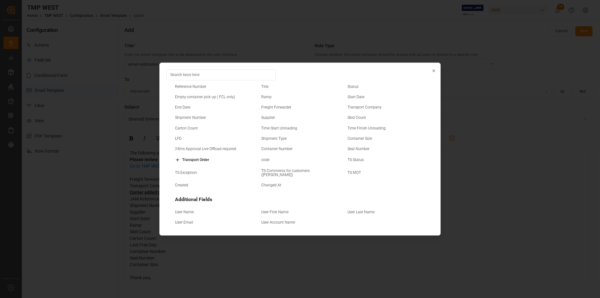
click at [270, 117] on small "Supplier" at bounding box center [268, 118] width 14 height 4
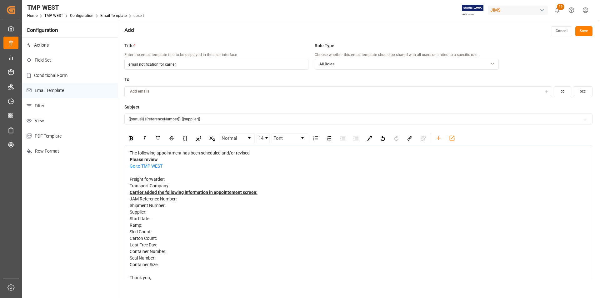
click at [586, 119] on icon at bounding box center [584, 119] width 4 height 4
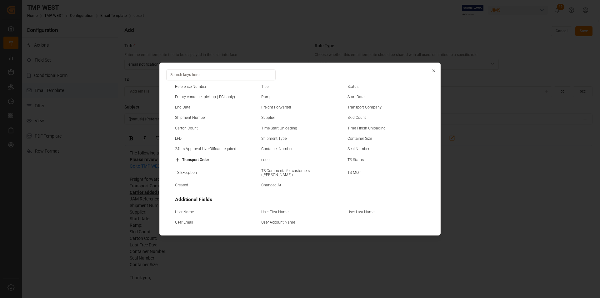
click at [357, 97] on small "Start Date" at bounding box center [355, 97] width 17 height 4
type input "{{status}} {{referenceNumber}} {{supplier}} {{startDate}}"
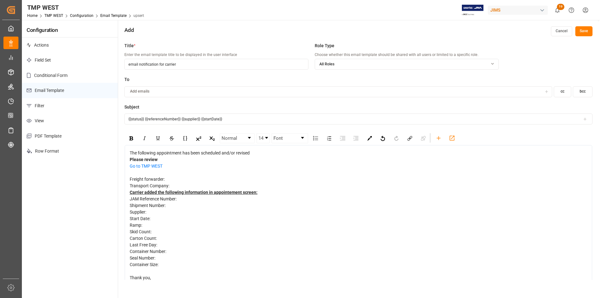
click at [581, 31] on button "Save" at bounding box center [583, 31] width 17 height 10
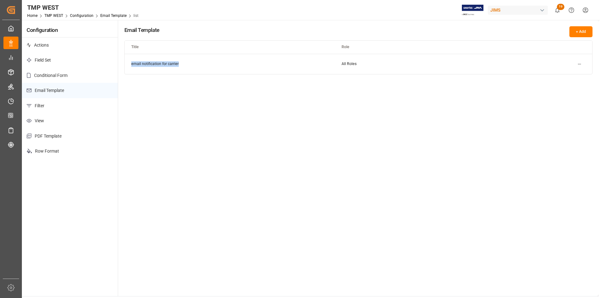
drag, startPoint x: 180, startPoint y: 65, endPoint x: 127, endPoint y: 65, distance: 53.4
click at [127, 65] on td "email notification for carrier" at bounding box center [230, 64] width 210 height 20
copy td "email notification for carrier"
click at [581, 65] on html "Created by potrace 1.15, written by Peter Selinger 2001-2017 Created by potrace…" at bounding box center [300, 149] width 600 height 298
click at [577, 77] on div "Edit" at bounding box center [568, 76] width 32 height 9
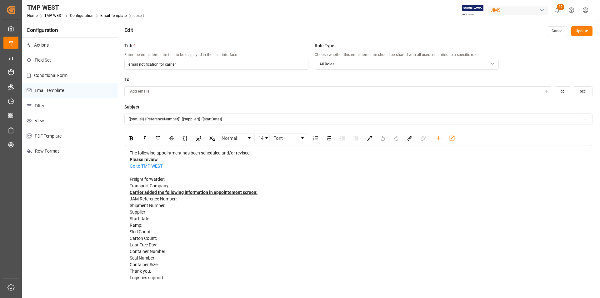
click at [169, 156] on div "The following appointment has been scheduled and/or revised" at bounding box center [358, 153] width 457 height 7
click at [171, 159] on div "Please review" at bounding box center [358, 159] width 457 height 7
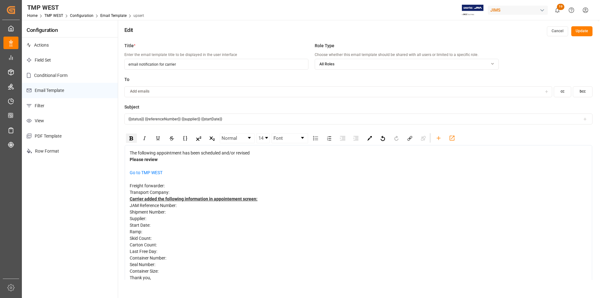
click at [578, 27] on button "Update" at bounding box center [581, 31] width 21 height 10
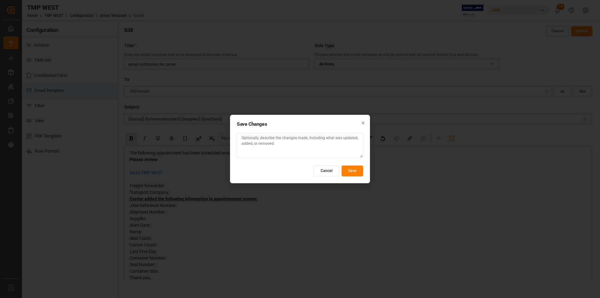
click at [351, 172] on button "Save" at bounding box center [352, 170] width 22 height 11
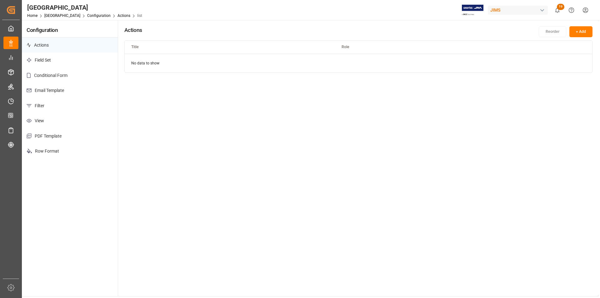
click at [63, 91] on p "Email Template" at bounding box center [70, 90] width 96 height 15
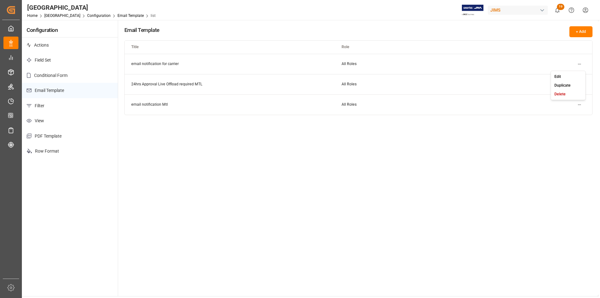
click at [579, 62] on html "Created by potrace 1.15, written by [PERSON_NAME] [DATE]-[DATE] Created by potr…" at bounding box center [300, 149] width 600 height 298
click at [576, 75] on div "Edit" at bounding box center [568, 76] width 32 height 9
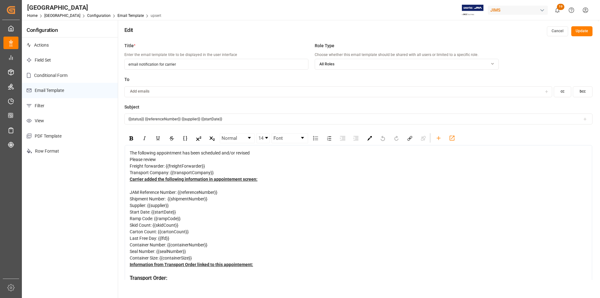
click at [183, 163] on div "Please review" at bounding box center [358, 159] width 457 height 7
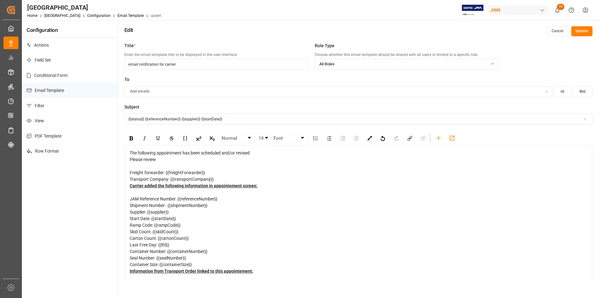
click at [168, 163] on div "Please review" at bounding box center [358, 159] width 457 height 7
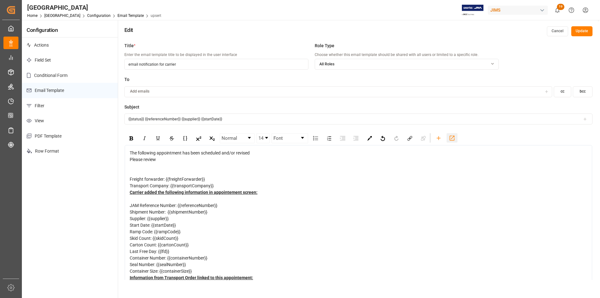
click at [453, 138] on icon "rdw-toolbar" at bounding box center [451, 138] width 7 height 7
drag, startPoint x: 158, startPoint y: 158, endPoint x: 131, endPoint y: 161, distance: 27.6
click at [131, 161] on div "Please review" at bounding box center [358, 159] width 457 height 7
click at [129, 140] on div "rdw-inline-control" at bounding box center [131, 137] width 11 height 9
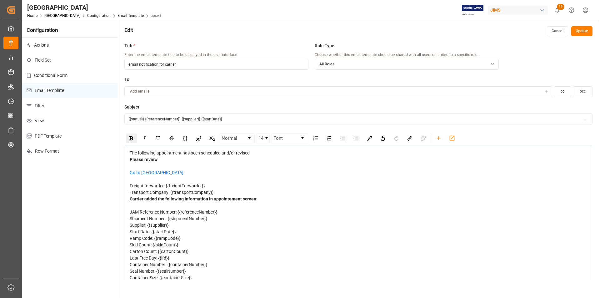
click at [274, 209] on div "Carrier added the following information in appointement screen:" at bounding box center [358, 201] width 457 height 13
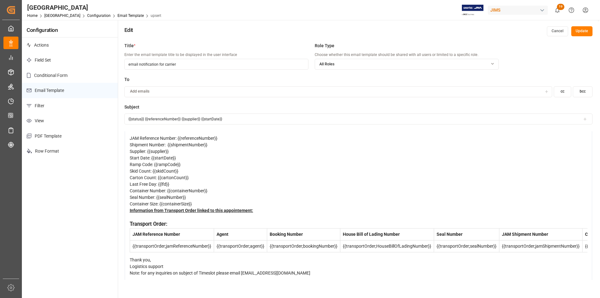
scroll to position [103, 0]
drag, startPoint x: 236, startPoint y: 188, endPoint x: 129, endPoint y: 244, distance: 121.0
click at [130, 244] on div "The following appointment has been scheduled and/or revised Please review Go to…" at bounding box center [358, 175] width 457 height 200
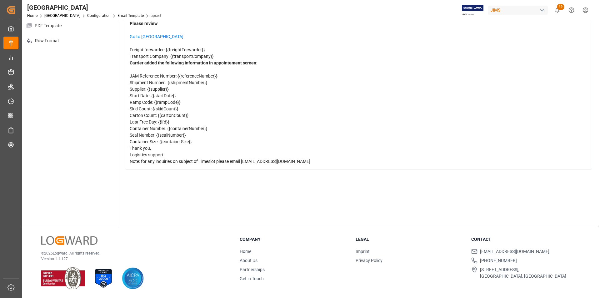
scroll to position [45, 0]
click at [270, 160] on span "Note: for any inquiries on subject of Timeslot please email [EMAIL_ADDRESS][DOM…" at bounding box center [220, 161] width 180 height 5
drag, startPoint x: 277, startPoint y: 161, endPoint x: 244, endPoint y: 163, distance: 32.8
click at [244, 163] on span "Note: for any inquiries on subject of Timeslot please email [EMAIL_ADDRESS][DOM…" at bounding box center [220, 161] width 180 height 5
click at [256, 171] on div "Title * Enter the email template title to be displayed in the user interface em…" at bounding box center [358, 78] width 480 height 298
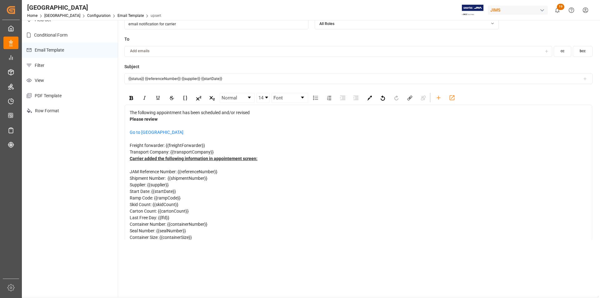
scroll to position [0, 0]
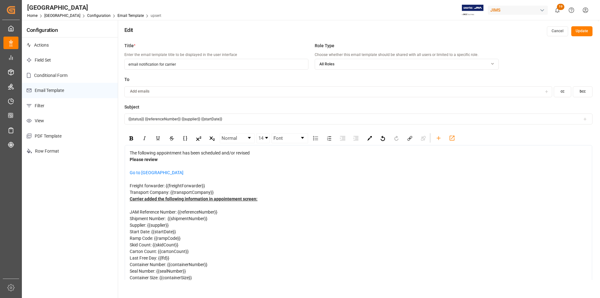
click at [575, 31] on button "Update" at bounding box center [581, 31] width 21 height 10
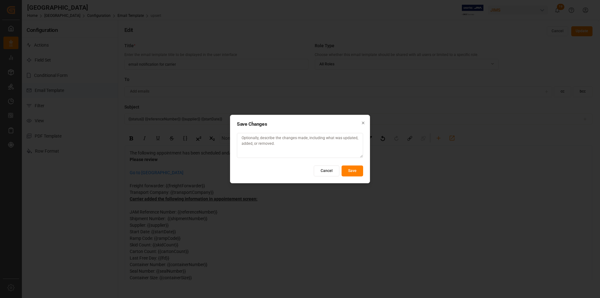
click at [349, 172] on button "Save" at bounding box center [352, 170] width 22 height 11
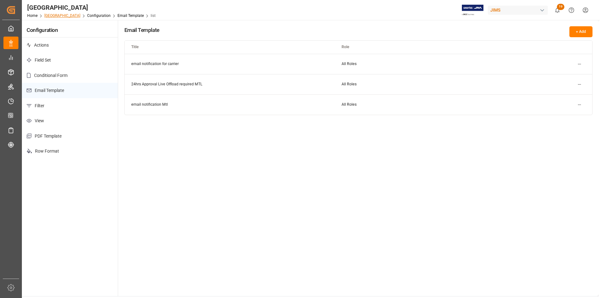
click at [52, 15] on link "[GEOGRAPHIC_DATA]" at bounding box center [62, 15] width 36 height 4
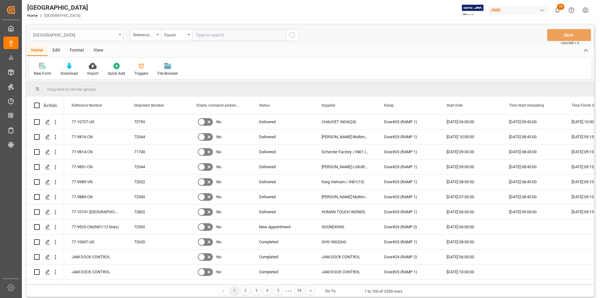
click at [117, 36] on div "[GEOGRAPHIC_DATA]" at bounding box center [77, 35] width 94 height 12
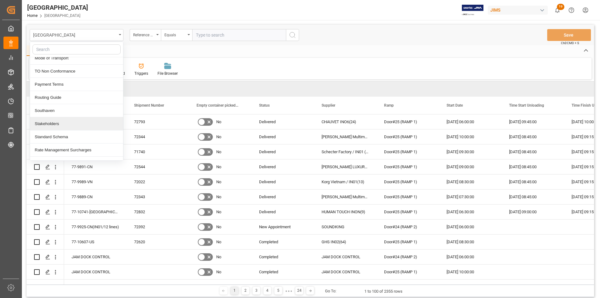
scroll to position [312, 0]
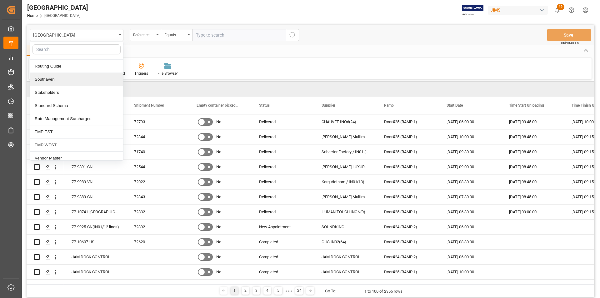
click at [58, 82] on div "Southaven" at bounding box center [76, 79] width 93 height 13
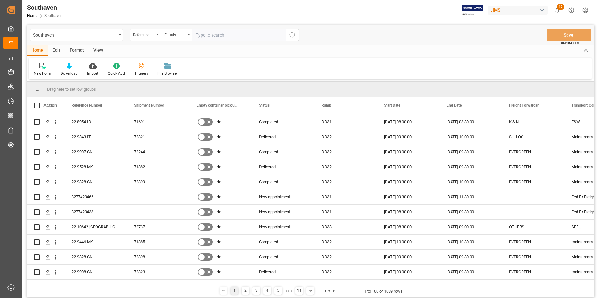
click at [55, 49] on div "Edit" at bounding box center [56, 50] width 17 height 11
click at [104, 68] on icon at bounding box center [106, 66] width 9 height 6
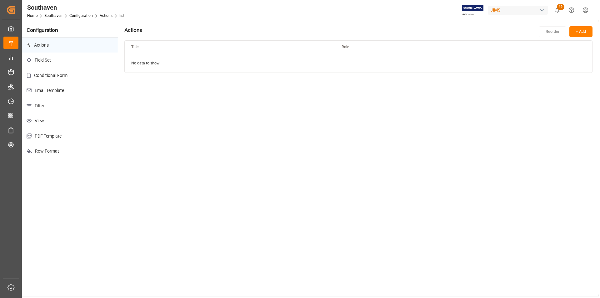
click at [57, 90] on p "Email Template" at bounding box center [70, 90] width 96 height 15
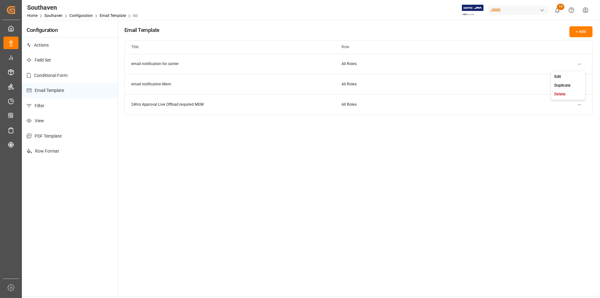
click at [581, 64] on html "Created by potrace 1.15, written by Peter Selinger 2001-2017 Created by potrace…" at bounding box center [300, 149] width 600 height 298
click at [574, 76] on div "Edit" at bounding box center [568, 76] width 32 height 9
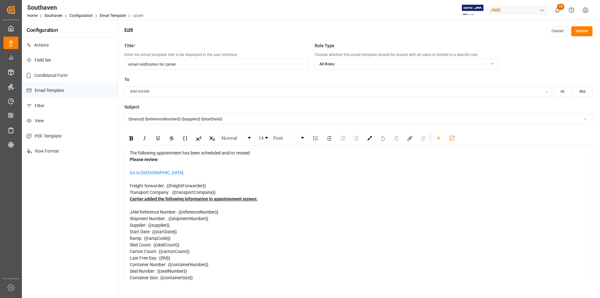
click at [577, 31] on button "Update" at bounding box center [581, 31] width 21 height 10
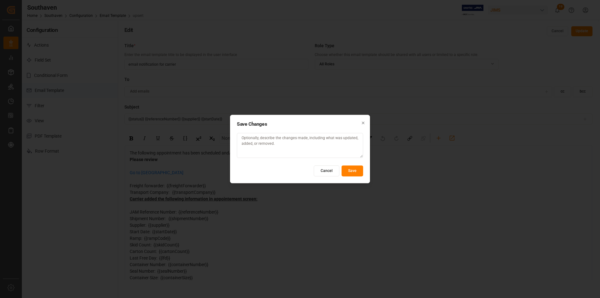
click at [358, 170] on button "Save" at bounding box center [352, 170] width 22 height 11
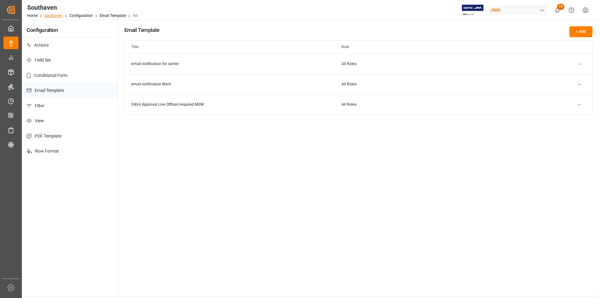
click at [59, 16] on link "Southaven" at bounding box center [53, 15] width 18 height 4
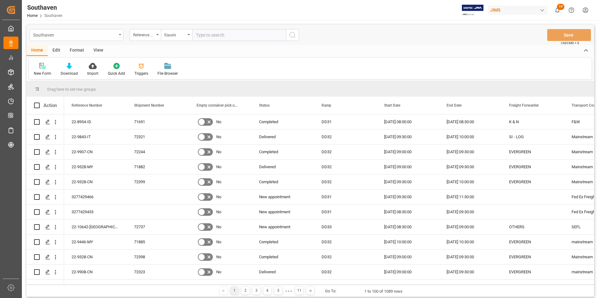
click at [101, 32] on div "Southaven" at bounding box center [74, 35] width 83 height 8
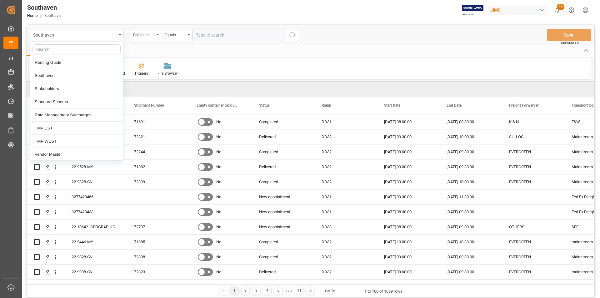
scroll to position [317, 0]
click at [84, 123] on div "TMP EST" at bounding box center [76, 127] width 93 height 13
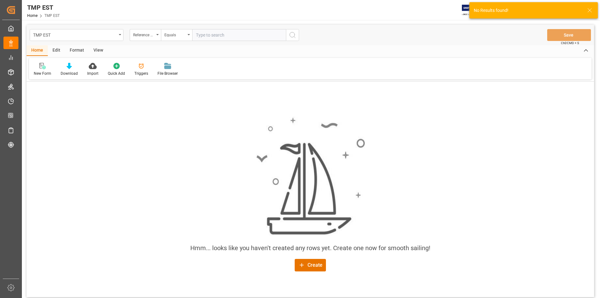
click at [57, 49] on div "Edit" at bounding box center [56, 50] width 17 height 11
click at [102, 66] on icon at bounding box center [105, 66] width 6 height 6
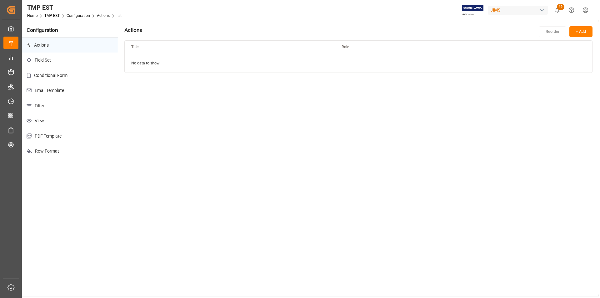
click at [57, 91] on p "Email Template" at bounding box center [70, 90] width 96 height 15
click at [54, 17] on link "TMP EST" at bounding box center [51, 15] width 15 height 4
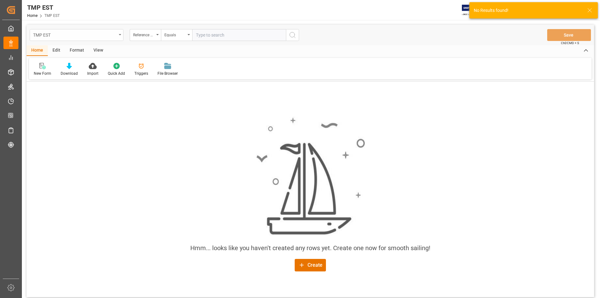
click at [52, 29] on div "TMP EST" at bounding box center [77, 35] width 94 height 12
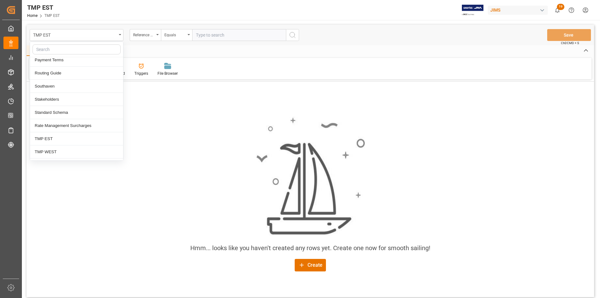
scroll to position [317, 0]
click at [78, 140] on div "TMP WEST" at bounding box center [76, 140] width 93 height 13
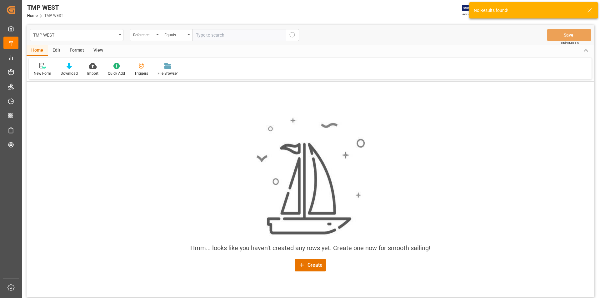
click at [60, 49] on div "Edit" at bounding box center [56, 50] width 17 height 11
click at [106, 65] on icon at bounding box center [105, 66] width 6 height 6
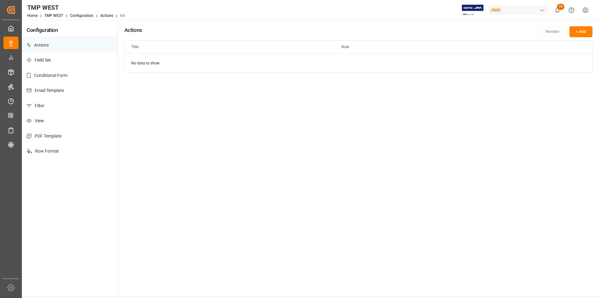
click at [57, 90] on p "Email Template" at bounding box center [70, 90] width 96 height 15
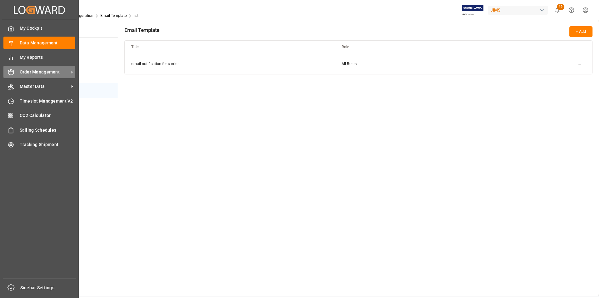
click at [17, 72] on div "Order Management Order Management" at bounding box center [39, 72] width 72 height 12
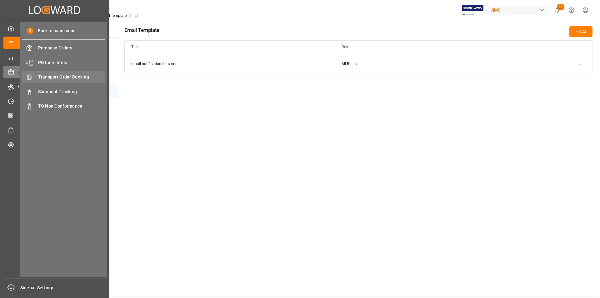
click at [38, 78] on span "Transport Order Booking" at bounding box center [71, 77] width 67 height 7
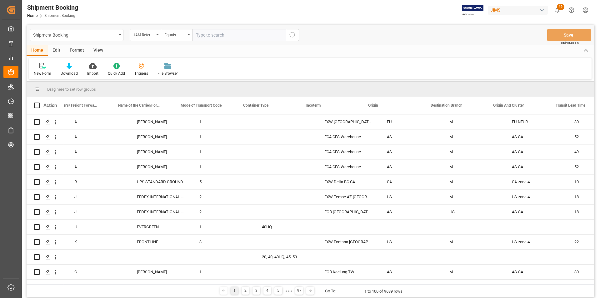
scroll to position [0, 891]
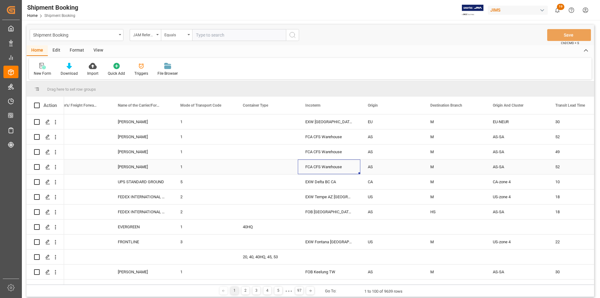
click at [332, 160] on div "FCA CFS Warehouse" at bounding box center [329, 166] width 62 height 15
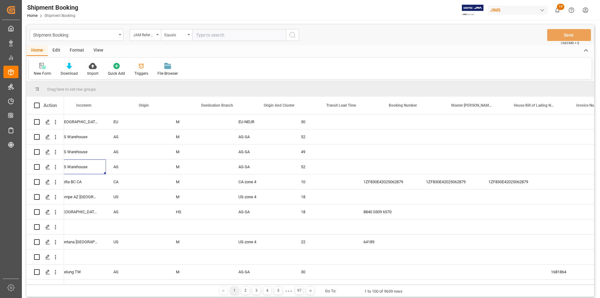
scroll to position [0, 0]
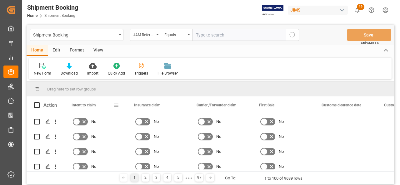
click at [118, 104] on span at bounding box center [116, 105] width 6 height 6
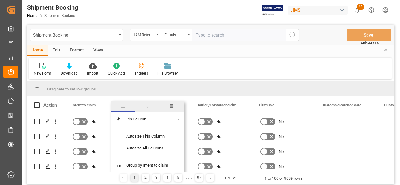
click at [176, 106] on span "columns" at bounding box center [171, 106] width 24 height 11
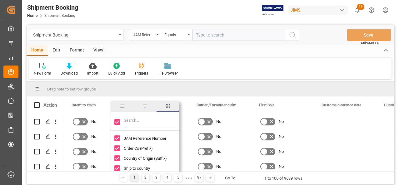
click at [121, 123] on div at bounding box center [145, 121] width 69 height 17
click at [117, 122] on input "Toggle Select All Columns" at bounding box center [117, 122] width 6 height 6
checkbox input "false"
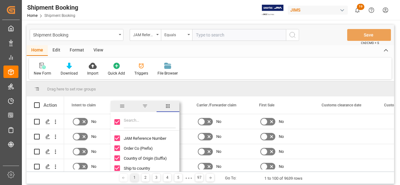
checkbox input "false"
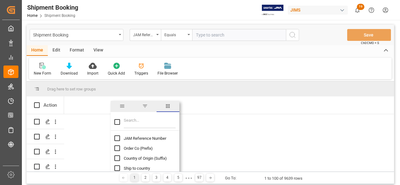
click at [116, 144] on div "Order Co (Prefix)" at bounding box center [148, 148] width 69 height 10
click at [119, 137] on input "JAM Reference Number column toggle visibility (hidden)" at bounding box center [117, 139] width 6 height 6
checkbox input "true"
checkbox input "false"
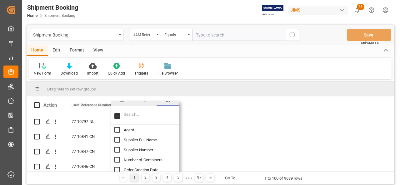
click at [131, 118] on input "Filter Columns Input" at bounding box center [150, 116] width 52 height 12
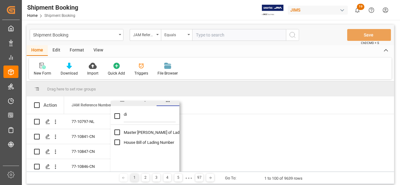
type input "d"
checkbox input "false"
type input "typ"
click at [119, 152] on input "Order Type column toggle visibility (hidden)" at bounding box center [117, 153] width 6 height 6
checkbox input "true"
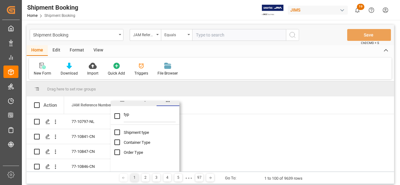
checkbox input "false"
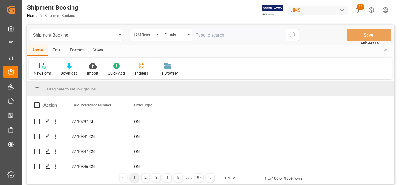
click at [181, 106] on span at bounding box center [179, 105] width 6 height 6
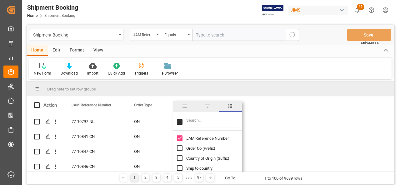
click at [198, 124] on input "Filter Columns Input" at bounding box center [212, 122] width 52 height 12
type input "ty"
click at [179, 140] on input "Shipment type column toggle visibility (hidden)" at bounding box center [180, 139] width 6 height 6
checkbox input "true"
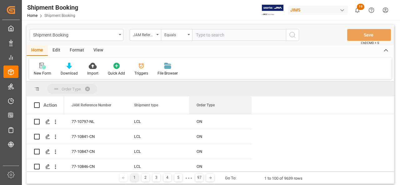
drag, startPoint x: 209, startPoint y: 107, endPoint x: 208, endPoint y: 90, distance: 17.5
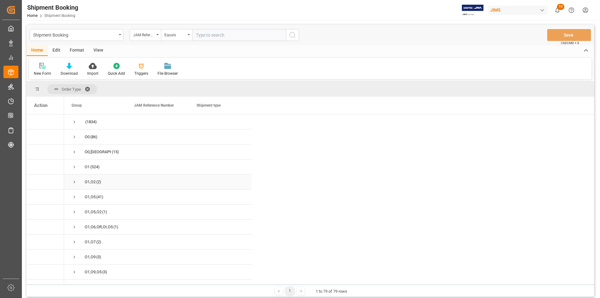
click at [74, 182] on span "Press SPACE to select this row." at bounding box center [75, 182] width 6 height 6
click at [241, 106] on span at bounding box center [241, 105] width 6 height 6
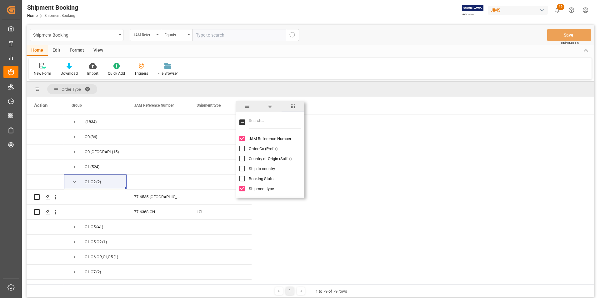
click at [281, 121] on input "Filter Columns Input" at bounding box center [275, 122] width 52 height 12
type input "su"
click at [240, 149] on input "Supplier Full Name column toggle visibility (hidden)" at bounding box center [242, 149] width 6 height 6
checkbox input "true"
checkbox input "false"
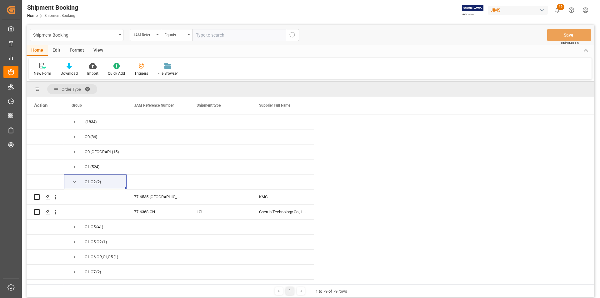
click at [75, 180] on span "Press SPACE to select this row." at bounding box center [75, 182] width 6 height 6
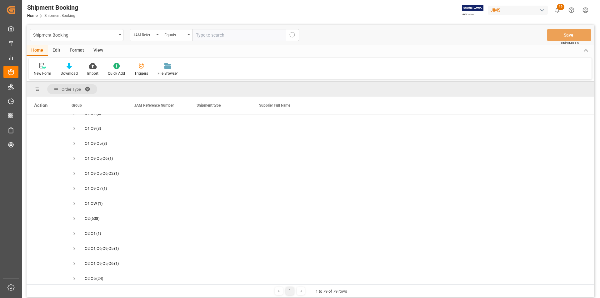
scroll to position [156, 0]
click at [75, 189] on span "Press SPACE to select this row." at bounding box center [75, 191] width 6 height 6
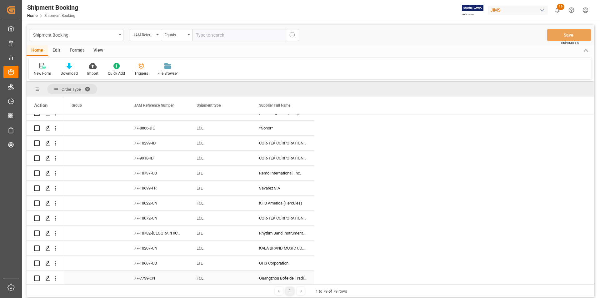
scroll to position [312, 0]
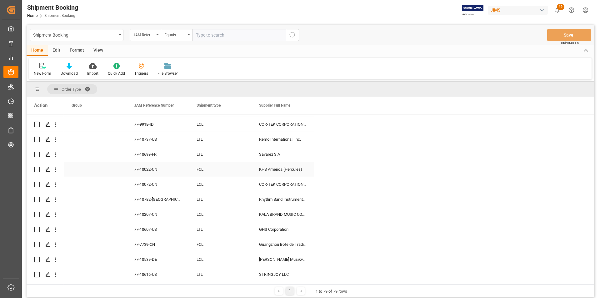
click at [204, 170] on div "FCL" at bounding box center [219, 169] width 47 height 14
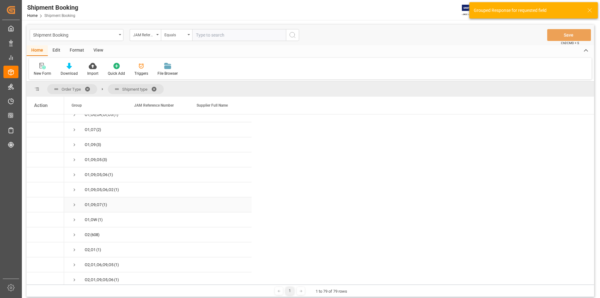
scroll to position [156, 0]
click at [72, 188] on span "Press SPACE to select this row." at bounding box center [75, 191] width 6 height 6
click at [86, 220] on span "Press SPACE to select this row." at bounding box center [88, 221] width 6 height 6
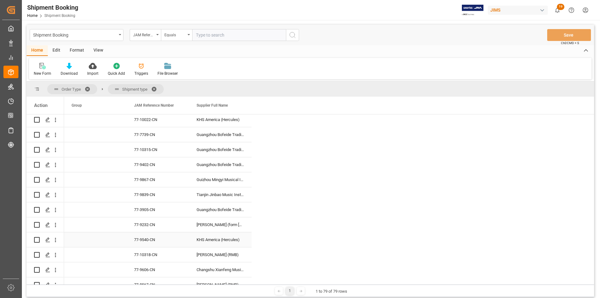
scroll to position [281, 0]
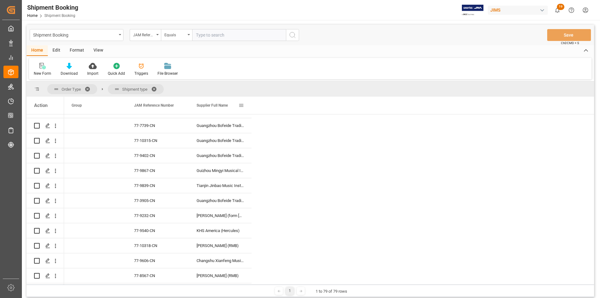
click at [243, 108] on span at bounding box center [241, 105] width 6 height 6
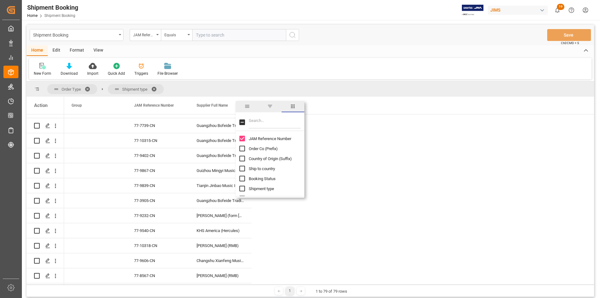
click at [257, 118] on input "Filter Columns Input" at bounding box center [275, 122] width 52 height 12
type input "b"
checkbox input "false"
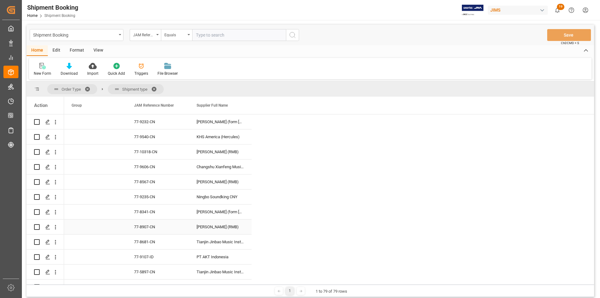
scroll to position [406, 0]
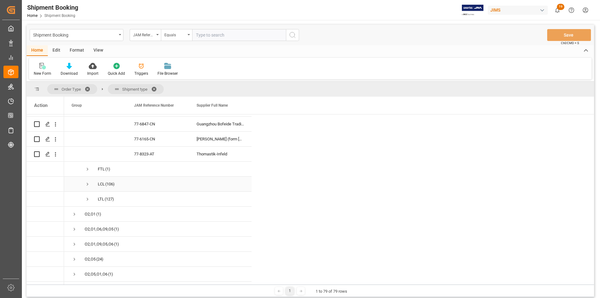
scroll to position [625, 0]
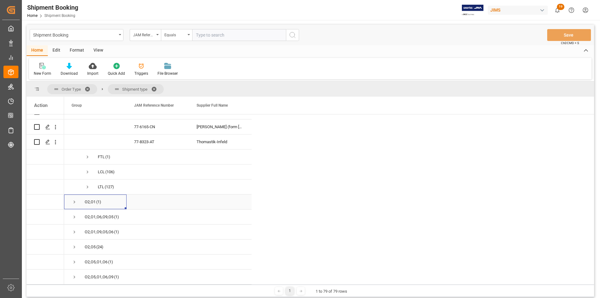
click at [73, 199] on span "Press SPACE to select this row." at bounding box center [75, 202] width 6 height 6
click at [73, 259] on span "Press SPACE to select this row." at bounding box center [75, 262] width 6 height 6
click at [85, 170] on span "Press SPACE to select this row." at bounding box center [88, 172] width 6 height 6
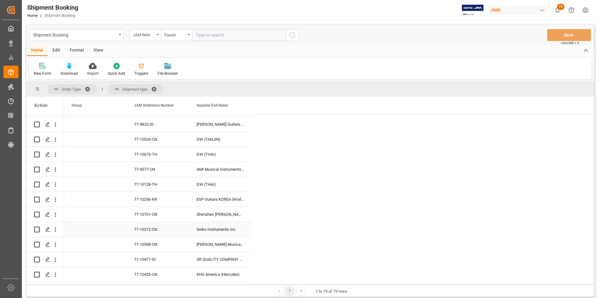
scroll to position [1093, 0]
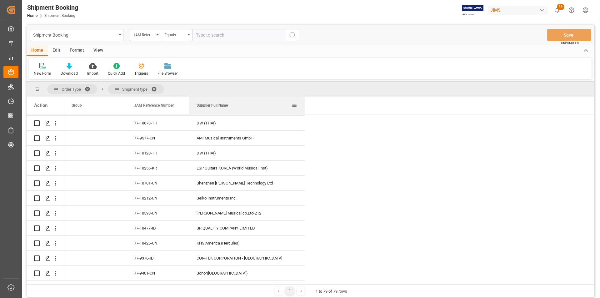
drag, startPoint x: 251, startPoint y: 110, endPoint x: 304, endPoint y: 114, distance: 53.3
click at [304, 114] on div at bounding box center [304, 104] width 2 height 17
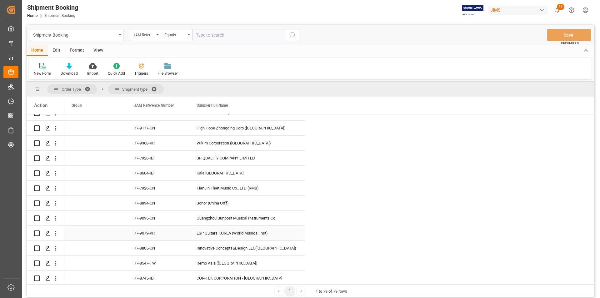
scroll to position [1468, 0]
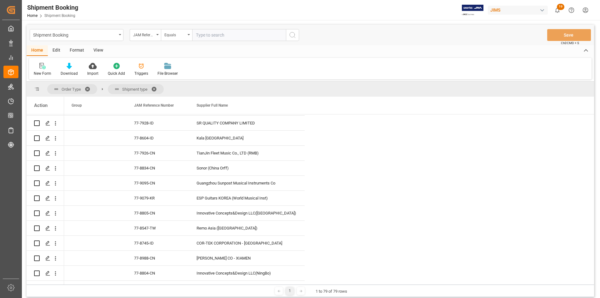
click at [220, 32] on input "text" at bounding box center [239, 35] width 94 height 12
paste input "77-10162-US"
type input "77-10162-US"
click at [295, 34] on icon "search button" at bounding box center [292, 34] width 7 height 7
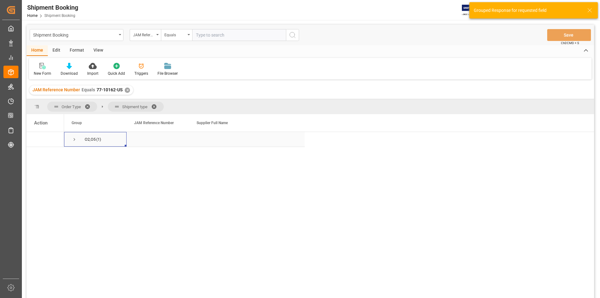
click at [72, 141] on span "Press SPACE to select this row." at bounding box center [75, 139] width 6 height 6
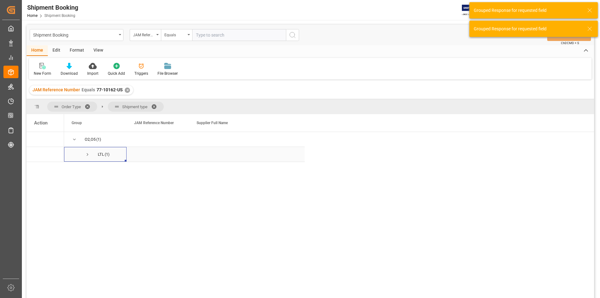
click at [86, 156] on span "Press SPACE to select this row." at bounding box center [88, 154] width 6 height 6
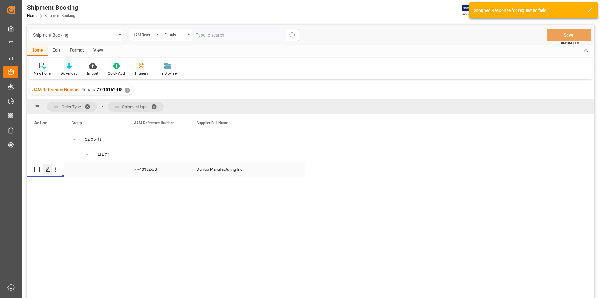
click at [49, 171] on icon "Press SPACE to select this row." at bounding box center [47, 169] width 5 height 5
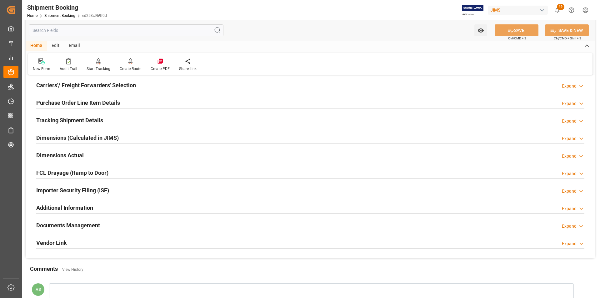
scroll to position [94, 0]
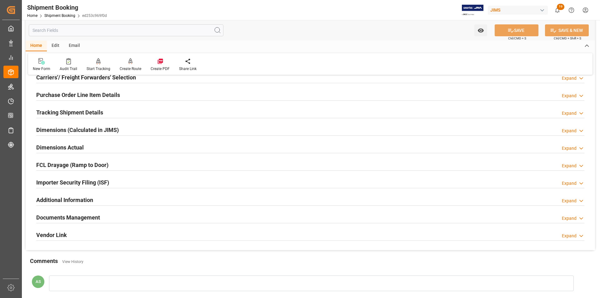
click at [57, 218] on h2 "Documents Management" at bounding box center [68, 217] width 64 height 8
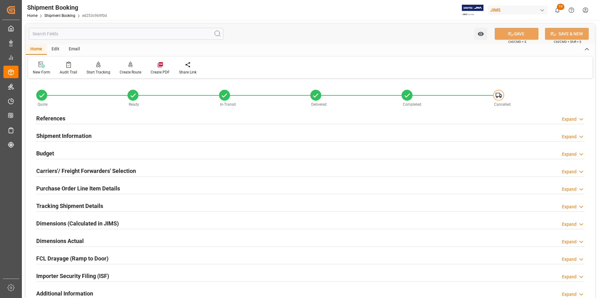
scroll to position [0, 0]
click at [44, 153] on h2 "Budget" at bounding box center [45, 153] width 18 height 8
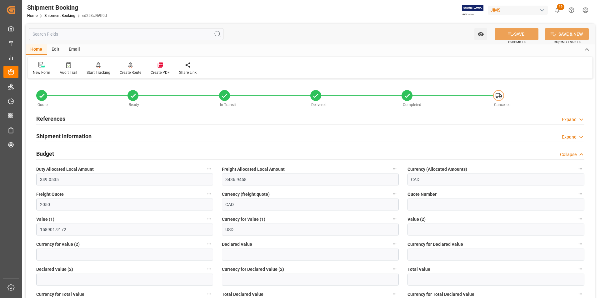
scroll to position [31, 0]
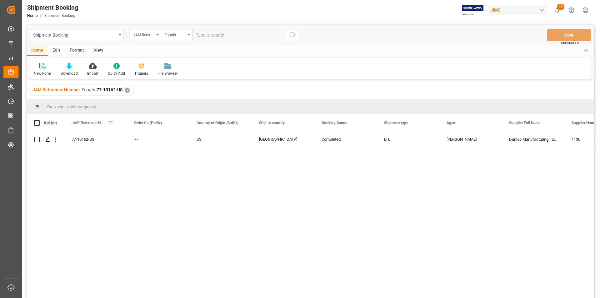
click at [64, 67] on div at bounding box center [69, 65] width 17 height 7
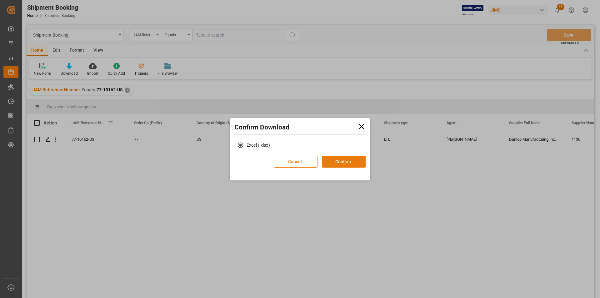
click at [355, 161] on button "Confirm" at bounding box center [344, 162] width 44 height 12
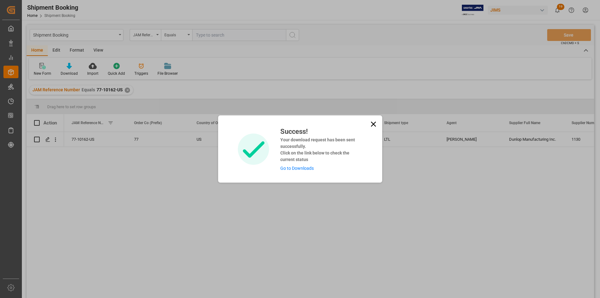
click at [299, 169] on link "Go to Downloads" at bounding box center [296, 167] width 33 height 5
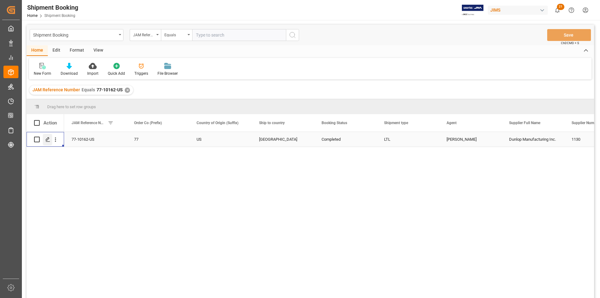
click at [48, 141] on icon "Press SPACE to select this row." at bounding box center [47, 139] width 5 height 5
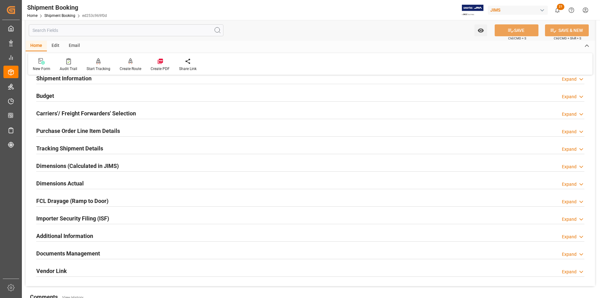
scroll to position [62, 0]
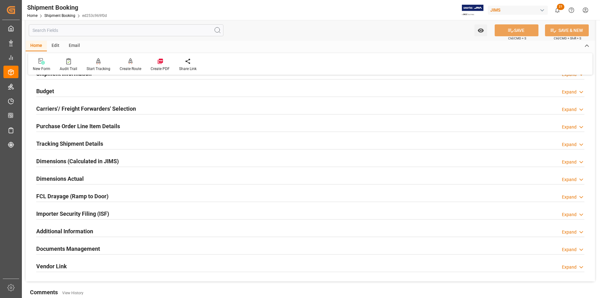
click at [62, 249] on h2 "Documents Management" at bounding box center [68, 248] width 64 height 8
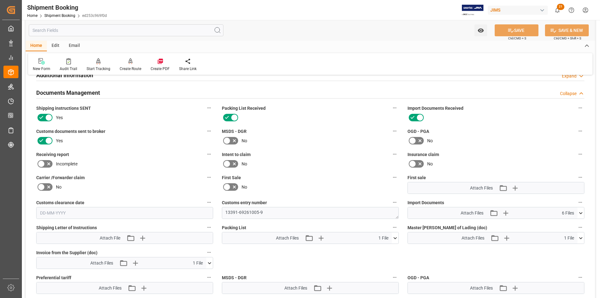
scroll to position [219, 0]
click at [579, 212] on icon at bounding box center [580, 212] width 7 height 7
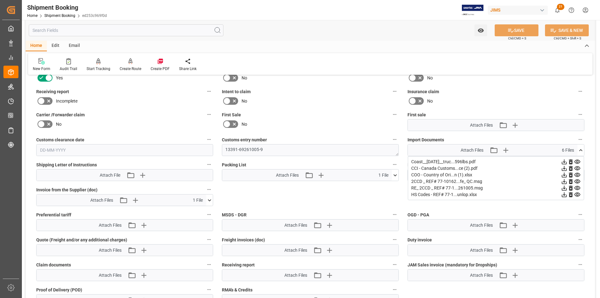
scroll to position [312, 0]
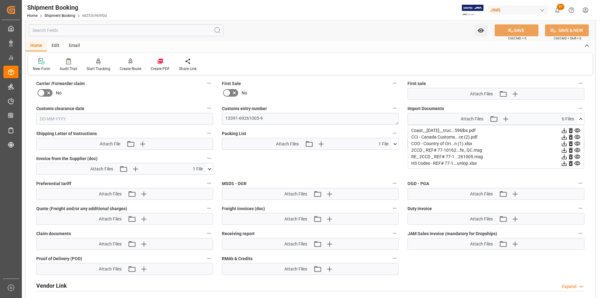
click at [275, 169] on div "Quote Ready In-Transit Delivered Completed Cancelled References Expand JAM Refe…" at bounding box center [310, 34] width 569 height 532
click at [396, 142] on icon at bounding box center [395, 144] width 7 height 7
click at [561, 133] on icon at bounding box center [563, 130] width 5 height 5
click at [454, 274] on div "Quote Ready In-Transit Delivered Completed Cancelled References Expand JAM Refe…" at bounding box center [310, 34] width 569 height 532
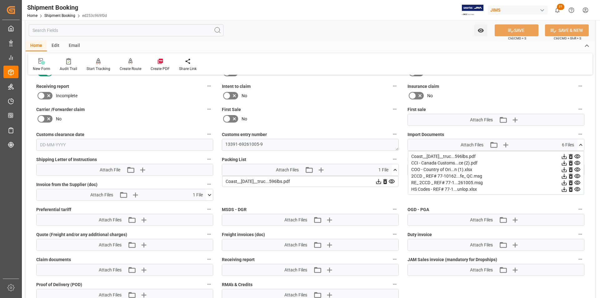
scroll to position [253, 0]
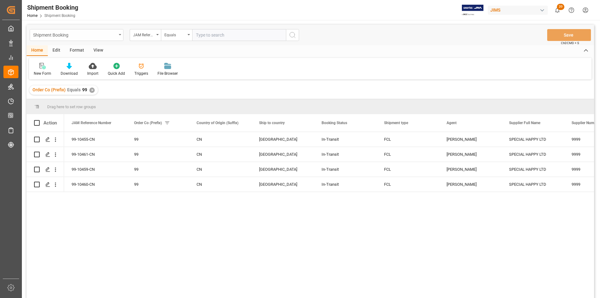
click at [117, 37] on div "Shipment Booking" at bounding box center [77, 35] width 94 height 12
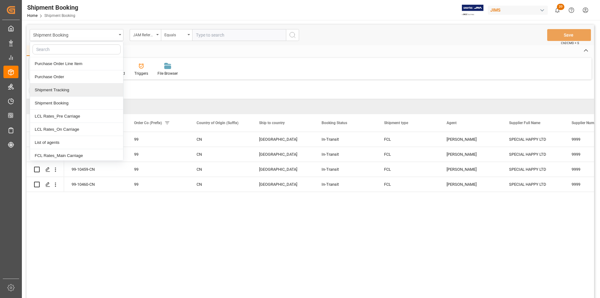
click at [90, 94] on div "Shipment Tracking" at bounding box center [76, 89] width 93 height 13
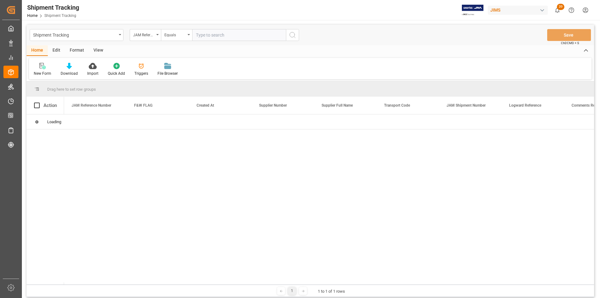
click at [214, 33] on input "text" at bounding box center [239, 35] width 94 height 12
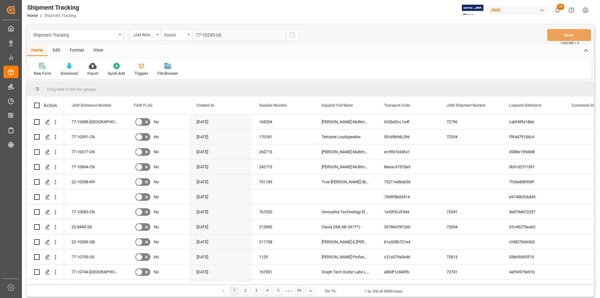
type input "77-10295-US"
click at [291, 33] on icon "search button" at bounding box center [292, 34] width 7 height 7
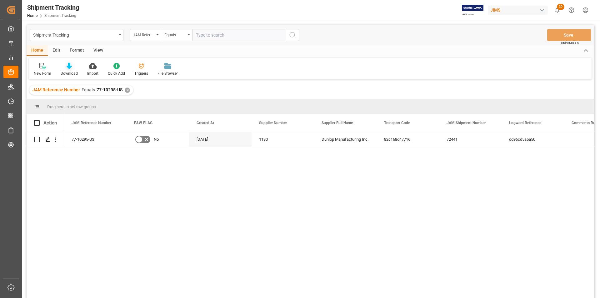
click at [72, 65] on div at bounding box center [69, 65] width 17 height 7
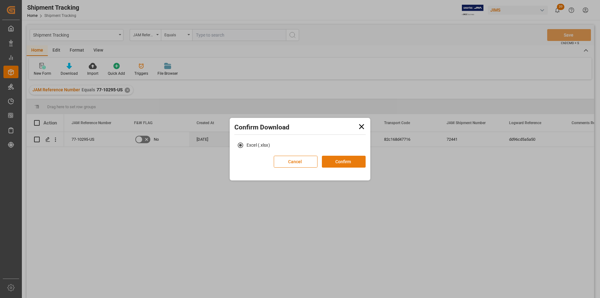
click at [342, 166] on button "Confirm" at bounding box center [344, 162] width 44 height 12
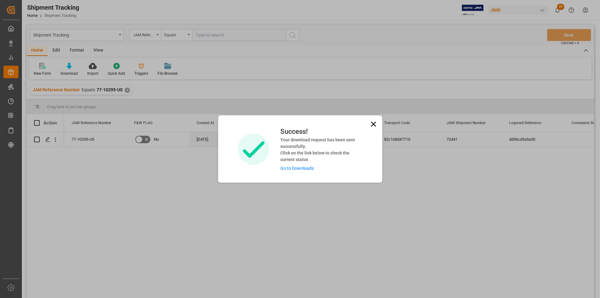
click at [303, 168] on link "Go to Downloads" at bounding box center [296, 167] width 33 height 5
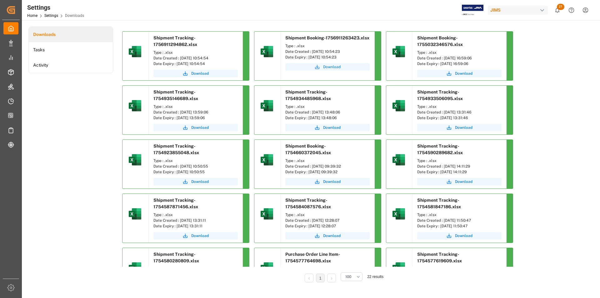
click at [336, 67] on span "Download" at bounding box center [331, 67] width 17 height 6
click at [203, 72] on span "Download" at bounding box center [199, 74] width 17 height 6
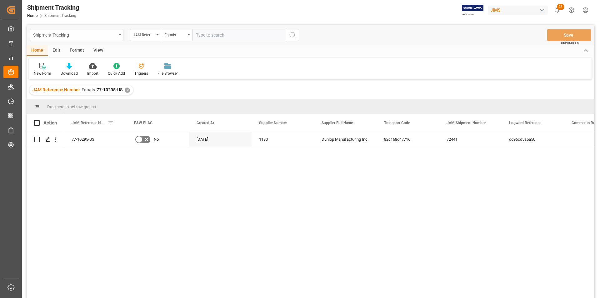
click at [112, 34] on div "Shipment Tracking" at bounding box center [74, 35] width 83 height 8
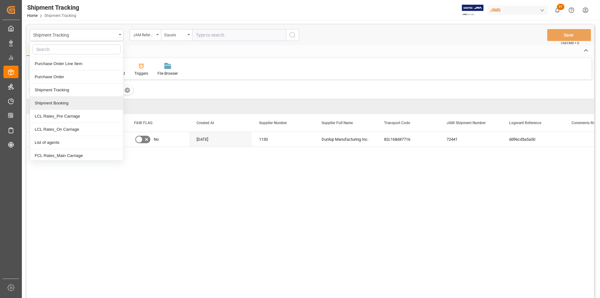
click at [64, 103] on div "Shipment Booking" at bounding box center [76, 102] width 93 height 13
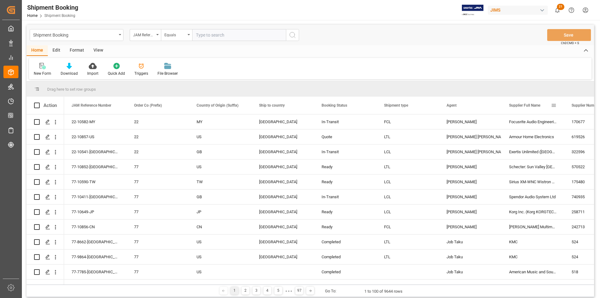
click at [551, 107] on span at bounding box center [554, 105] width 6 height 6
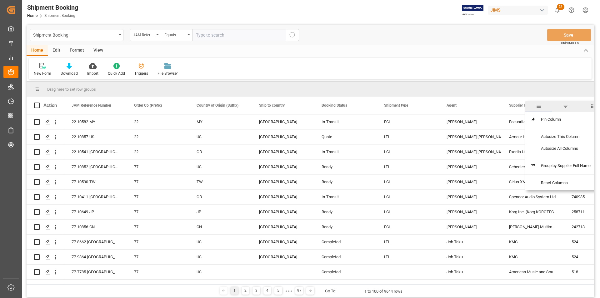
click at [566, 105] on span "filter" at bounding box center [565, 106] width 6 height 6
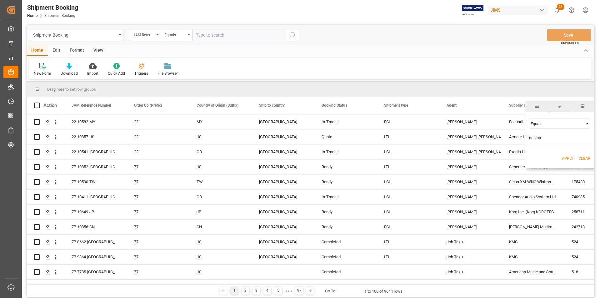
type input "dunlop"
click at [566, 157] on button "Apply" at bounding box center [567, 158] width 12 height 6
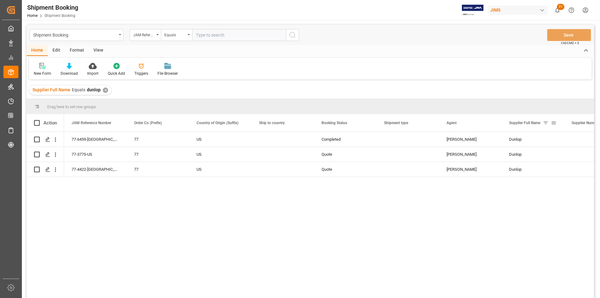
click at [551, 123] on span at bounding box center [554, 123] width 6 height 6
click at [555, 142] on div "Equals" at bounding box center [556, 141] width 52 height 5
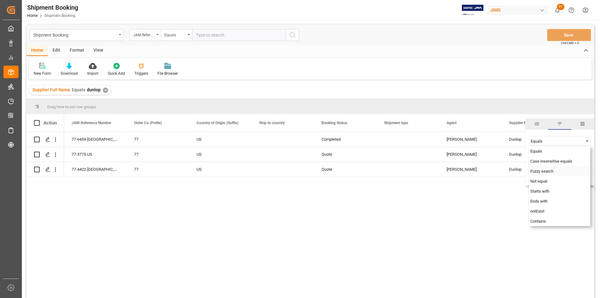
click at [548, 170] on span "Fuzzy search" at bounding box center [541, 171] width 23 height 5
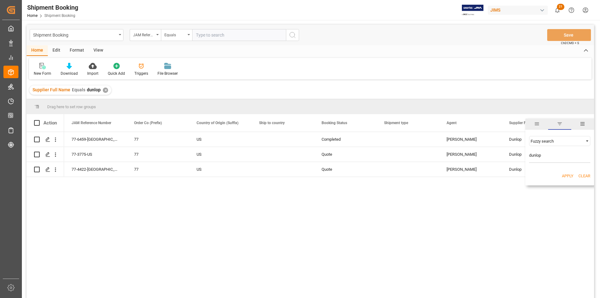
click at [565, 176] on button "Apply" at bounding box center [567, 176] width 12 height 6
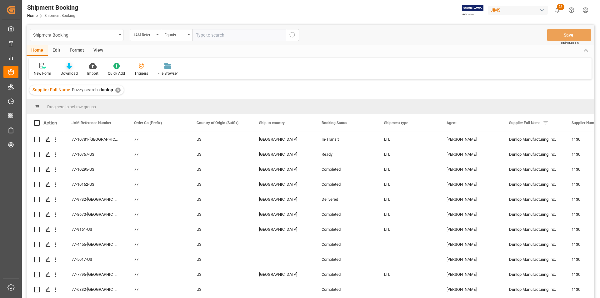
click at [70, 67] on icon at bounding box center [69, 66] width 5 height 6
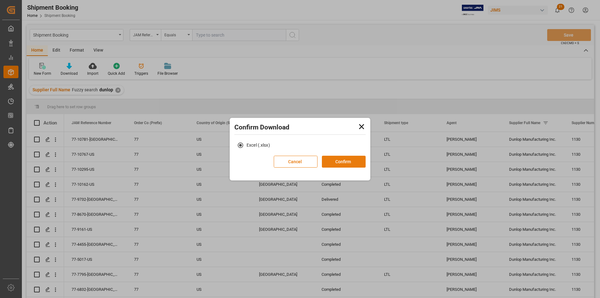
click at [349, 160] on button "Confirm" at bounding box center [344, 162] width 44 height 12
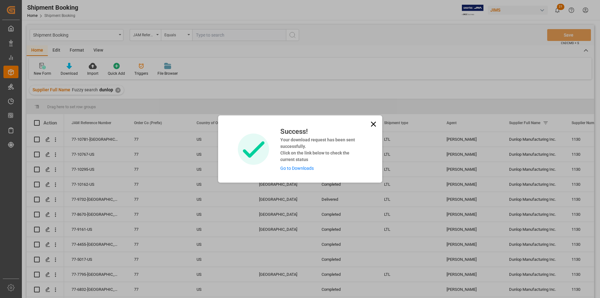
click at [307, 167] on link "Go to Downloads" at bounding box center [296, 167] width 33 height 5
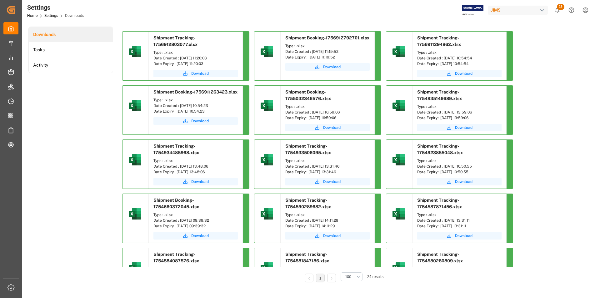
click at [203, 73] on span "Download" at bounding box center [199, 74] width 17 height 6
click at [334, 67] on span "Download" at bounding box center [331, 67] width 17 height 6
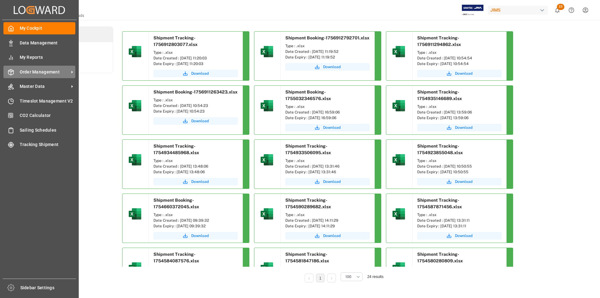
click at [32, 72] on span "Order Management" at bounding box center [44, 72] width 49 height 7
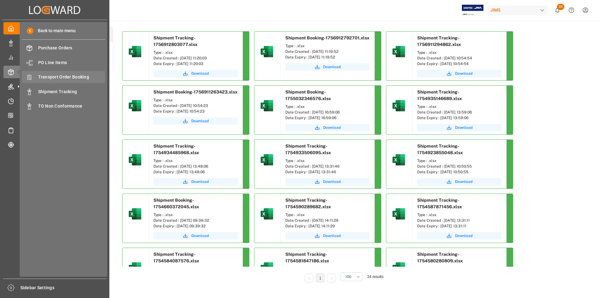
click at [67, 75] on span "Transport Order Booking" at bounding box center [71, 77] width 67 height 7
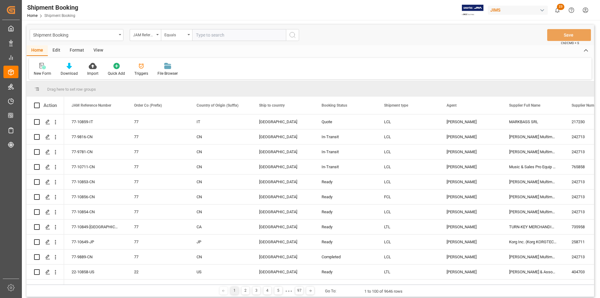
click at [207, 37] on input "text" at bounding box center [239, 35] width 94 height 12
click at [197, 36] on input "7-3493-US" at bounding box center [239, 35] width 94 height 12
type input "77-3493-[GEOGRAPHIC_DATA]"
click at [288, 36] on button "search button" at bounding box center [292, 35] width 13 height 12
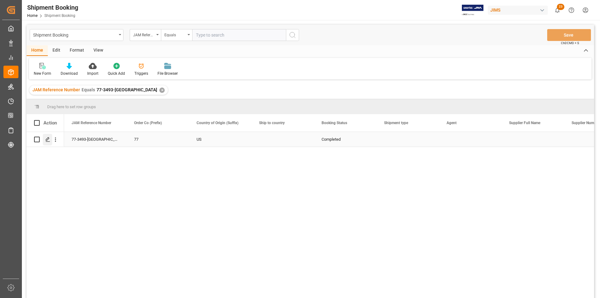
click at [49, 141] on icon "Press SPACE to select this row." at bounding box center [47, 139] width 5 height 5
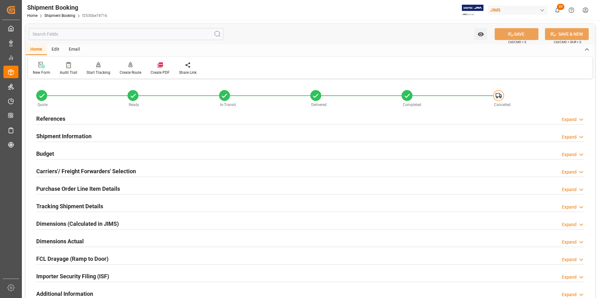
click at [62, 135] on h2 "Shipment Information" at bounding box center [63, 136] width 55 height 8
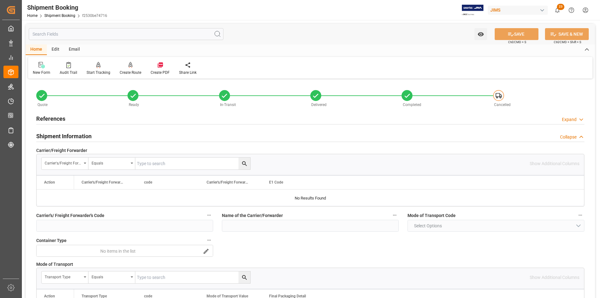
click at [55, 117] on h2 "References" at bounding box center [50, 118] width 29 height 8
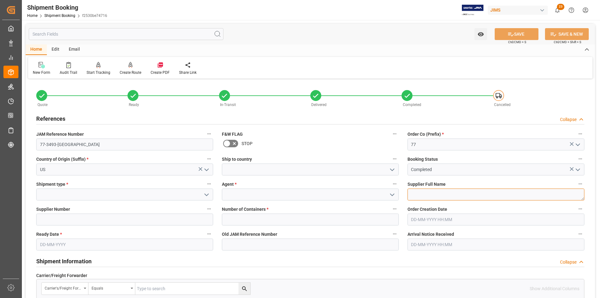
click at [426, 193] on textarea at bounding box center [495, 194] width 177 height 12
type textarea "dunlop"
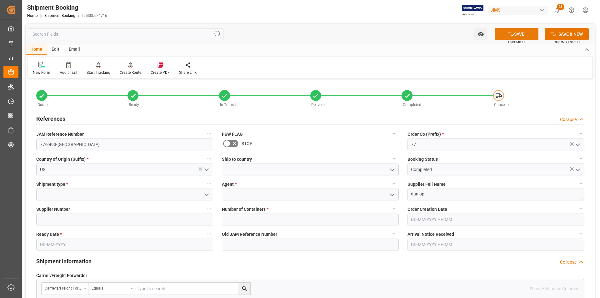
click at [511, 37] on icon at bounding box center [510, 34] width 7 height 7
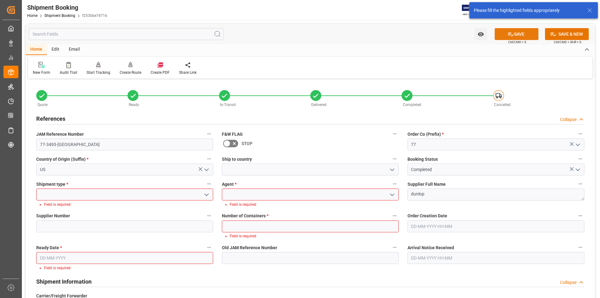
scroll to position [35, 0]
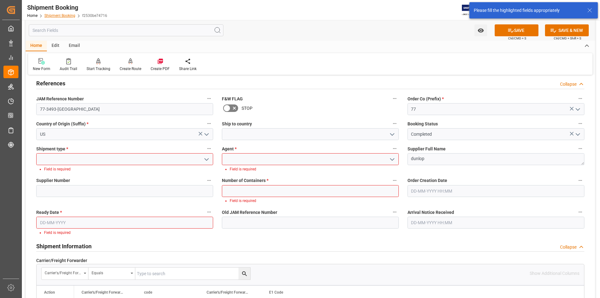
click at [66, 15] on link "Shipment Booking" at bounding box center [59, 15] width 31 height 4
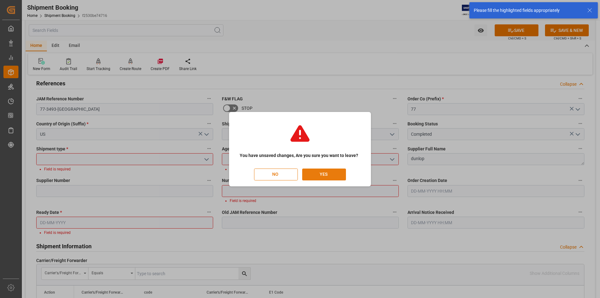
click at [330, 175] on button "YES" at bounding box center [324, 174] width 44 height 12
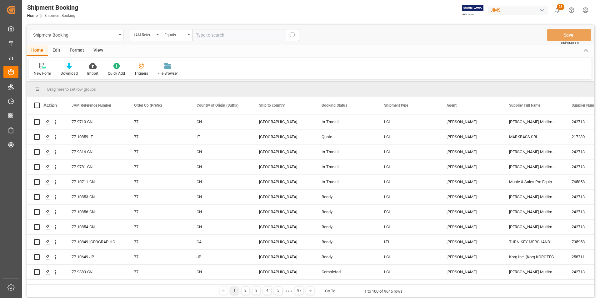
click at [225, 35] on input "text" at bounding box center [239, 35] width 94 height 12
click at [195, 32] on input "7-3493-US" at bounding box center [239, 35] width 94 height 12
type input "77-3493-[GEOGRAPHIC_DATA]"
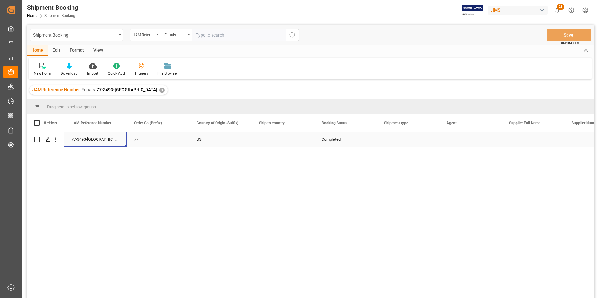
click at [97, 139] on div "77-3493-[GEOGRAPHIC_DATA]" at bounding box center [95, 139] width 62 height 15
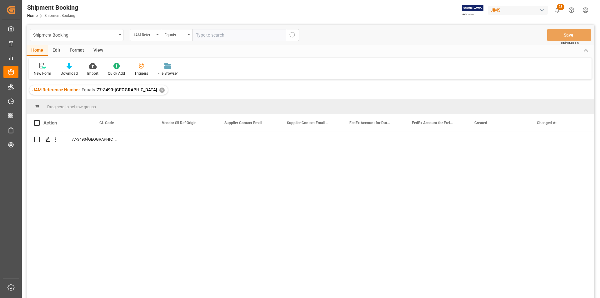
scroll to position [0, 10212]
click at [65, 64] on div at bounding box center [69, 65] width 17 height 7
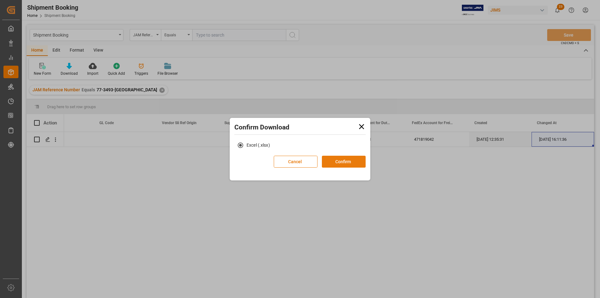
click at [356, 162] on button "Confirm" at bounding box center [344, 162] width 44 height 12
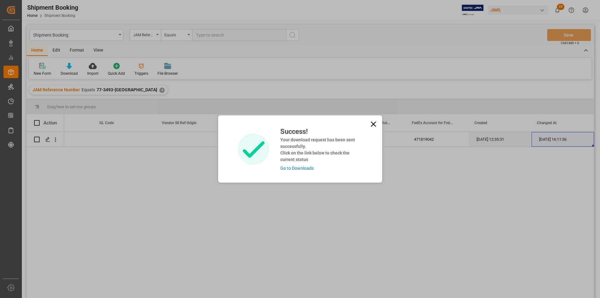
click at [299, 169] on link "Go to Downloads" at bounding box center [296, 167] width 33 height 5
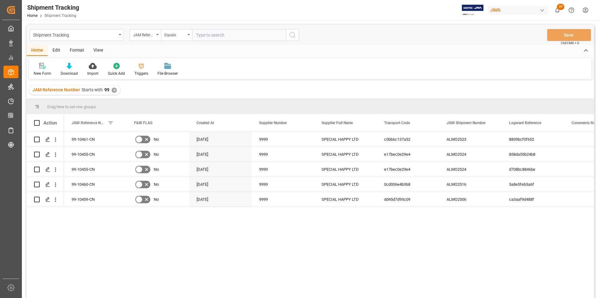
click at [204, 33] on input "text" at bounding box center [239, 35] width 94 height 12
type input "77-10295-us"
click at [114, 91] on div "✕" at bounding box center [113, 89] width 5 height 5
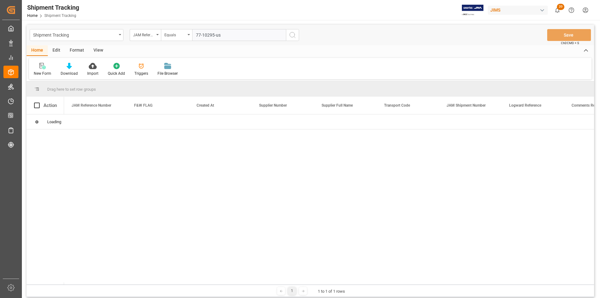
click at [291, 34] on icon "search button" at bounding box center [292, 34] width 7 height 7
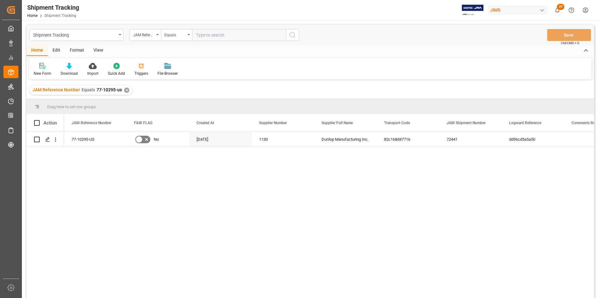
click at [124, 89] on div "✕" at bounding box center [126, 89] width 5 height 5
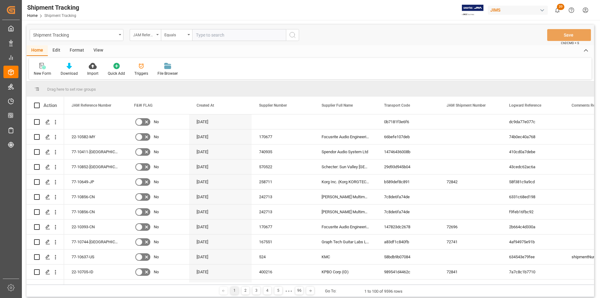
click at [155, 35] on div "JAM Reference Number" at bounding box center [145, 35] width 31 height 12
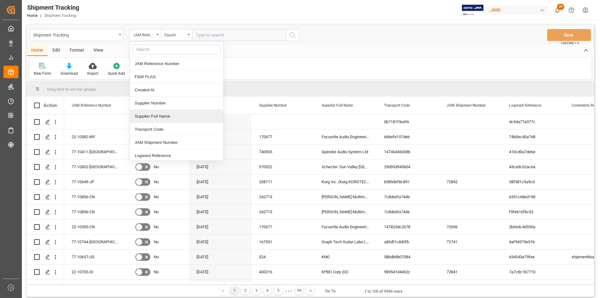
click at [151, 114] on div "Supplier Full Name" at bounding box center [176, 116] width 93 height 13
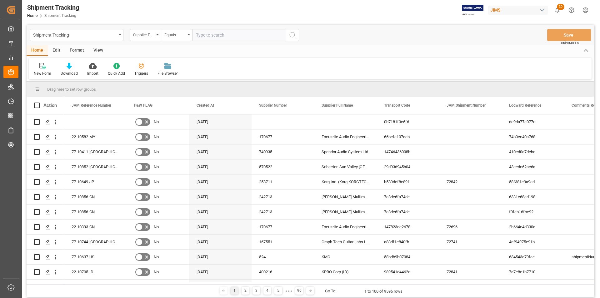
click at [204, 32] on input "text" at bounding box center [239, 35] width 94 height 12
type input "dunlop"
click at [295, 37] on icon "search button" at bounding box center [292, 34] width 7 height 7
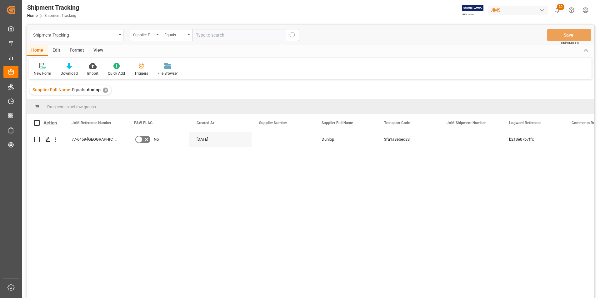
click at [105, 89] on div "✕" at bounding box center [105, 89] width 5 height 5
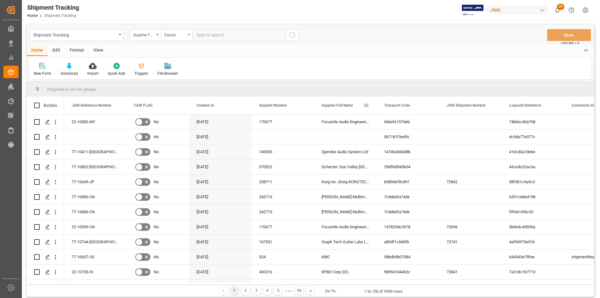
click at [365, 106] on span at bounding box center [366, 105] width 6 height 6
click at [391, 124] on div "Equals" at bounding box center [392, 123] width 52 height 5
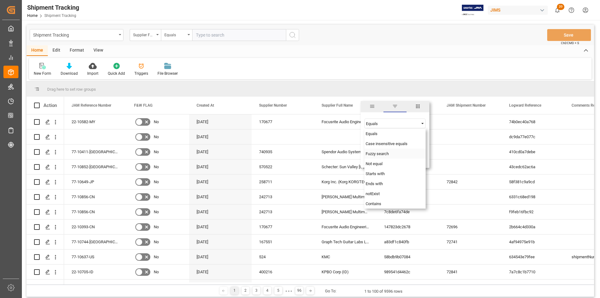
click at [389, 153] on div "Fuzzy search" at bounding box center [394, 153] width 61 height 10
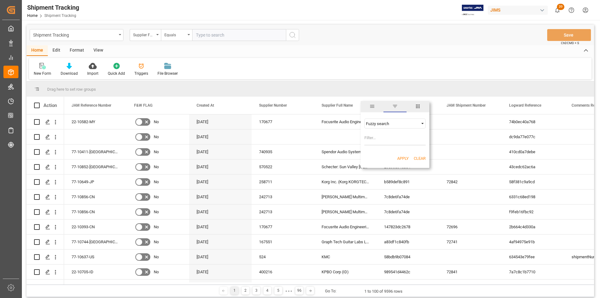
click at [379, 140] on input "Filter Value" at bounding box center [394, 139] width 61 height 12
type input "dunlop"
click at [402, 158] on button "Apply" at bounding box center [403, 158] width 12 height 6
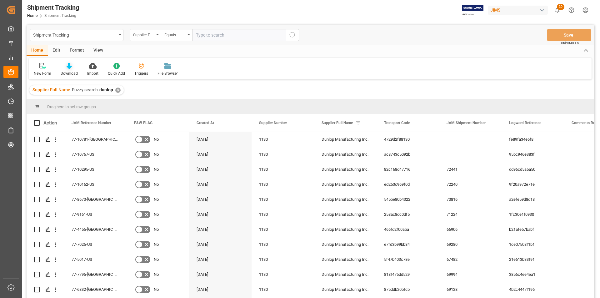
click at [68, 68] on icon at bounding box center [69, 66] width 5 height 6
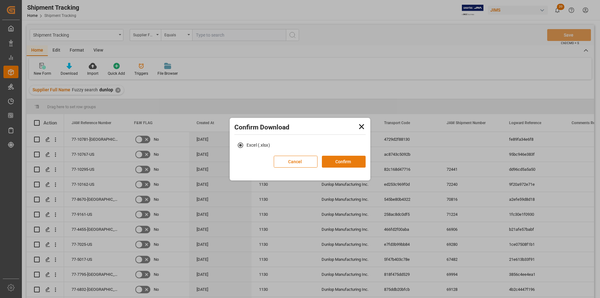
drag, startPoint x: 345, startPoint y: 162, endPoint x: 336, endPoint y: 162, distance: 9.7
click at [336, 162] on button "Confirm" at bounding box center [344, 162] width 44 height 12
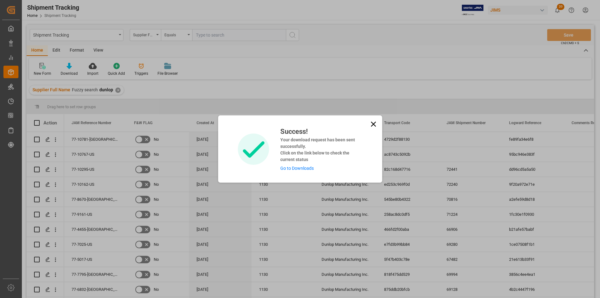
click at [373, 123] on icon at bounding box center [372, 123] width 5 height 5
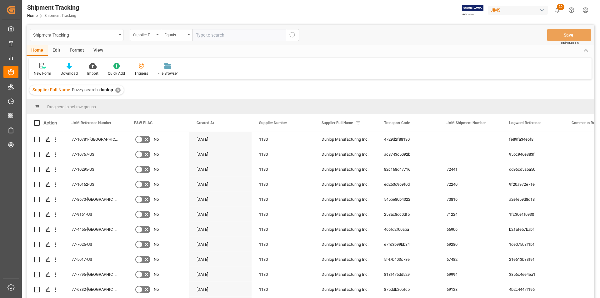
click at [207, 38] on input "text" at bounding box center [239, 35] width 94 height 12
paste input "77-3493-[GEOGRAPHIC_DATA]"
type input "77-3493-[GEOGRAPHIC_DATA]"
click at [115, 91] on div "✕" at bounding box center [117, 89] width 5 height 5
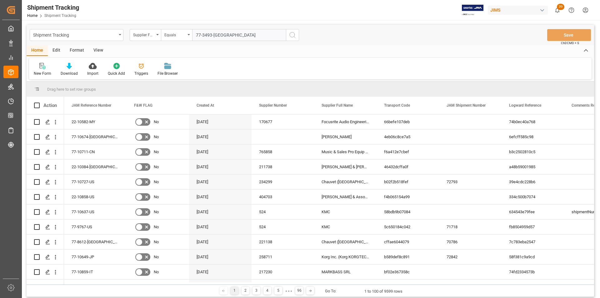
click at [294, 35] on icon "search button" at bounding box center [292, 34] width 7 height 7
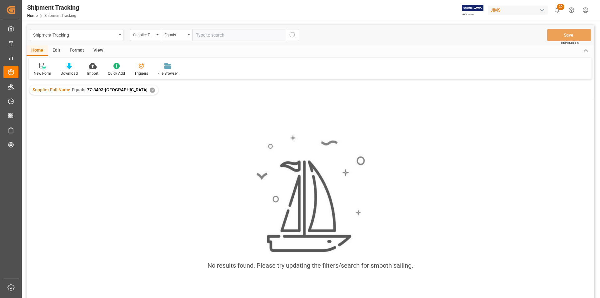
click at [150, 88] on div "✕" at bounding box center [152, 89] width 5 height 5
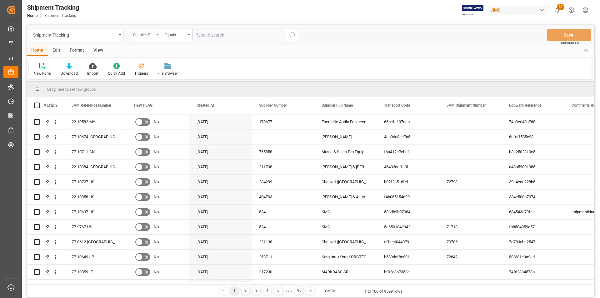
click at [160, 31] on div "Supplier Full Name" at bounding box center [145, 35] width 31 height 12
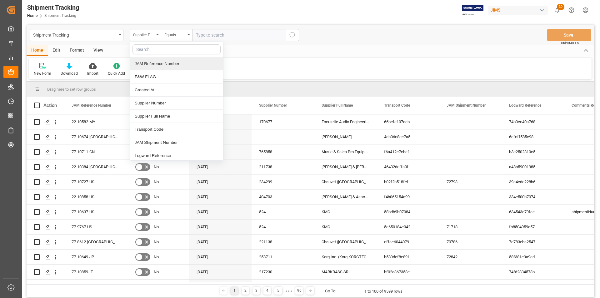
click at [156, 63] on div "JAM Reference Number" at bounding box center [176, 63] width 93 height 13
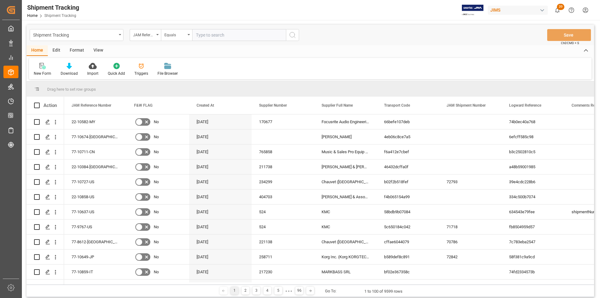
click at [224, 30] on input "text" at bounding box center [239, 35] width 94 height 12
paste input "77-2963-US"
type input "77-2963-US"
click at [292, 37] on icon "search button" at bounding box center [292, 34] width 7 height 7
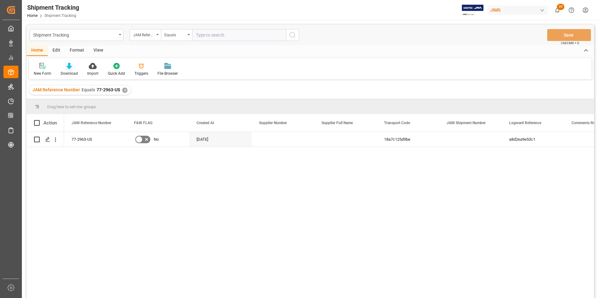
click at [73, 69] on div "Download" at bounding box center [69, 69] width 27 height 14
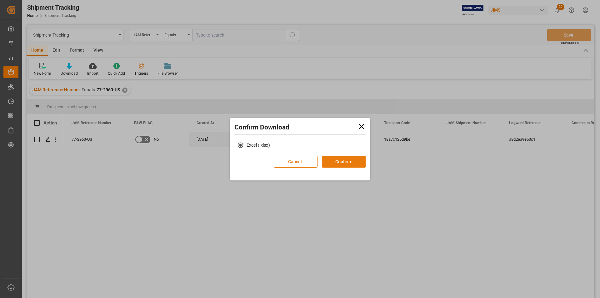
click at [337, 164] on button "Confirm" at bounding box center [344, 162] width 44 height 12
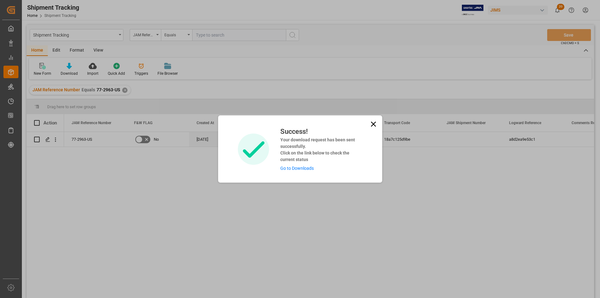
click at [371, 124] on icon at bounding box center [373, 124] width 9 height 9
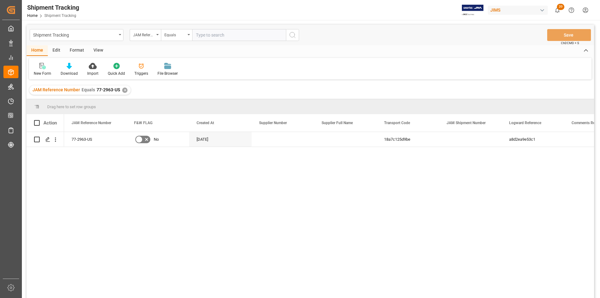
click at [124, 89] on div "✕" at bounding box center [124, 89] width 5 height 5
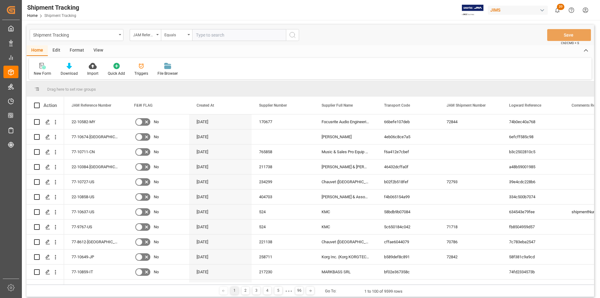
click at [207, 36] on input "text" at bounding box center [239, 35] width 94 height 12
paste input "77-3493-US"
type input "77-3493-US"
click at [297, 34] on button "search button" at bounding box center [292, 35] width 13 height 12
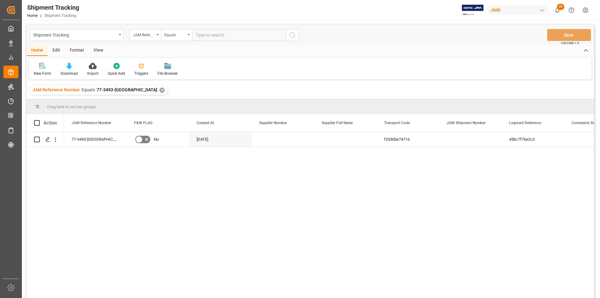
click at [70, 66] on icon at bounding box center [69, 66] width 5 height 6
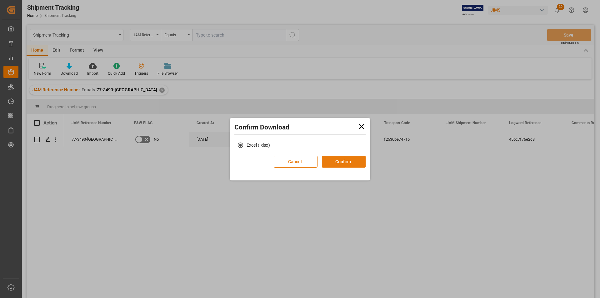
click at [346, 157] on button "Confirm" at bounding box center [344, 162] width 44 height 12
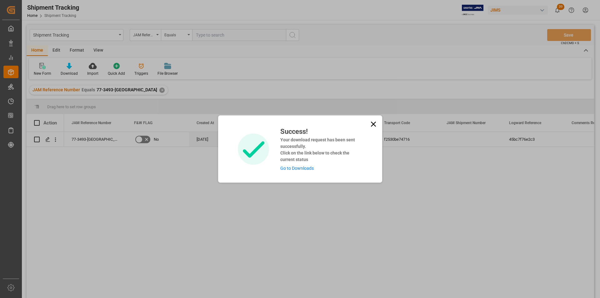
click at [309, 169] on link "Go to Downloads" at bounding box center [296, 167] width 33 height 5
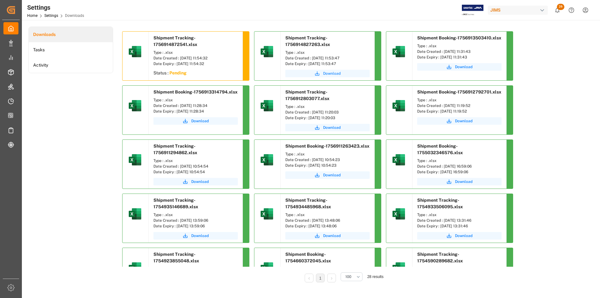
click at [338, 71] on span "Download" at bounding box center [331, 74] width 17 height 6
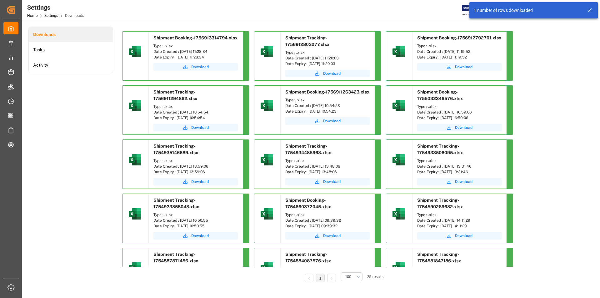
click at [201, 68] on span "Download" at bounding box center [199, 67] width 17 height 6
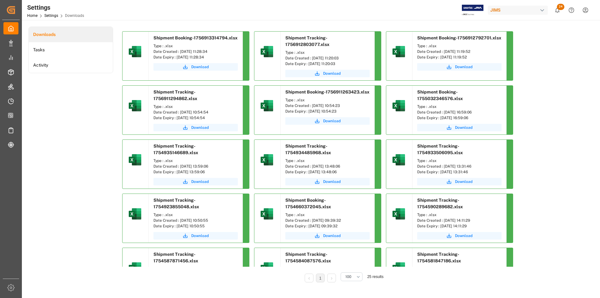
click at [535, 93] on div "Shipment Booking-1756913314794.xlsx Type : .xlsx Date Created : [DATE] 11:28:34…" at bounding box center [342, 274] width 441 height 486
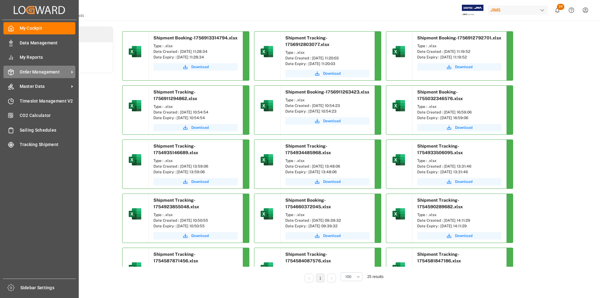
click at [20, 68] on div "Order Management Order Management" at bounding box center [39, 72] width 72 height 12
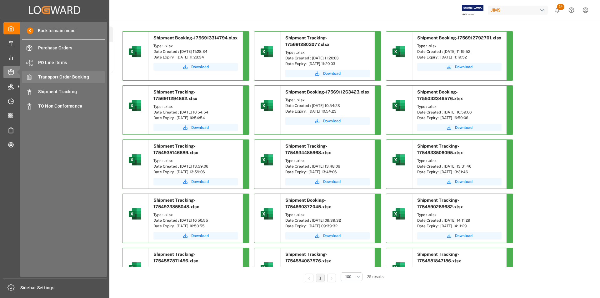
click at [64, 77] on span "Transport Order Booking" at bounding box center [71, 77] width 67 height 7
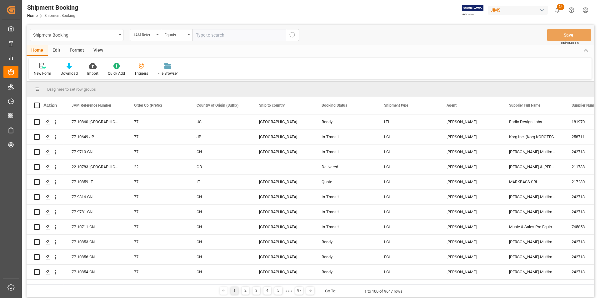
click at [212, 34] on input "text" at bounding box center [239, 35] width 94 height 12
type input "77-2963-US"
click at [292, 35] on icon "search button" at bounding box center [292, 34] width 7 height 7
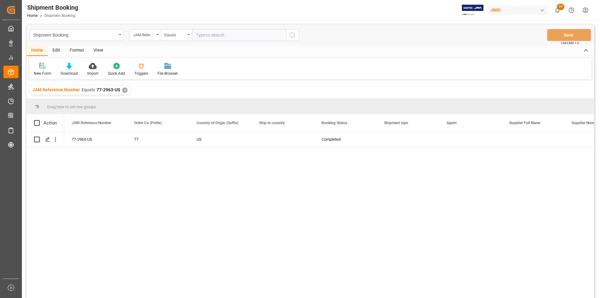
click at [70, 68] on icon at bounding box center [69, 66] width 5 height 6
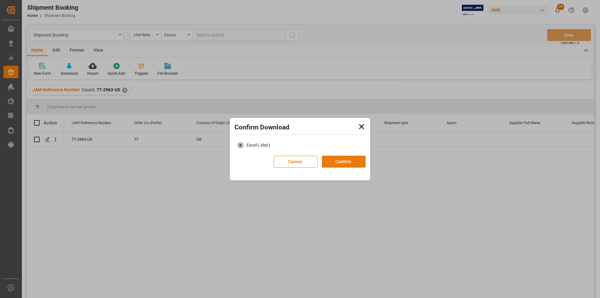
click at [353, 166] on button "Confirm" at bounding box center [344, 162] width 44 height 12
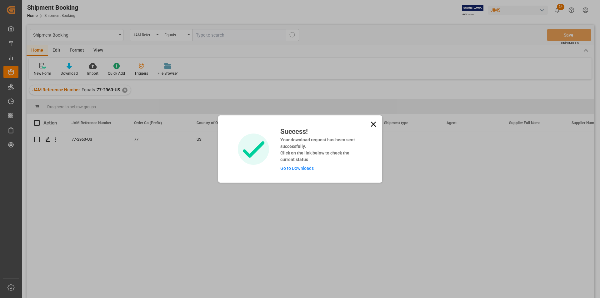
click at [306, 168] on link "Go to Downloads" at bounding box center [296, 167] width 33 height 5
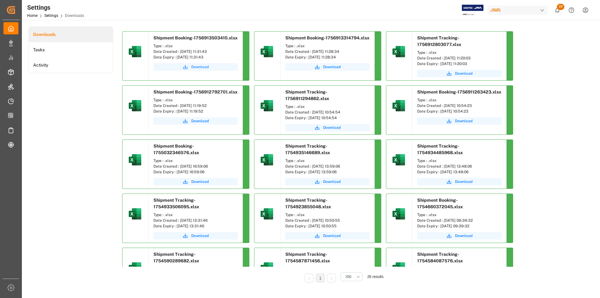
click at [194, 64] on span "Download" at bounding box center [199, 67] width 17 height 6
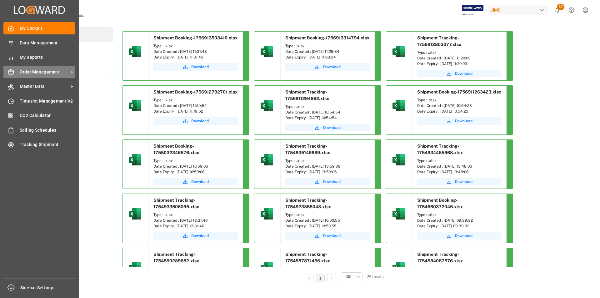
click at [35, 71] on span "Order Management" at bounding box center [44, 72] width 49 height 7
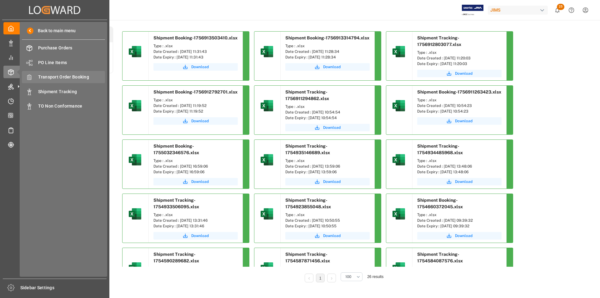
click at [80, 80] on span "Transport Order Booking" at bounding box center [71, 77] width 67 height 7
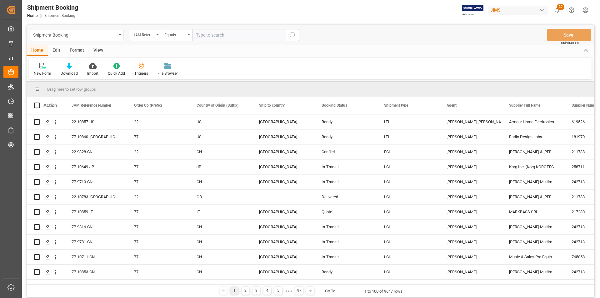
click at [227, 37] on input "text" at bounding box center [239, 35] width 94 height 12
type input "77-10781-[GEOGRAPHIC_DATA]"
click at [290, 33] on circle "search button" at bounding box center [291, 34] width 5 height 5
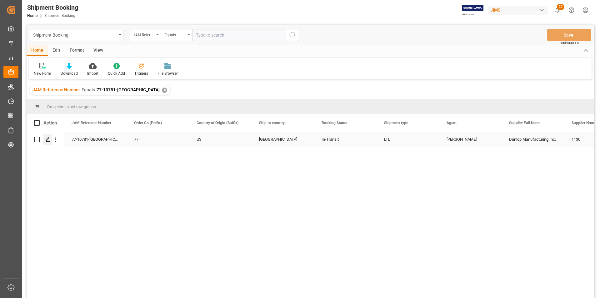
click at [50, 138] on icon "Press SPACE to select this row." at bounding box center [47, 139] width 5 height 5
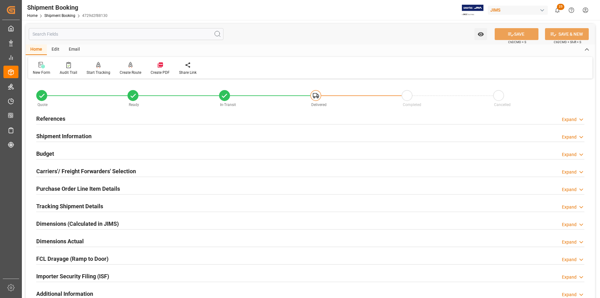
click at [51, 184] on div "Purchase Order Line Item Details" at bounding box center [78, 188] width 84 height 12
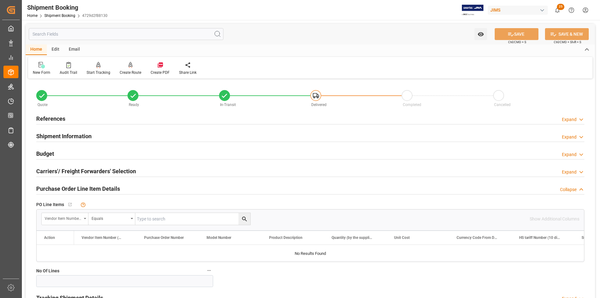
click at [74, 218] on div "Vendor Item Number (By The Supplier)" at bounding box center [63, 217] width 37 height 7
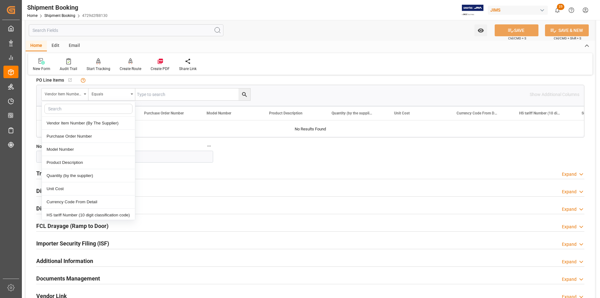
scroll to position [125, 0]
click at [292, 193] on div "Dimensions (Calculated in JIMS) Expand" at bounding box center [310, 190] width 548 height 12
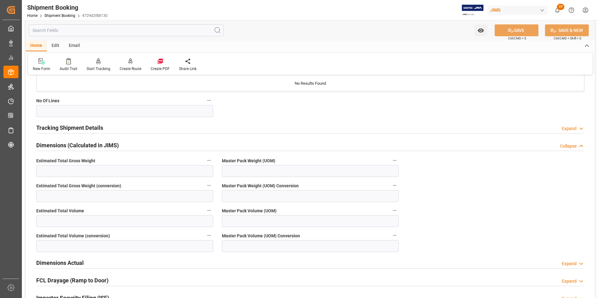
scroll to position [312, 0]
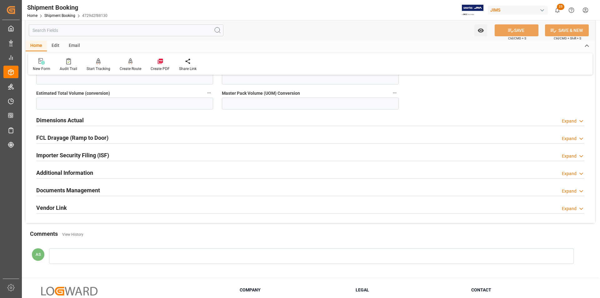
click at [70, 186] on h2 "Documents Management" at bounding box center [68, 190] width 64 height 8
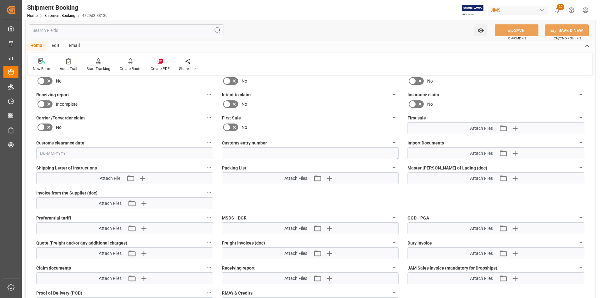
scroll to position [468, 0]
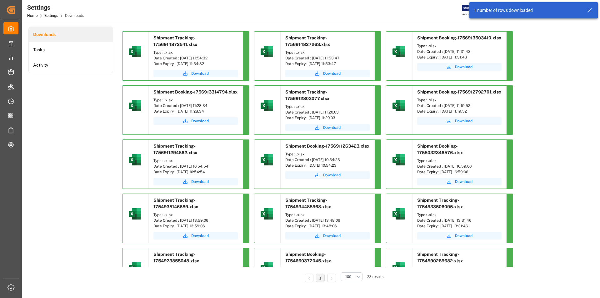
click at [205, 73] on span "Download" at bounding box center [199, 74] width 17 height 6
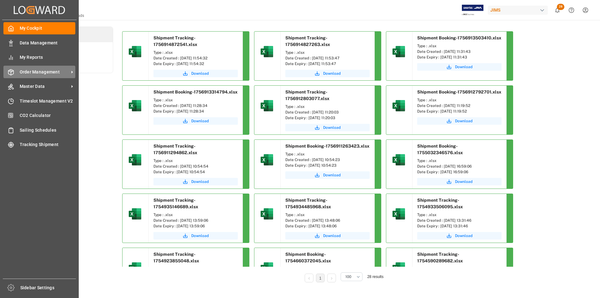
click at [34, 74] on span "Order Management" at bounding box center [44, 72] width 49 height 7
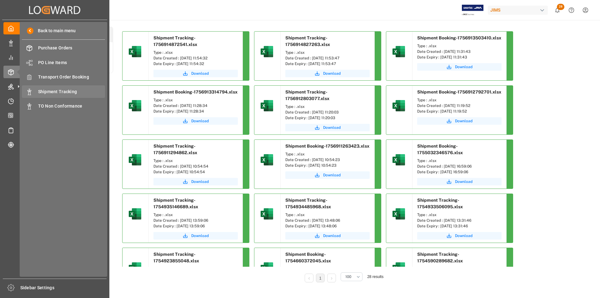
click at [62, 93] on span "Shipment Tracking" at bounding box center [71, 91] width 67 height 7
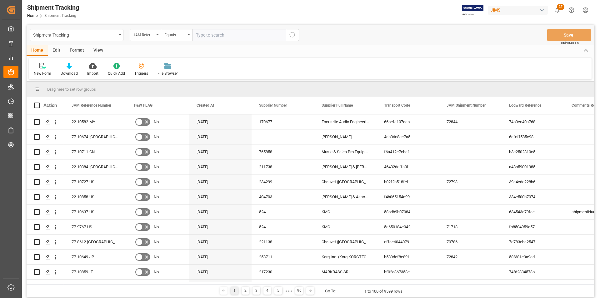
click at [218, 36] on input "text" at bounding box center [239, 35] width 94 height 12
type input "77-9732-[GEOGRAPHIC_DATA]"
click at [294, 37] on line "search button" at bounding box center [294, 37] width 1 height 1
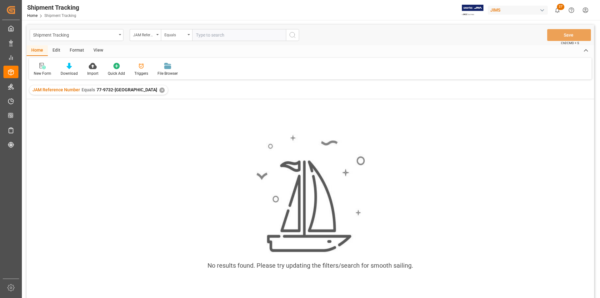
click at [159, 91] on div "✕" at bounding box center [161, 89] width 5 height 5
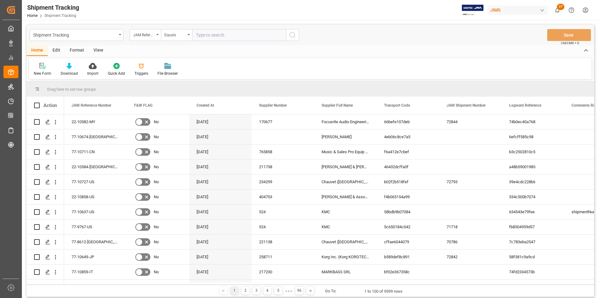
click at [224, 34] on input "text" at bounding box center [239, 35] width 94 height 12
type input "77-9732-US"
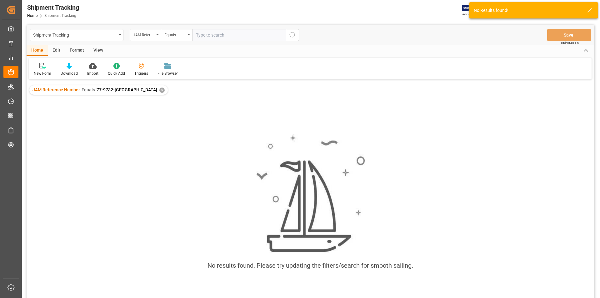
click at [159, 91] on div "✕" at bounding box center [161, 89] width 5 height 5
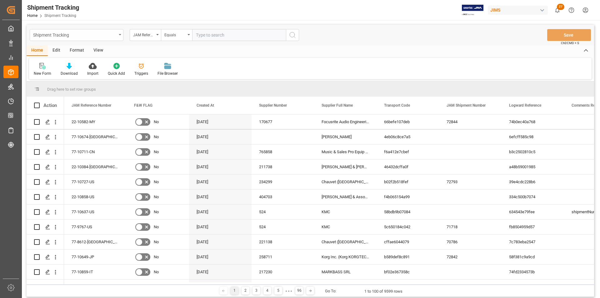
click at [113, 37] on div "Shipment Tracking" at bounding box center [74, 35] width 83 height 8
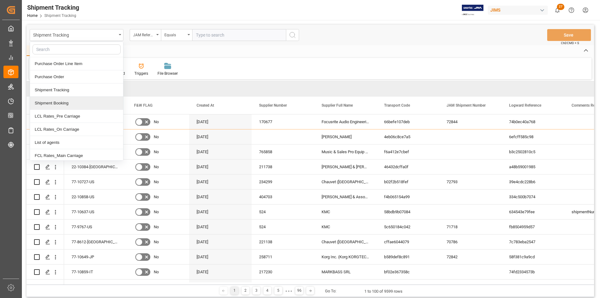
click at [77, 103] on div "Shipment Booking" at bounding box center [76, 102] width 93 height 13
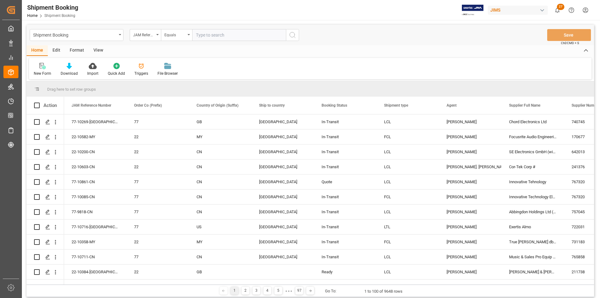
click at [222, 36] on input "text" at bounding box center [239, 35] width 94 height 12
paste input "77-7025-US"
type input "77-7025-US"
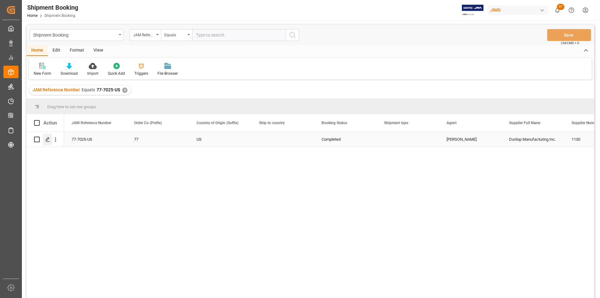
click at [47, 140] on icon "Press SPACE to select this row." at bounding box center [47, 139] width 5 height 5
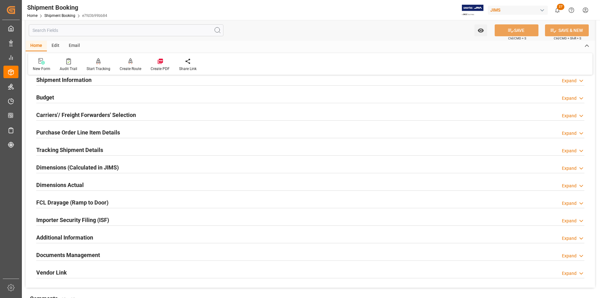
scroll to position [94, 0]
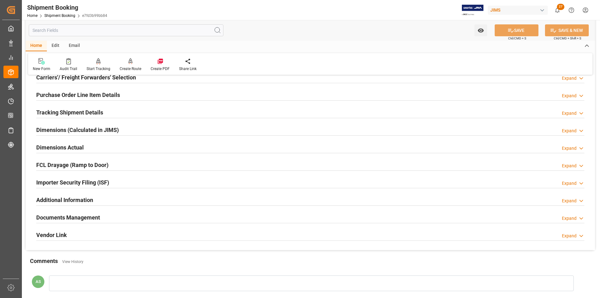
click at [70, 213] on h2 "Documents Management" at bounding box center [68, 217] width 64 height 8
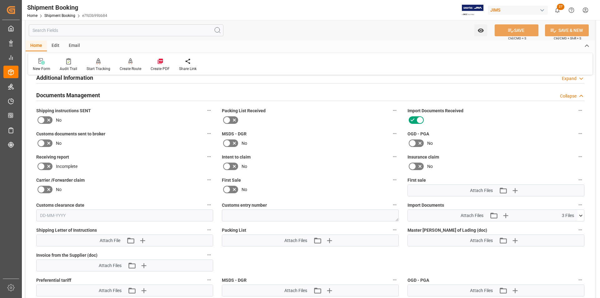
scroll to position [312, 0]
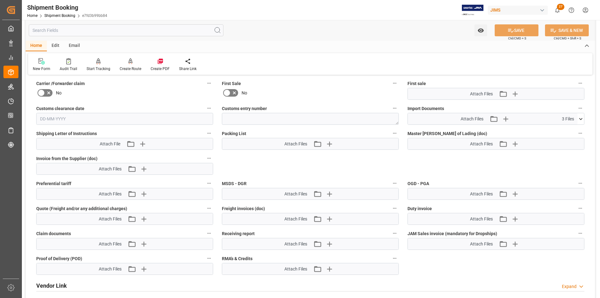
click at [580, 119] on icon at bounding box center [580, 119] width 3 height 2
click at [563, 130] on icon at bounding box center [563, 130] width 5 height 5
click at [63, 14] on link "Shipment Booking" at bounding box center [59, 15] width 31 height 4
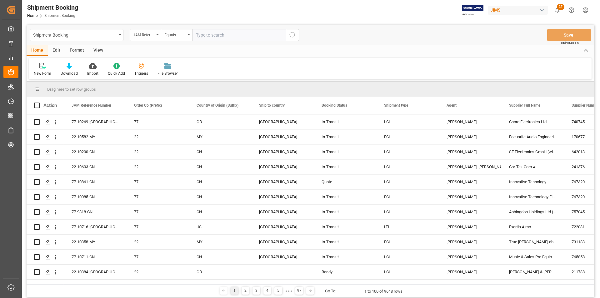
click at [208, 35] on input "text" at bounding box center [239, 35] width 94 height 12
type input "77-2963-US"
click at [290, 35] on icon "search button" at bounding box center [292, 34] width 7 height 7
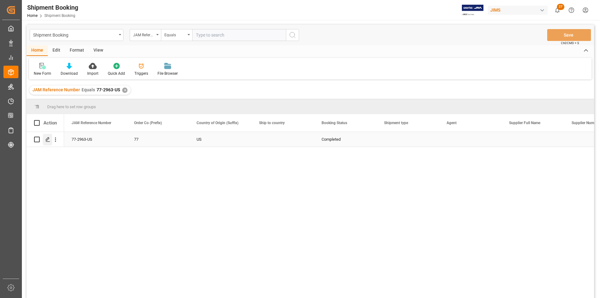
click at [46, 140] on polygon "Press SPACE to select this row." at bounding box center [47, 138] width 3 height 3
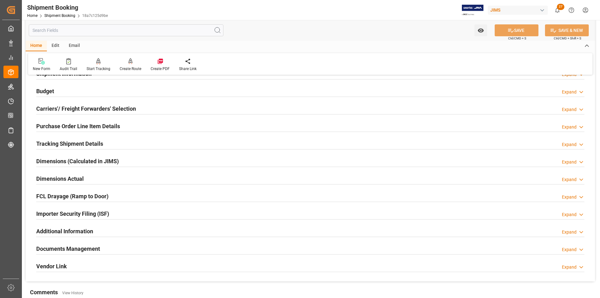
scroll to position [94, 0]
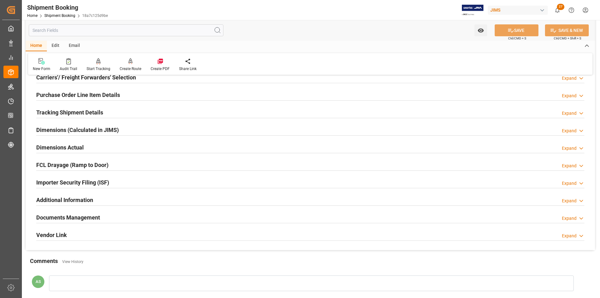
click at [87, 222] on div "Documents Management" at bounding box center [68, 217] width 64 height 12
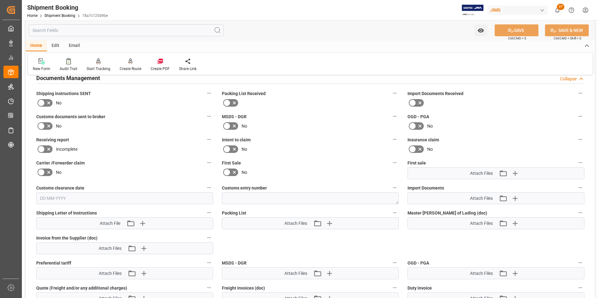
scroll to position [219, 0]
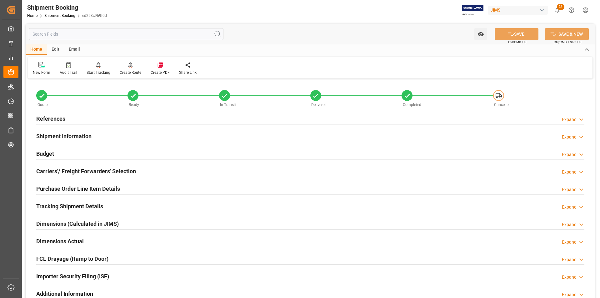
scroll to position [253, 0]
